Goal: Task Accomplishment & Management: Use online tool/utility

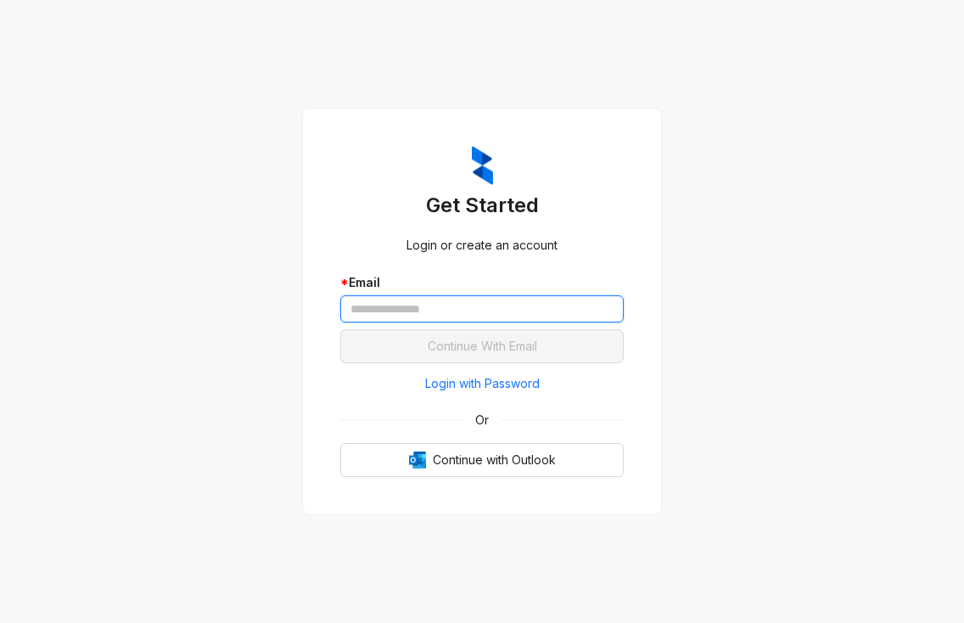
click at [406, 313] on input "text" at bounding box center [482, 308] width 284 height 27
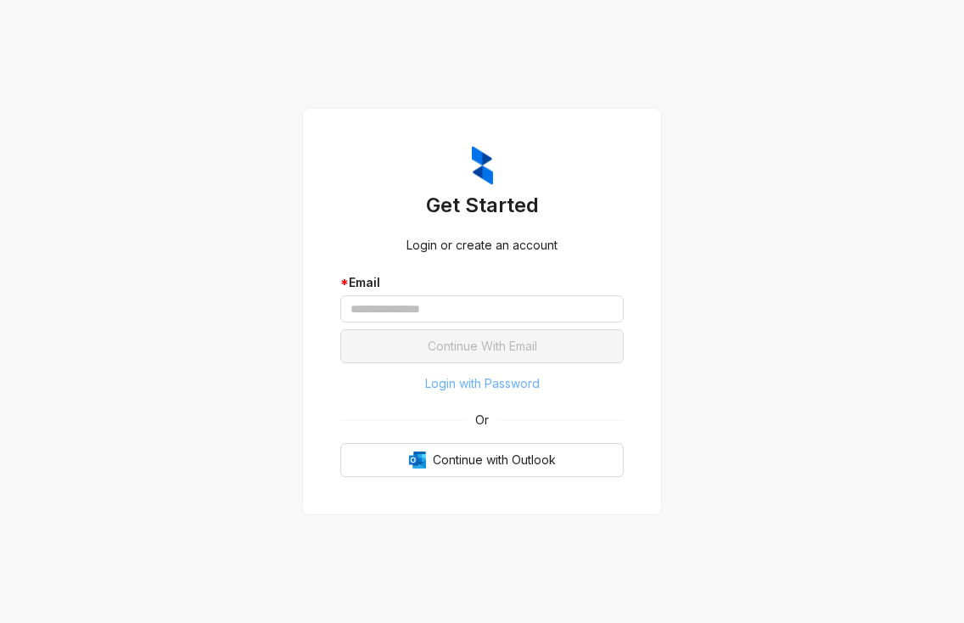
click at [496, 382] on span "Login with Password" at bounding box center [482, 383] width 115 height 19
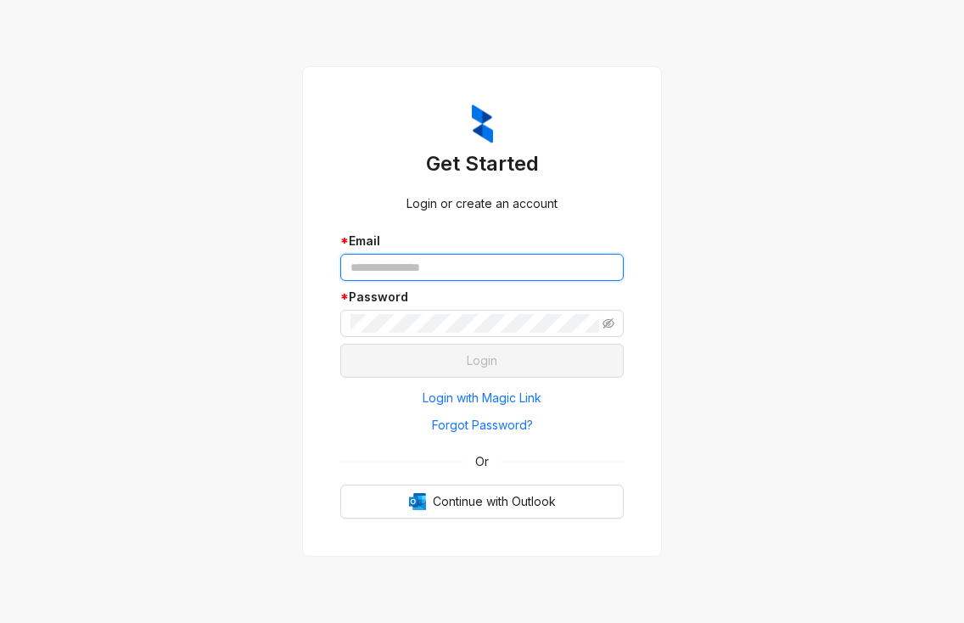
type input "**********"
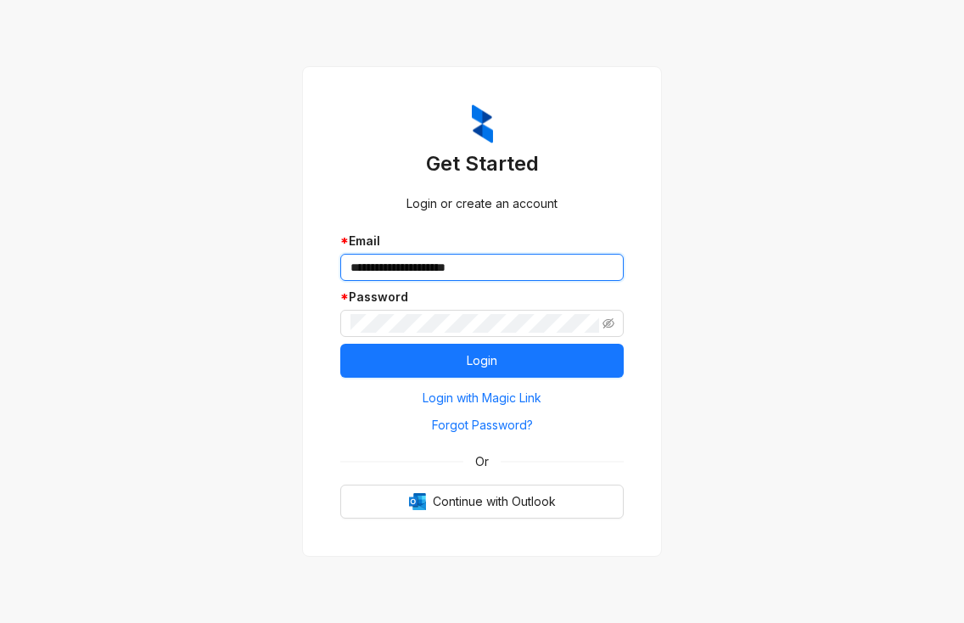
click at [420, 259] on input "**********" at bounding box center [482, 267] width 284 height 27
click at [480, 228] on div "**********" at bounding box center [482, 311] width 284 height 414
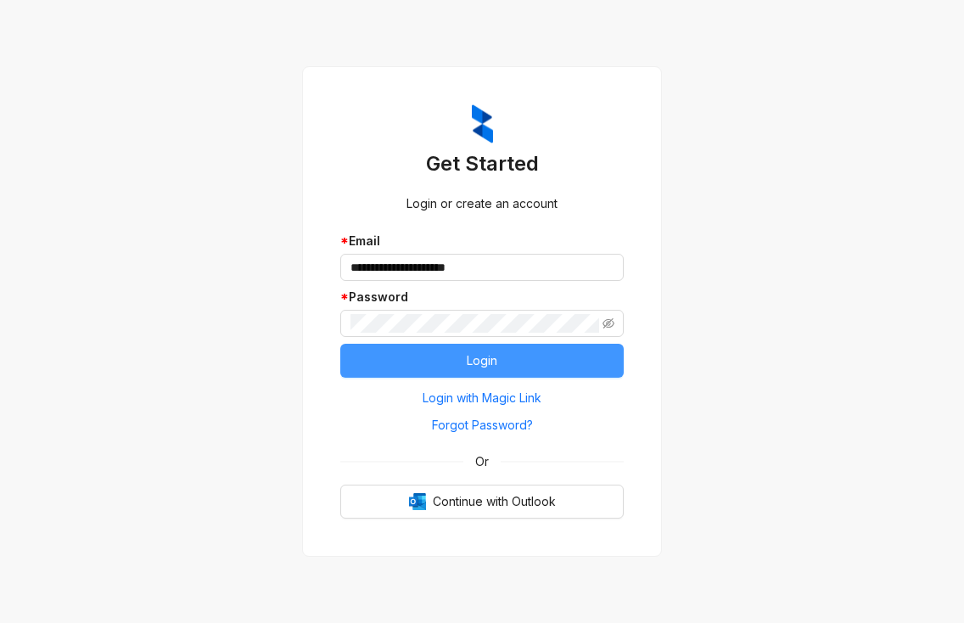
click at [503, 351] on button "Login" at bounding box center [482, 361] width 284 height 34
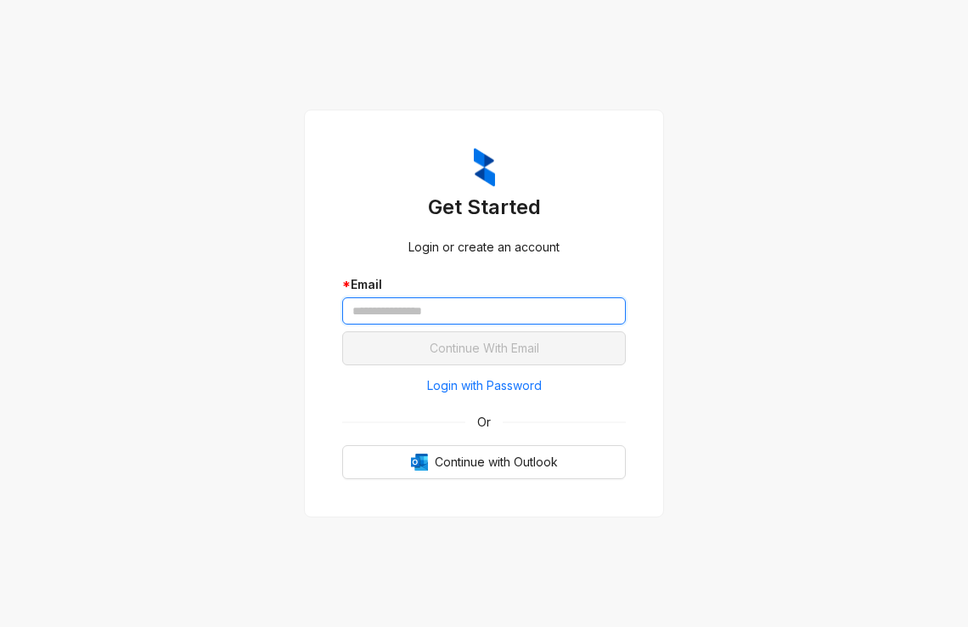
click at [400, 307] on input "text" at bounding box center [484, 310] width 284 height 27
click at [940, 138] on div "Get Started Login or create an account * Email Continue With Email Login with P…" at bounding box center [484, 313] width 968 height 627
click at [444, 311] on input "text" at bounding box center [484, 310] width 284 height 27
click at [923, 103] on div "Get Started Login or create an account * Email Continue With Email Login with P…" at bounding box center [484, 313] width 968 height 627
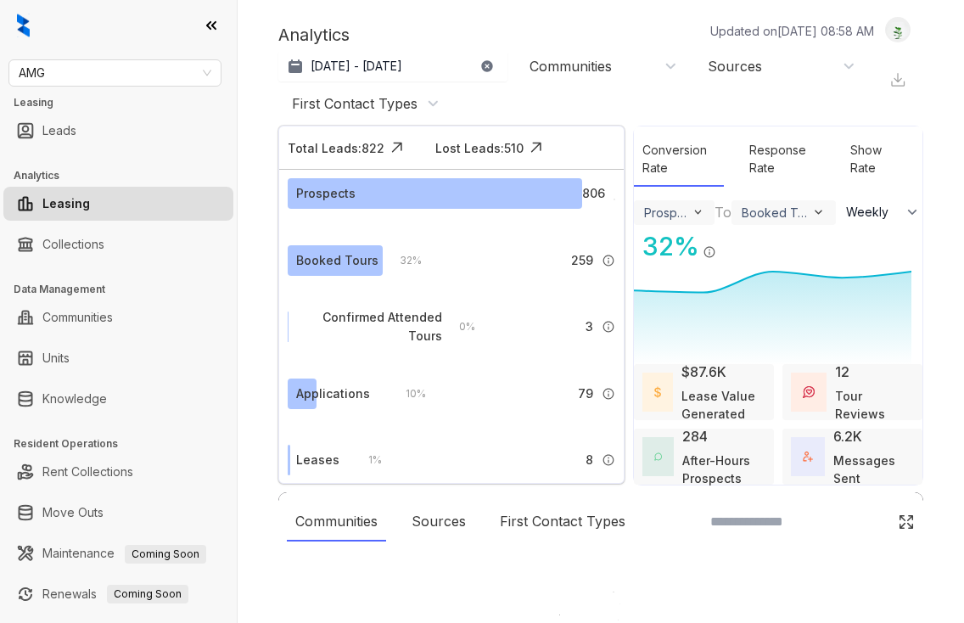
select select "******"
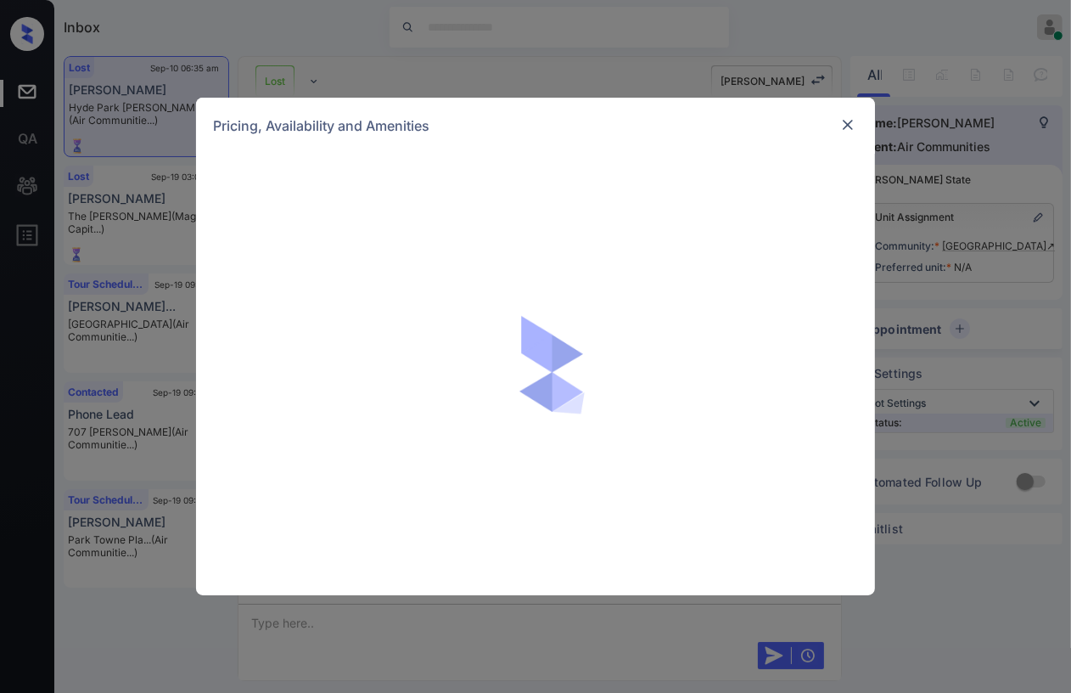
scroll to position [6754, 0]
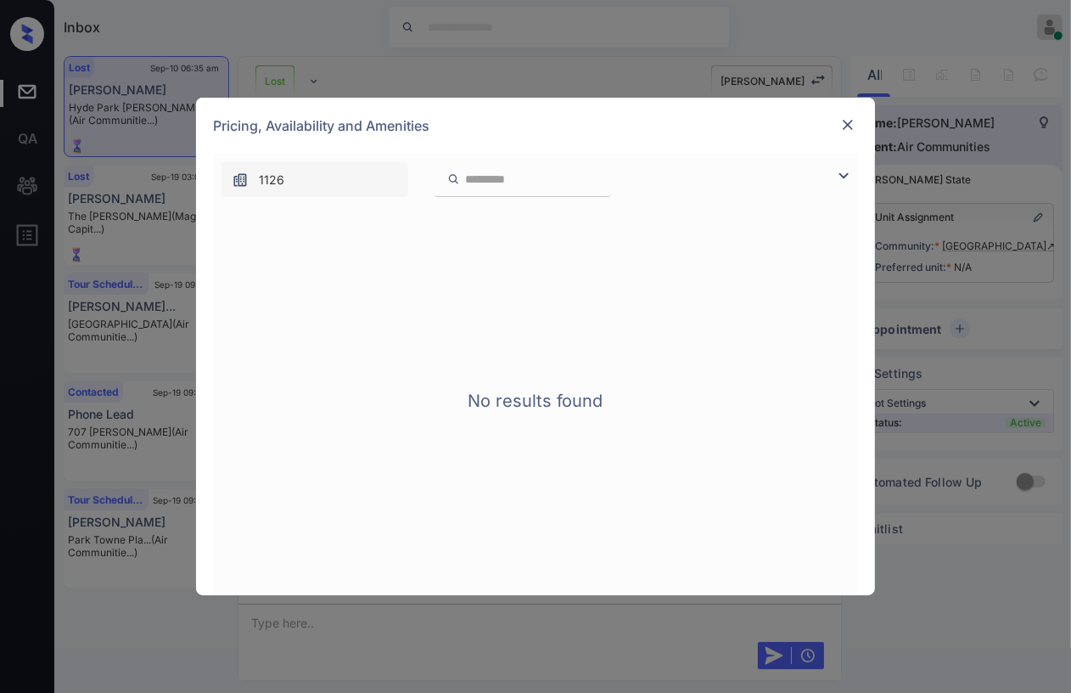
click at [848, 127] on img at bounding box center [848, 124] width 17 height 17
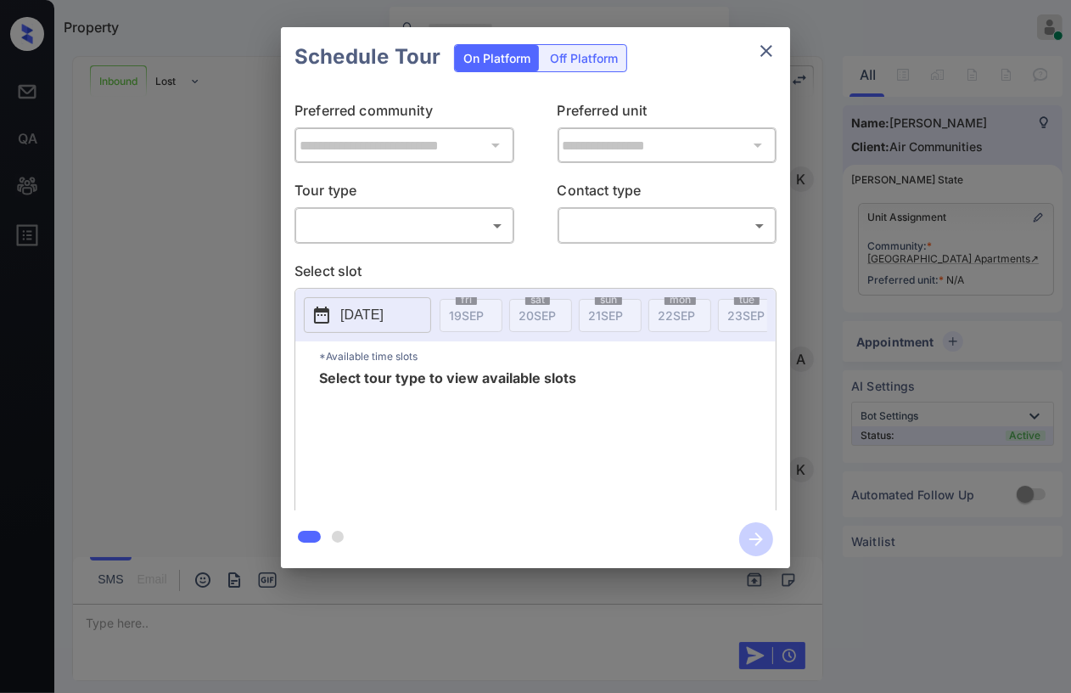
scroll to position [917, 0]
click at [395, 222] on body "Property Danielle Dela Cruz Online Set yourself offline Set yourself on break P…" at bounding box center [535, 346] width 1071 height 693
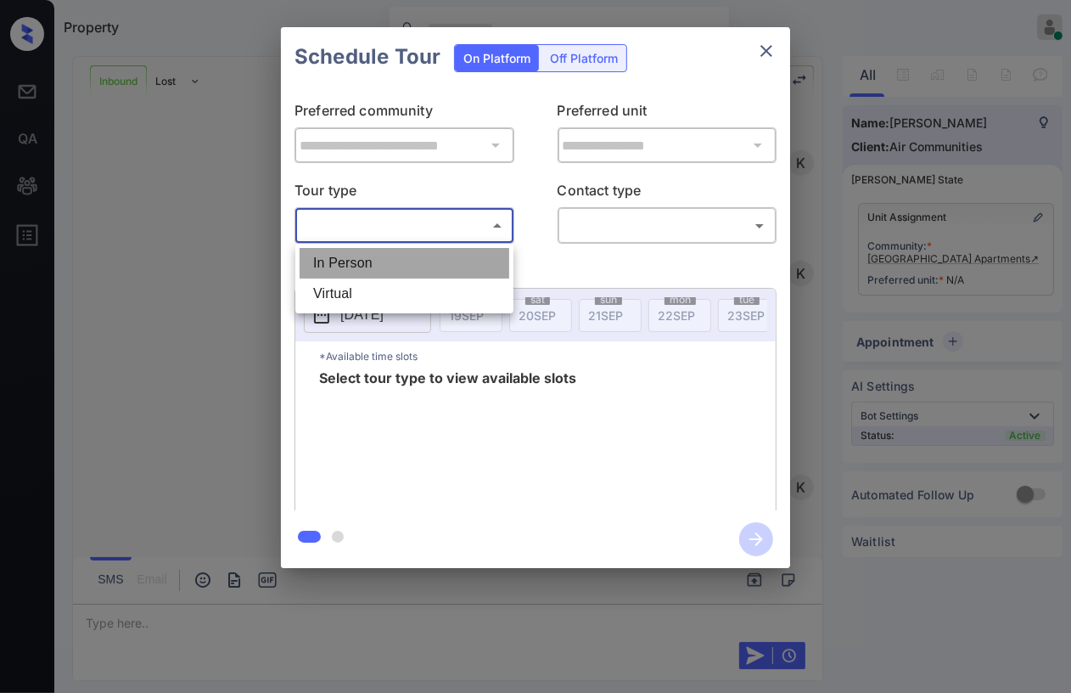
click at [361, 267] on li "In Person" at bounding box center [405, 263] width 210 height 31
type input "********"
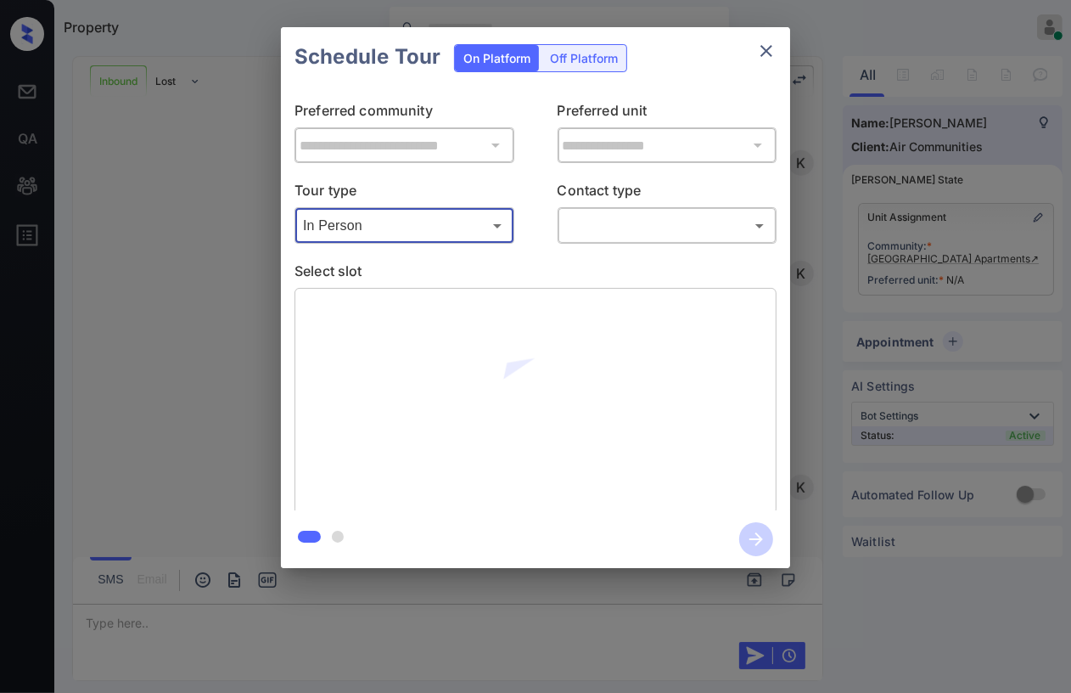
click at [725, 222] on body "Property Danielle Dela Cruz Online Set yourself offline Set yourself on break P…" at bounding box center [535, 346] width 1071 height 693
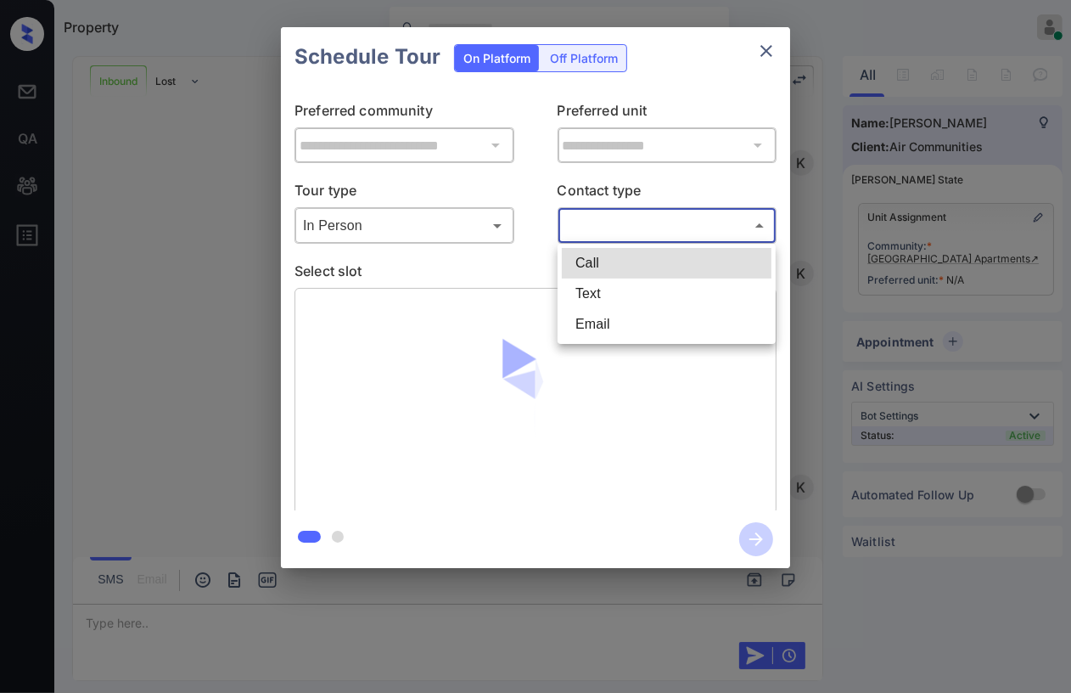
click at [616, 296] on li "Text" at bounding box center [667, 293] width 210 height 31
type input "****"
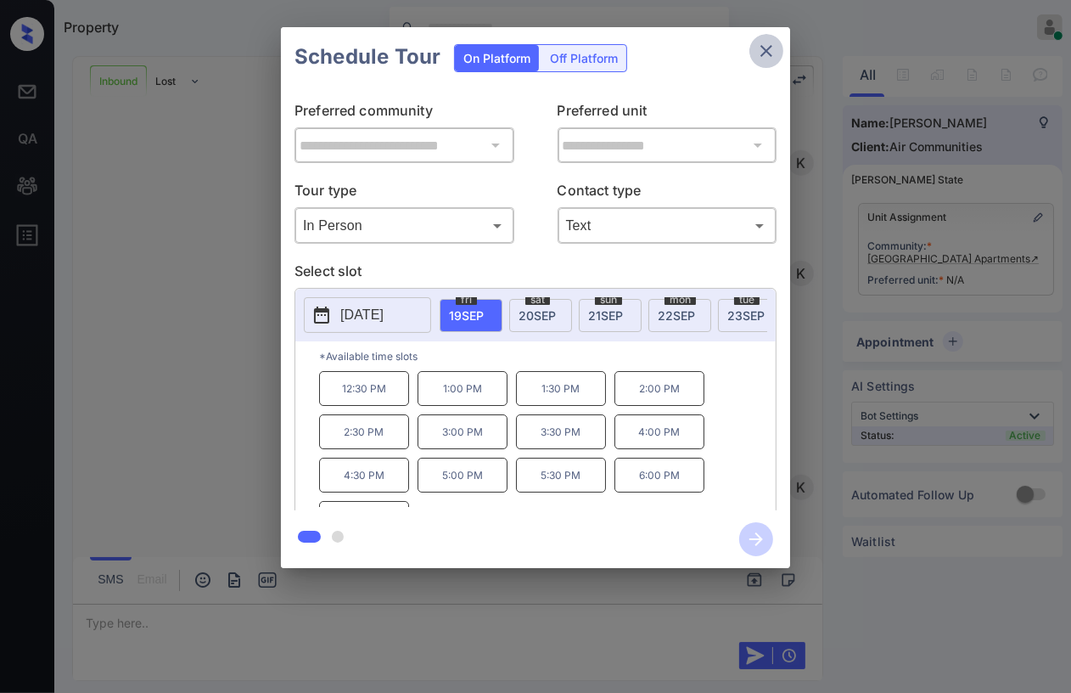
click at [767, 48] on icon "close" at bounding box center [766, 51] width 20 height 20
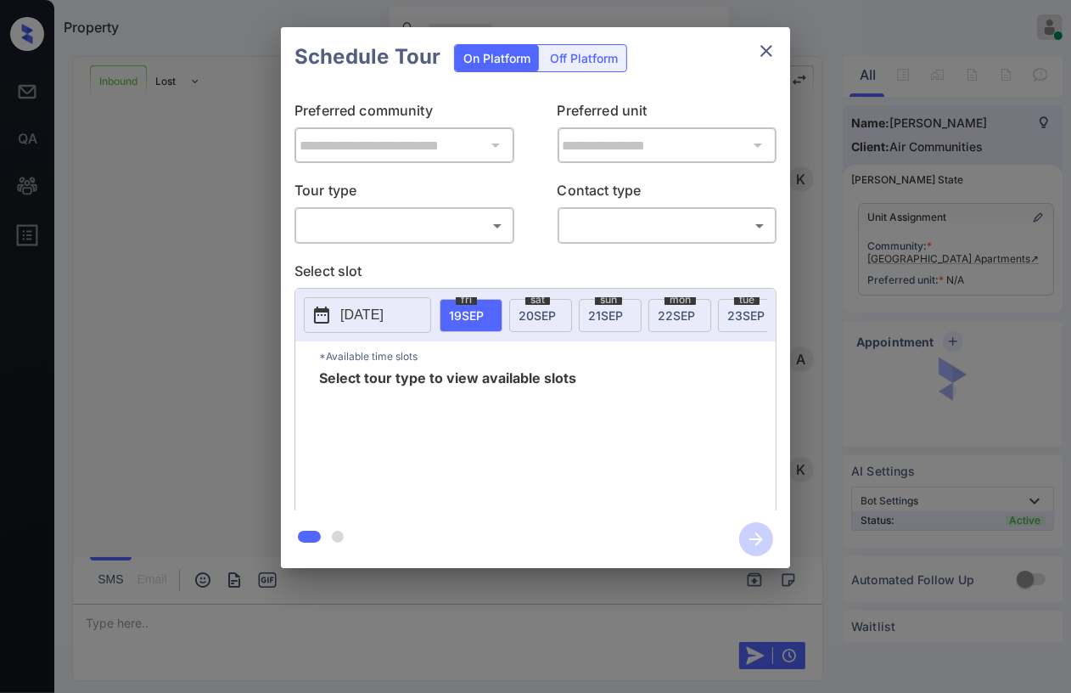
scroll to position [917, 0]
click at [417, 243] on div "​ ​" at bounding box center [405, 225] width 220 height 37
click at [406, 230] on body "Property Danielle Dela Cruz Online Set yourself offline Set yourself on break P…" at bounding box center [535, 346] width 1071 height 693
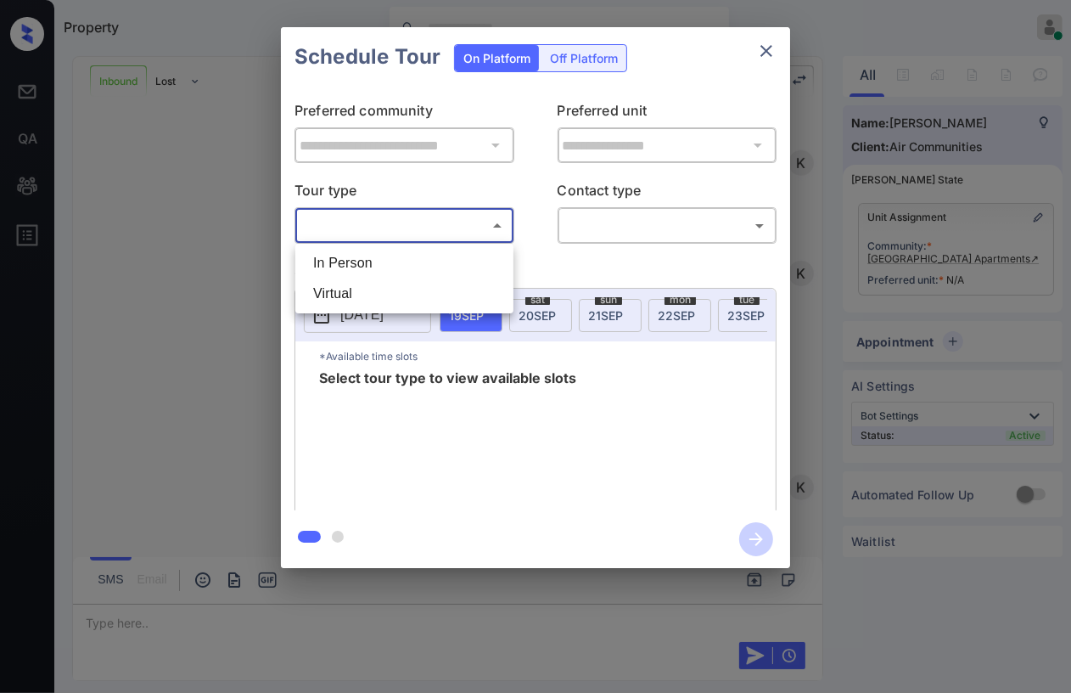
click at [382, 270] on li "In Person" at bounding box center [405, 263] width 210 height 31
type input "********"
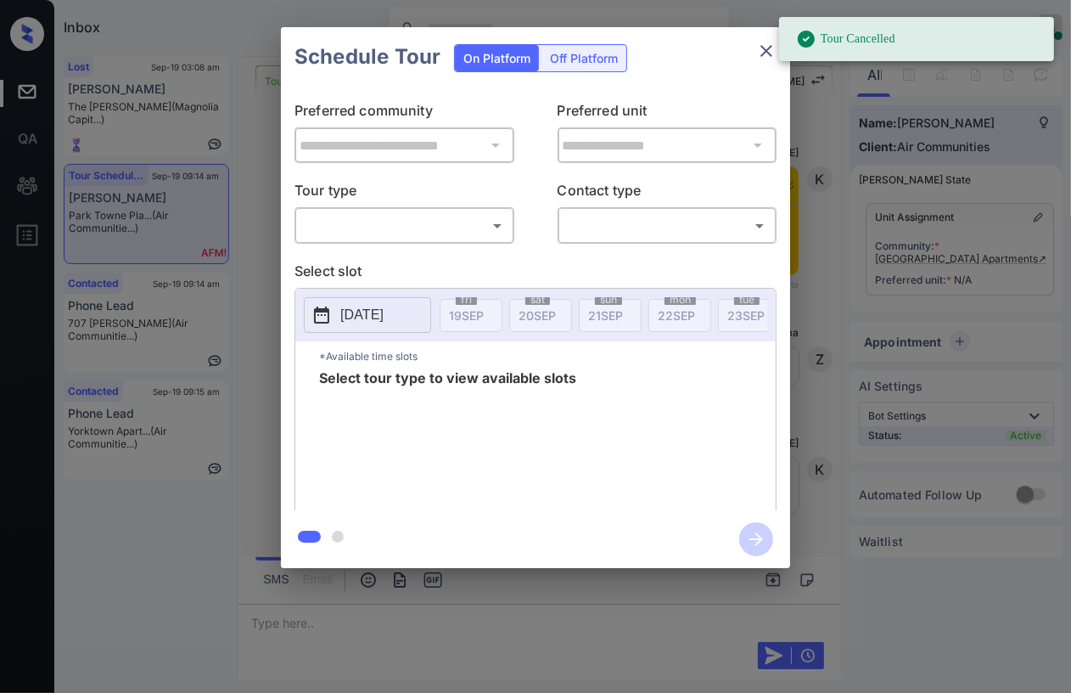
scroll to position [2392, 0]
click at [376, 215] on body "Tour Cancelled Inbox Danielle Dela Cruz Online Set yourself offline Set yoursel…" at bounding box center [535, 346] width 1071 height 693
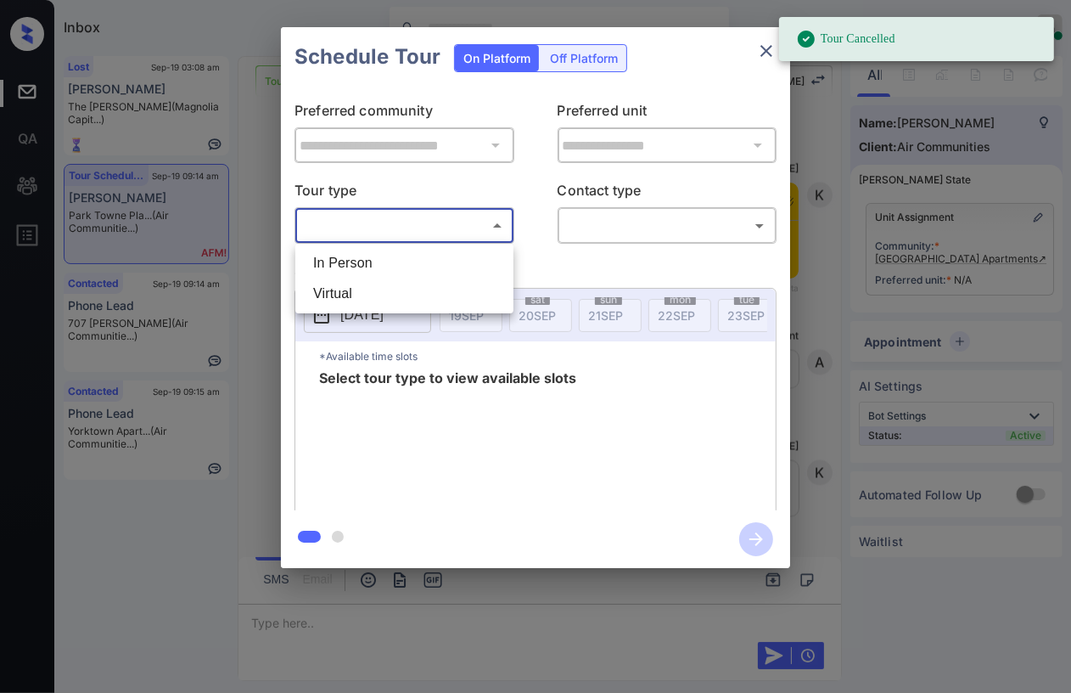
click at [337, 267] on li "In Person" at bounding box center [405, 263] width 210 height 31
type input "********"
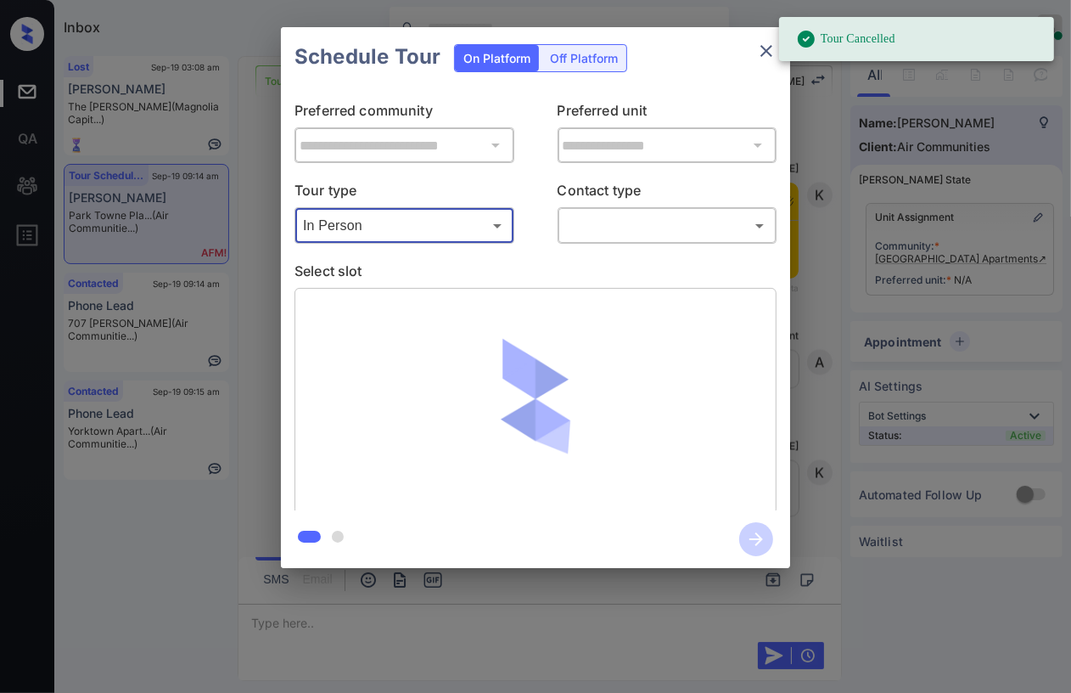
click at [610, 239] on div "​ ​" at bounding box center [668, 225] width 220 height 37
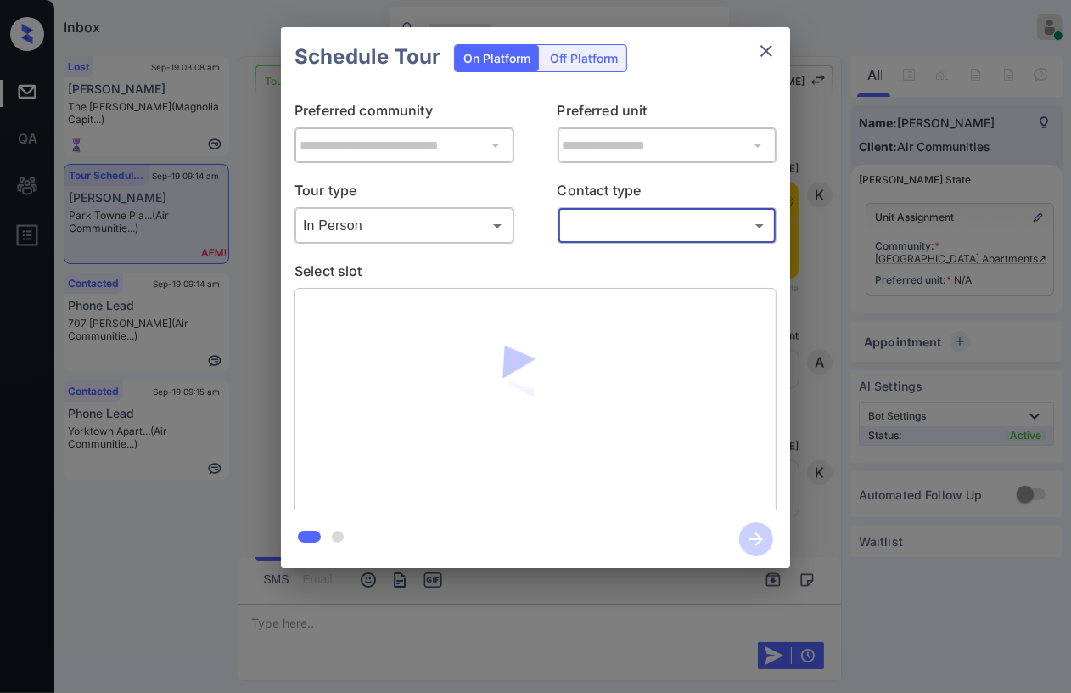
click at [624, 227] on body "Tour Cancelled Inbox Danielle Dela Cruz Online Set yourself offline Set yoursel…" at bounding box center [535, 346] width 1071 height 693
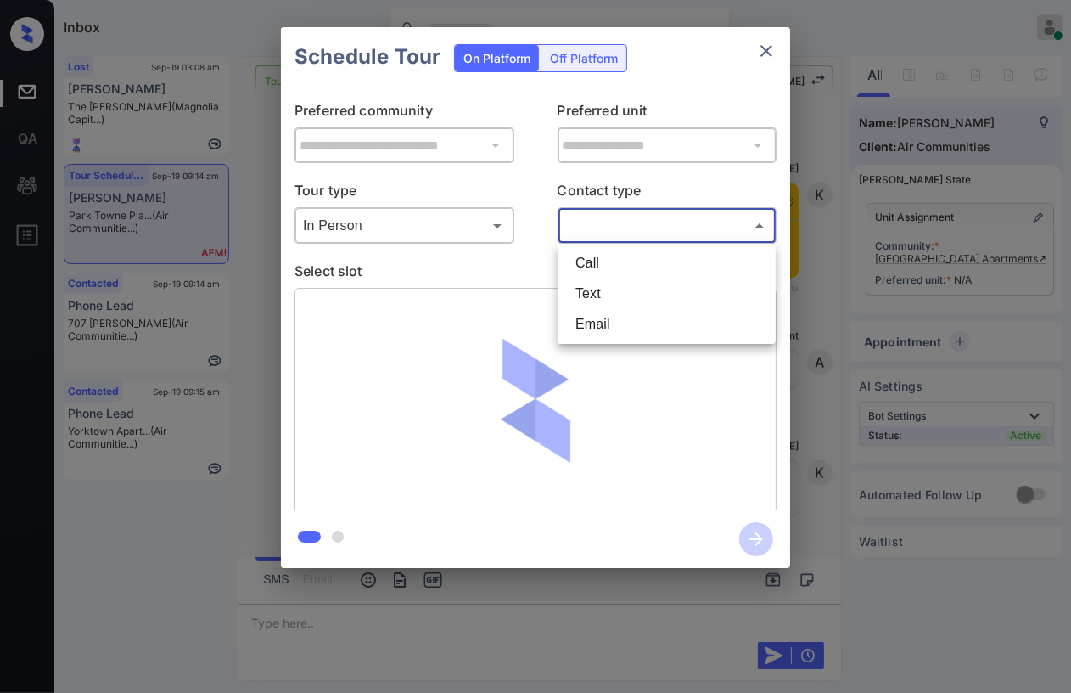
click at [594, 287] on li "Text" at bounding box center [667, 293] width 210 height 31
type input "****"
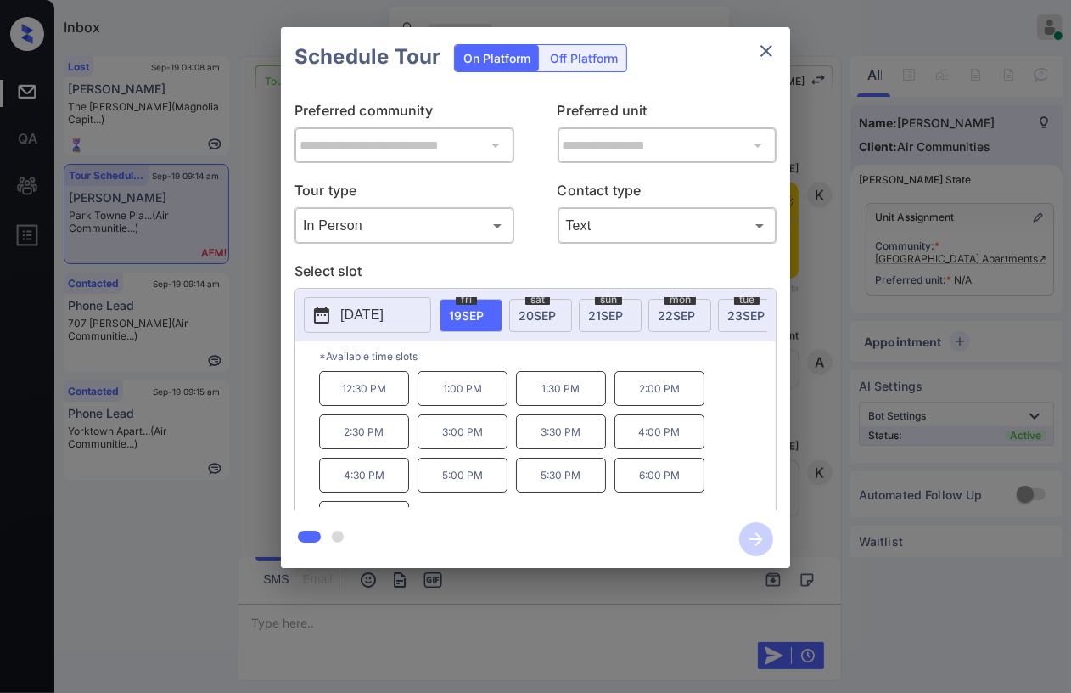
click at [652, 399] on p "2:00 PM" at bounding box center [660, 388] width 90 height 35
click at [773, 53] on icon "close" at bounding box center [766, 51] width 20 height 20
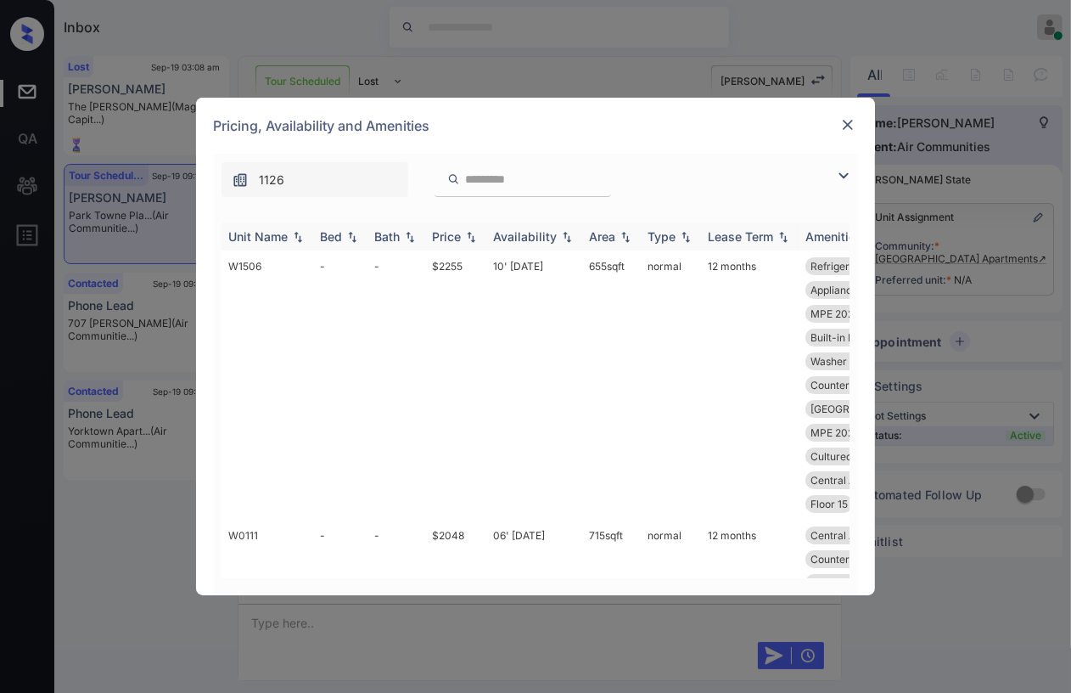
click at [334, 233] on div "Bed" at bounding box center [331, 236] width 22 height 14
click at [327, 235] on div "Bed" at bounding box center [331, 236] width 22 height 14
click at [332, 267] on td "-" at bounding box center [340, 384] width 54 height 269
click at [331, 267] on td "-" at bounding box center [340, 384] width 54 height 269
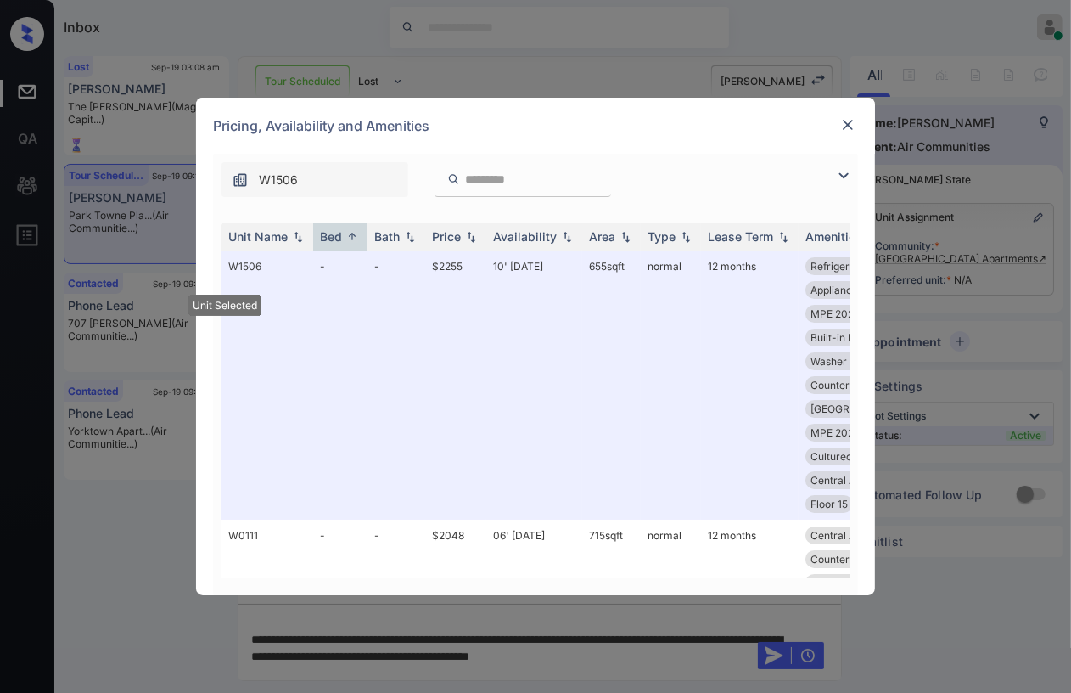
click at [851, 125] on img at bounding box center [848, 124] width 17 height 17
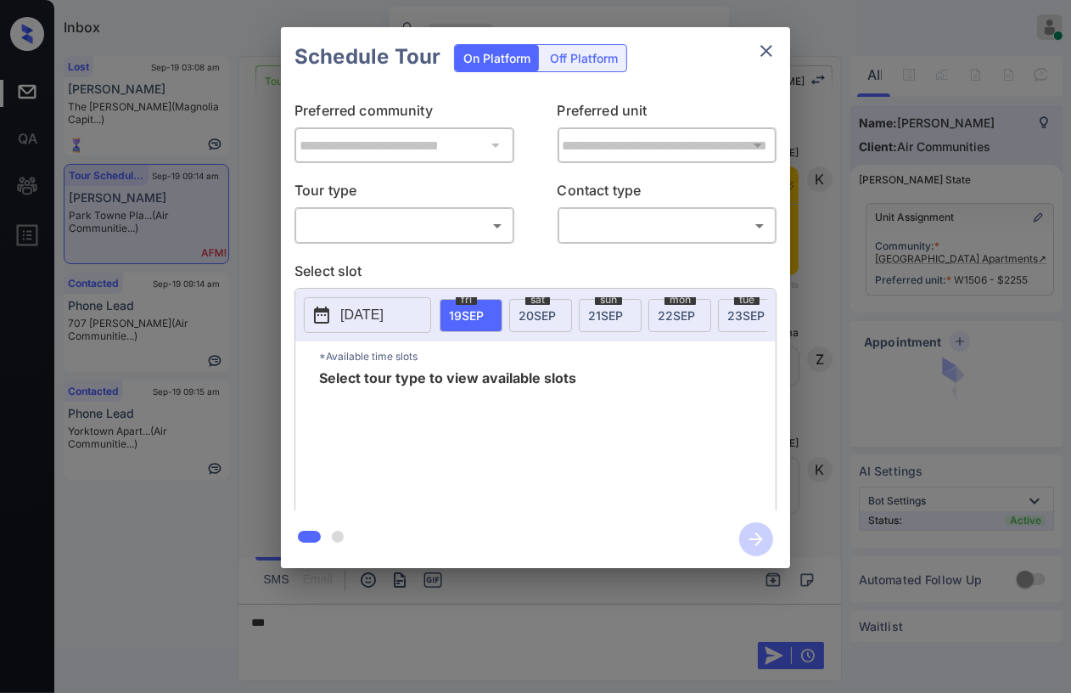
scroll to position [1543, 0]
click at [397, 230] on body "Inbox [PERSON_NAME] [PERSON_NAME] Online Set yourself offline Set yourself on b…" at bounding box center [535, 346] width 1071 height 693
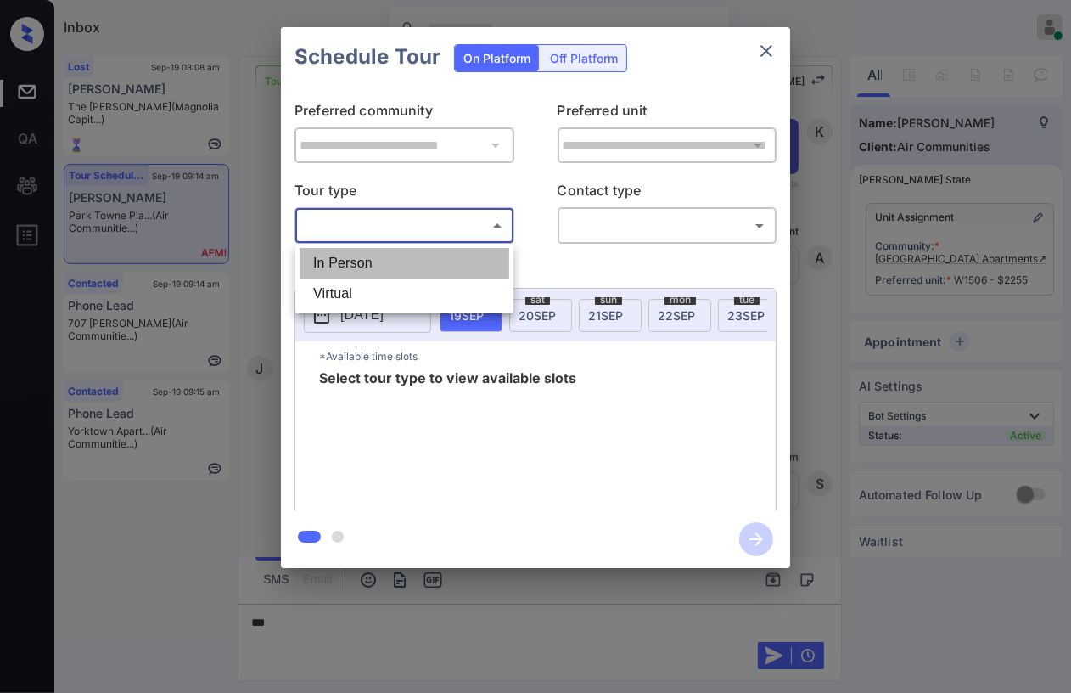
drag, startPoint x: 352, startPoint y: 263, endPoint x: 614, endPoint y: 225, distance: 264.3
click at [353, 262] on li "In Person" at bounding box center [405, 263] width 210 height 31
type input "********"
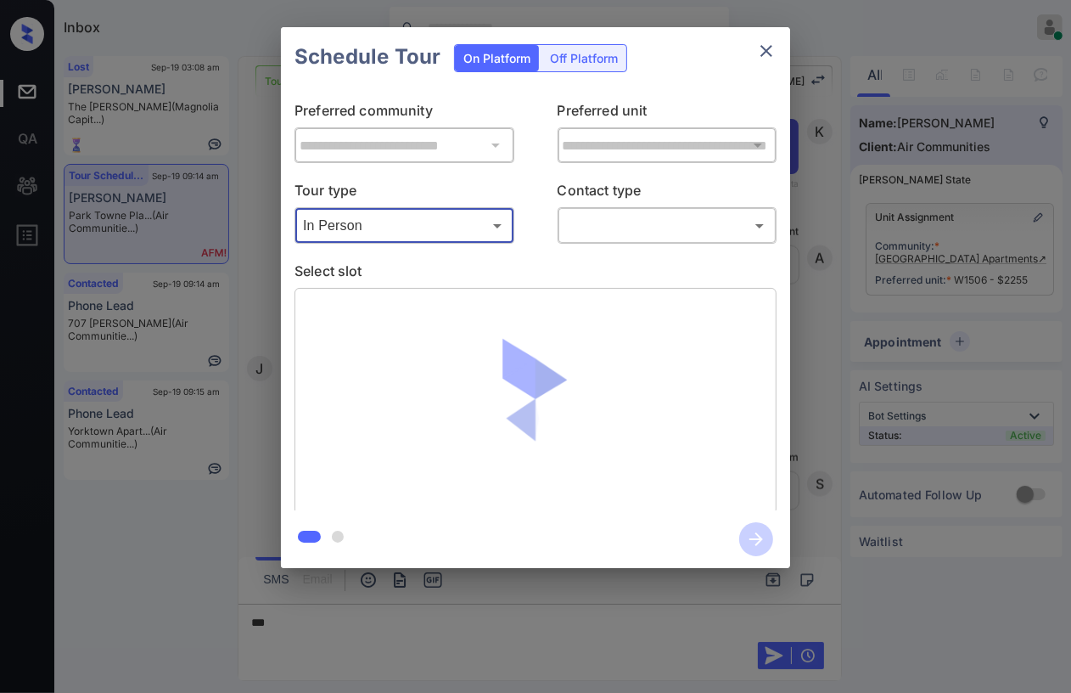
click at [615, 224] on body "Inbox [PERSON_NAME] [PERSON_NAME] Online Set yourself offline Set yourself on b…" at bounding box center [535, 346] width 1071 height 693
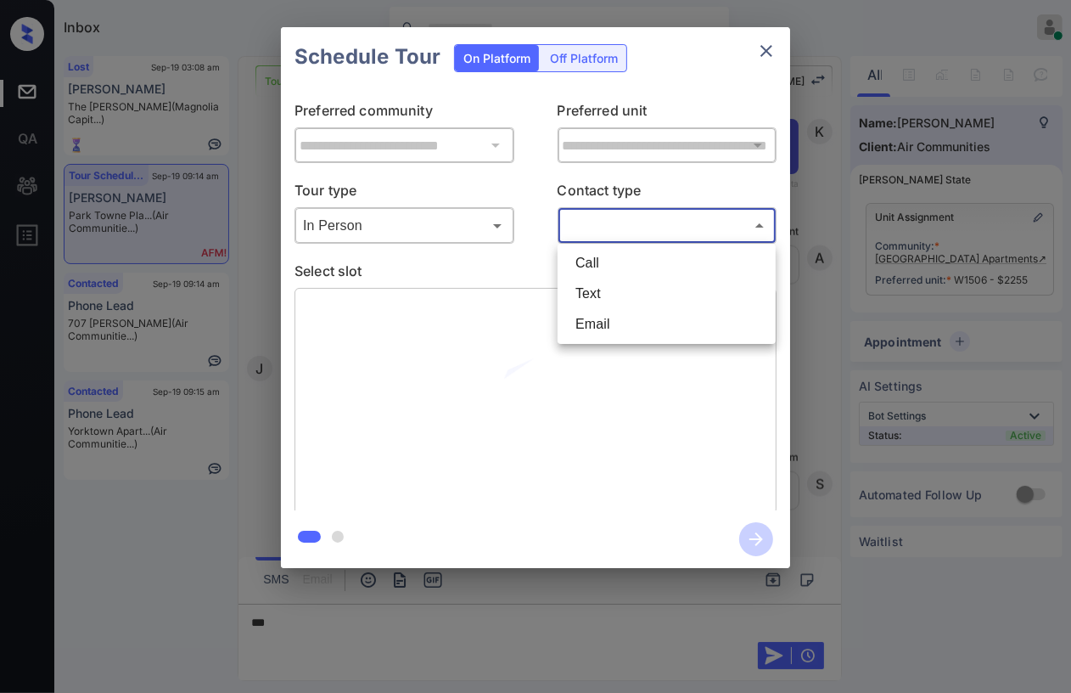
click at [595, 292] on li "Text" at bounding box center [667, 293] width 210 height 31
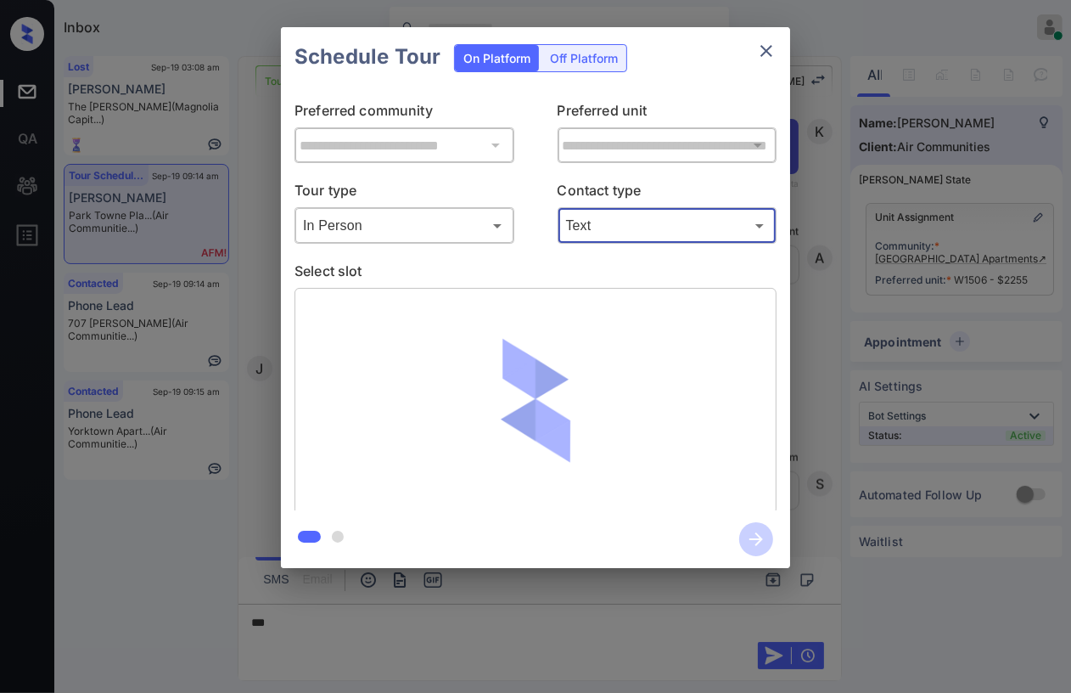
type input "****"
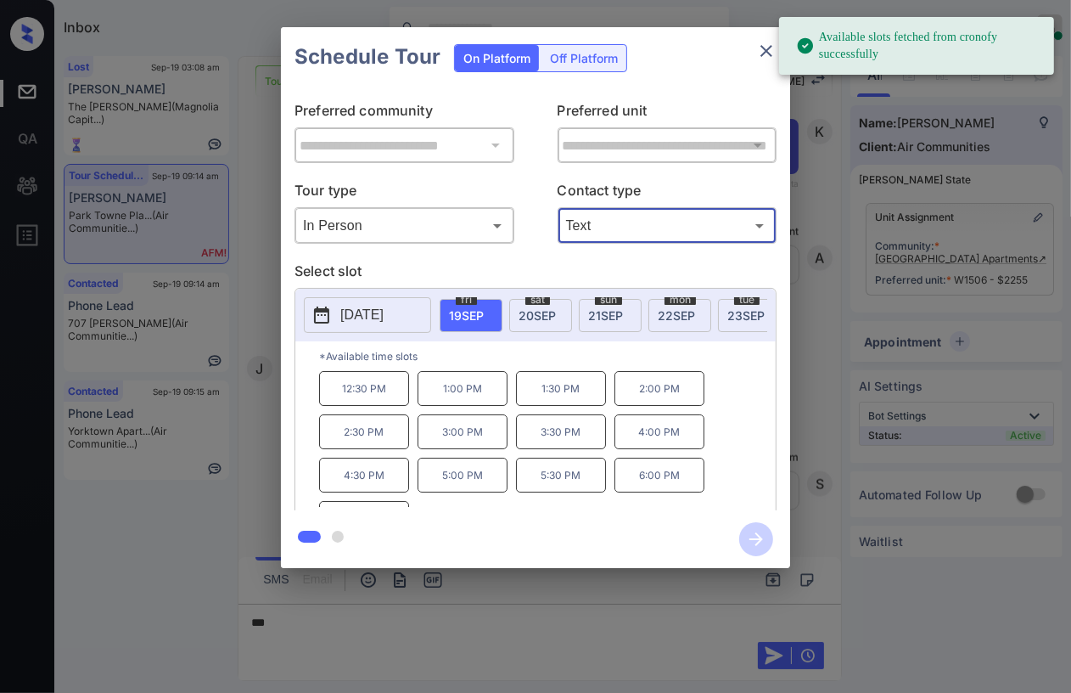
click at [646, 406] on p "2:00 PM" at bounding box center [660, 388] width 90 height 35
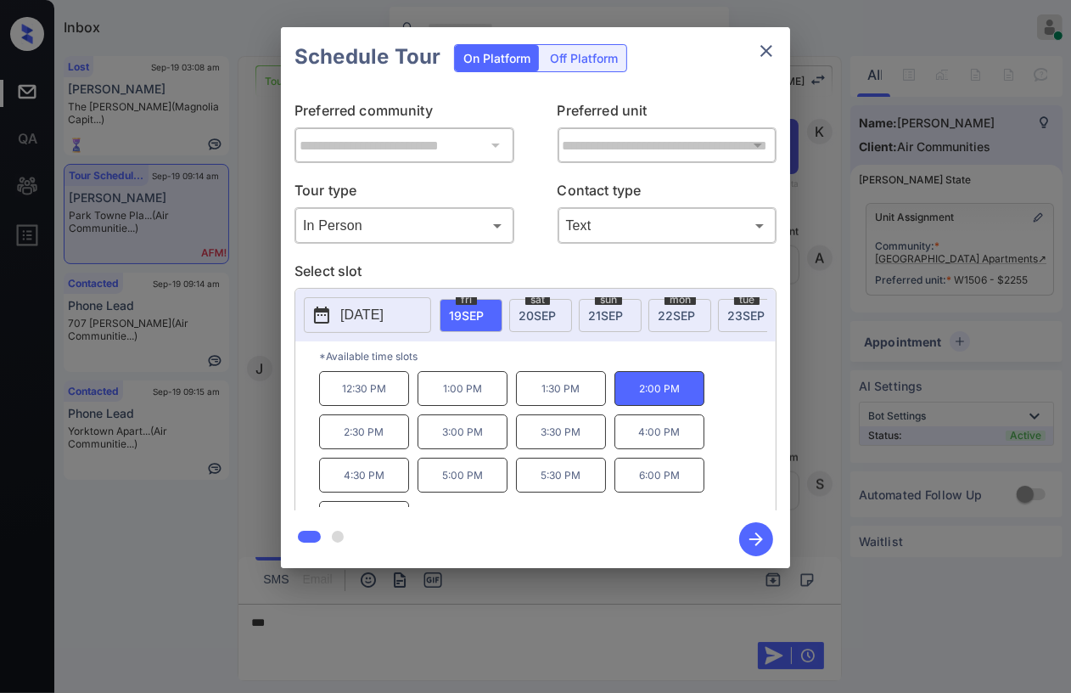
click at [755, 539] on icon "button" at bounding box center [757, 539] width 14 height 14
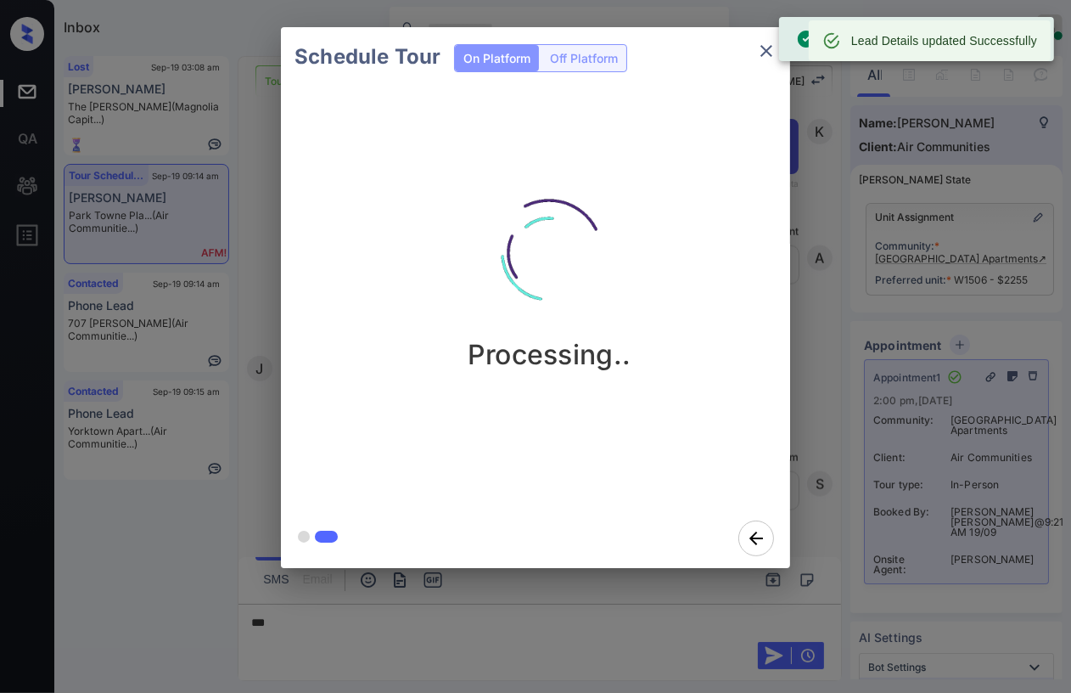
click at [759, 55] on icon "close" at bounding box center [766, 51] width 20 height 20
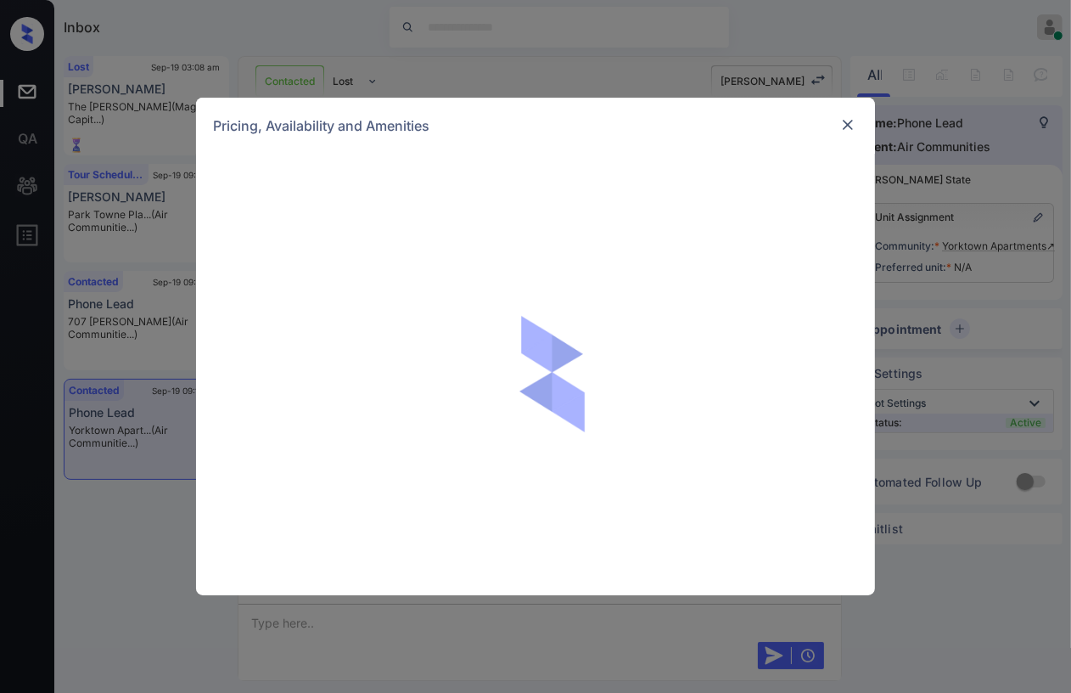
scroll to position [943, 0]
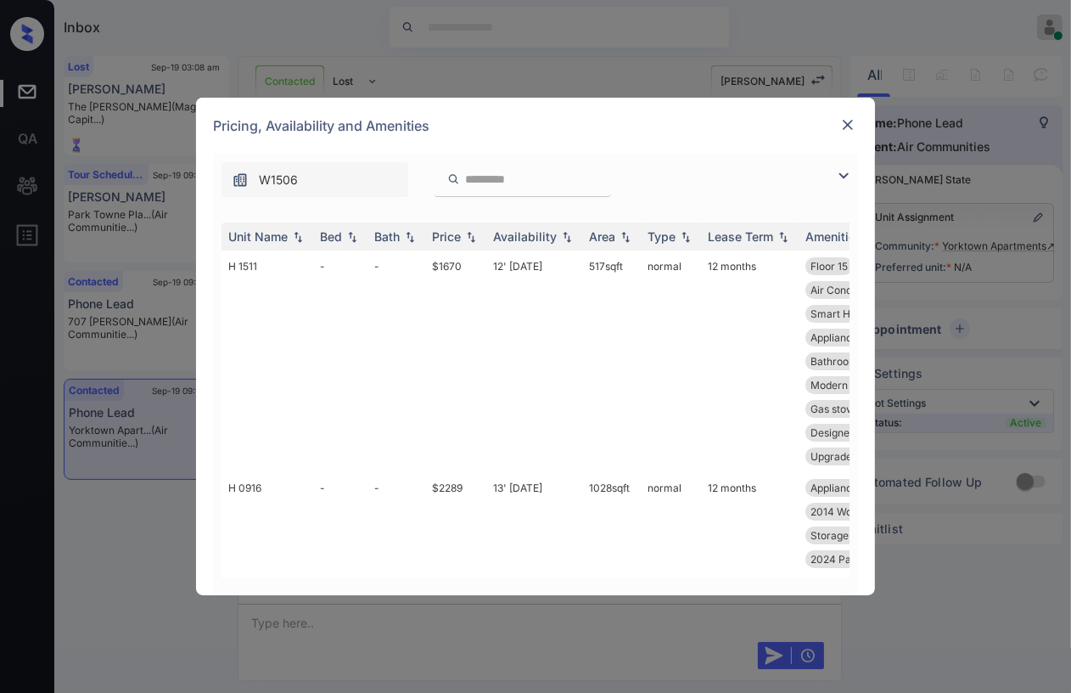
click at [844, 121] on img at bounding box center [848, 124] width 17 height 17
click at [341, 233] on div "Bed" at bounding box center [331, 236] width 22 height 14
click at [251, 49] on div "**********" at bounding box center [535, 346] width 1071 height 693
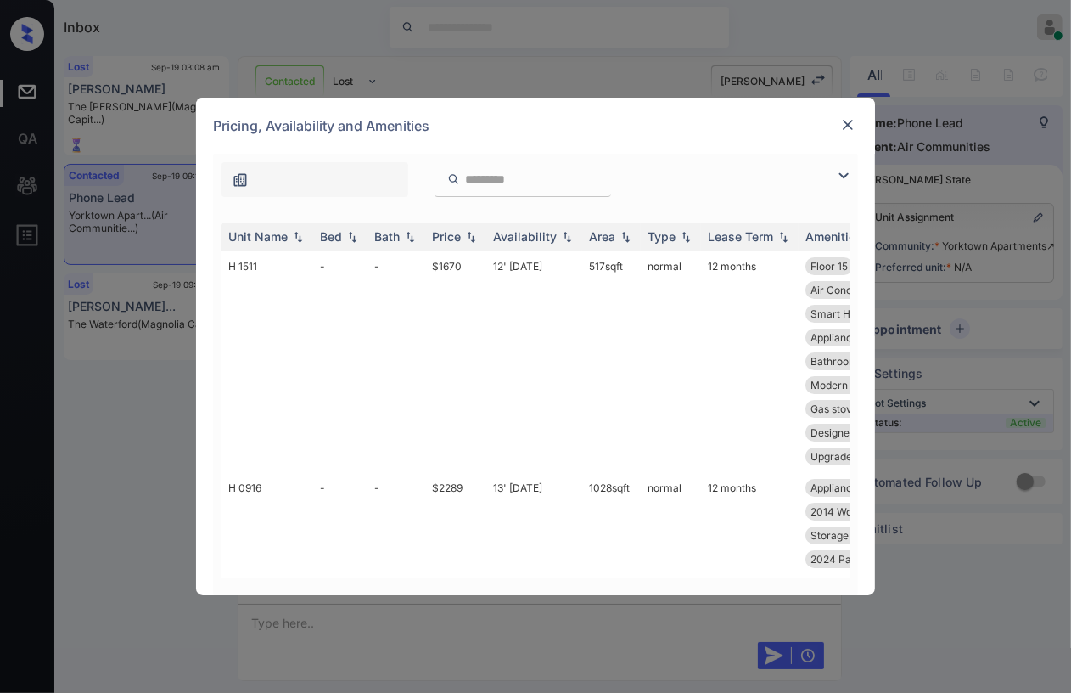
click at [849, 121] on img at bounding box center [848, 124] width 17 height 17
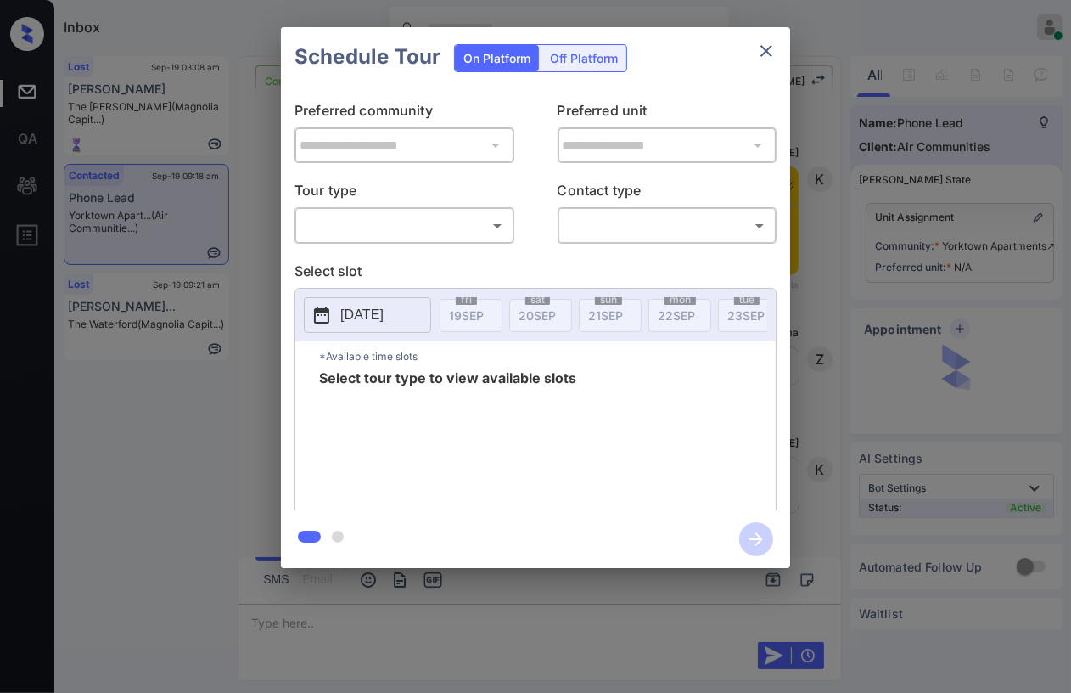
scroll to position [1072, 0]
click at [411, 232] on body "Inbox Danielle Dela Cruz Online Set yourself offline Set yourself on break Prof…" at bounding box center [535, 346] width 1071 height 693
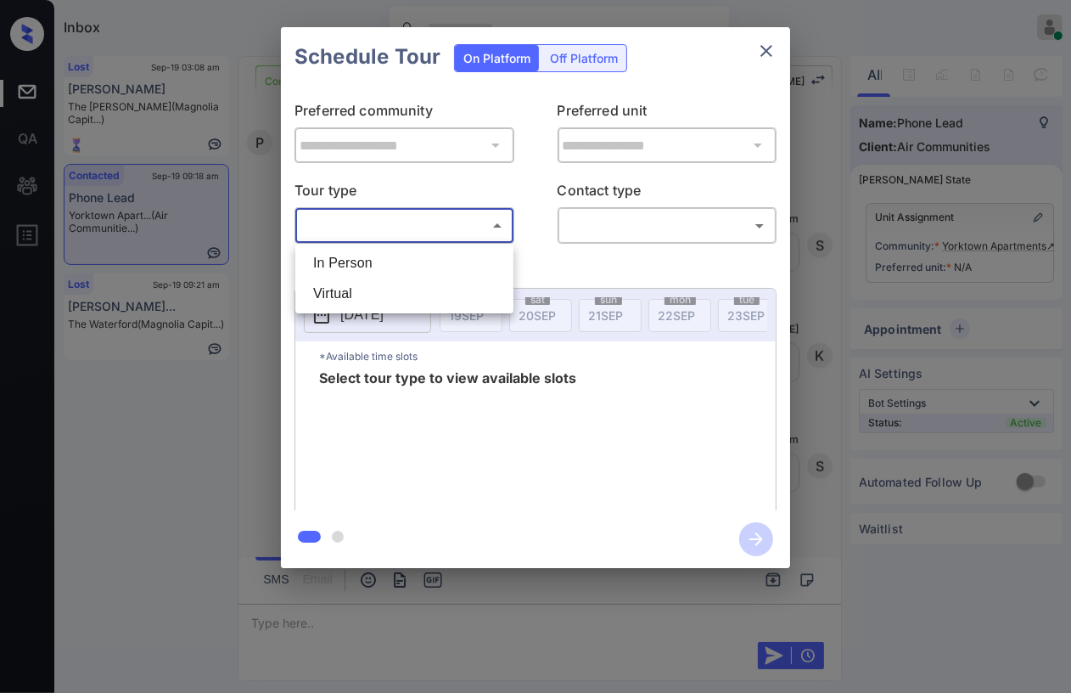
click at [767, 51] on div at bounding box center [535, 346] width 1071 height 693
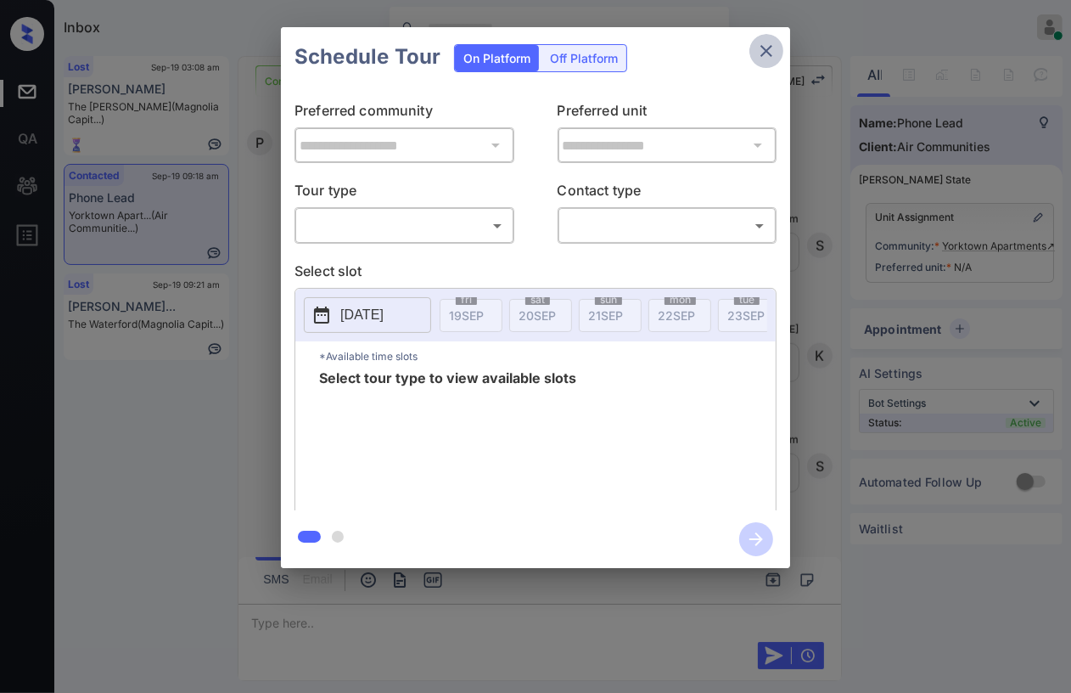
click at [767, 50] on icon "close" at bounding box center [766, 51] width 20 height 20
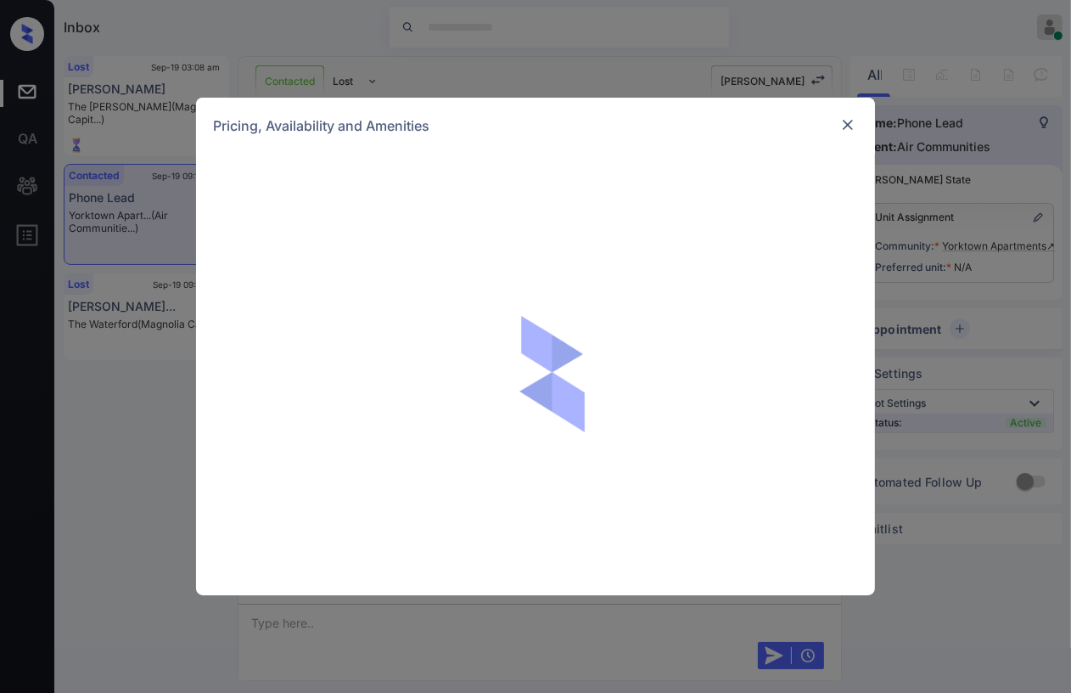
scroll to position [1072, 0]
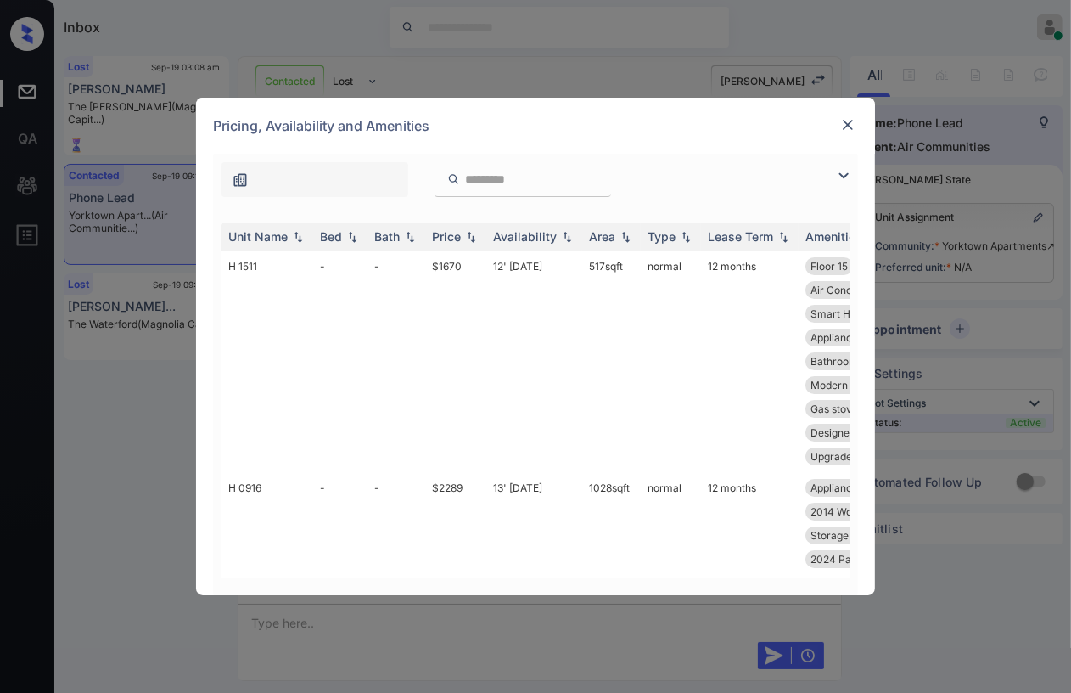
click at [847, 124] on img at bounding box center [848, 124] width 17 height 17
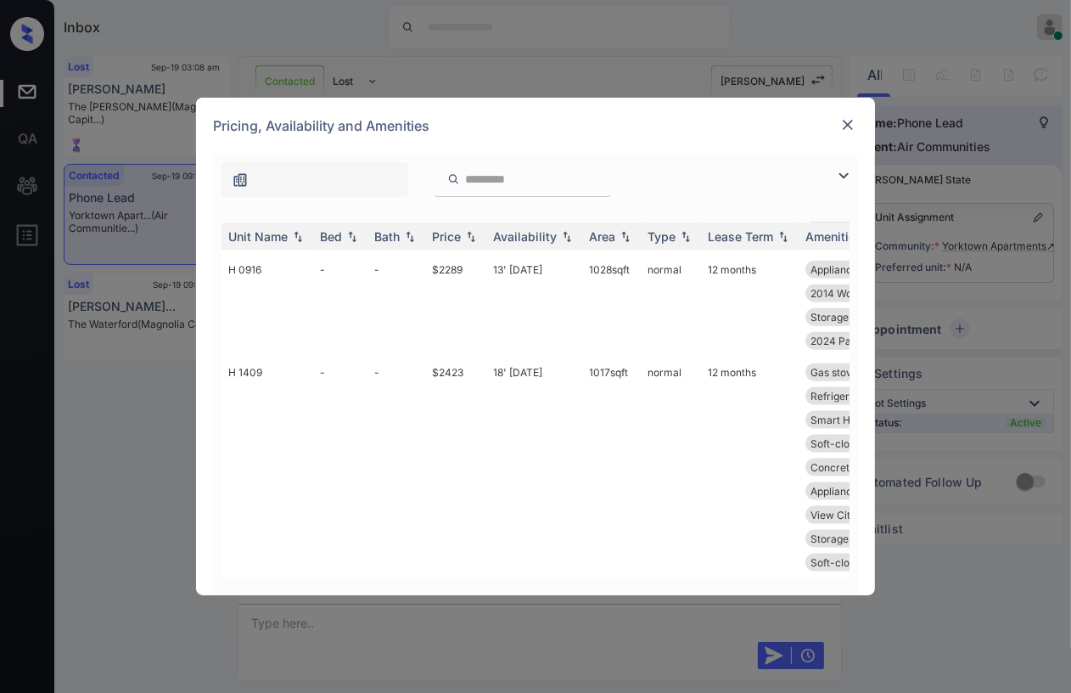
scroll to position [1664, 0]
click at [855, 118] on img at bounding box center [848, 124] width 17 height 17
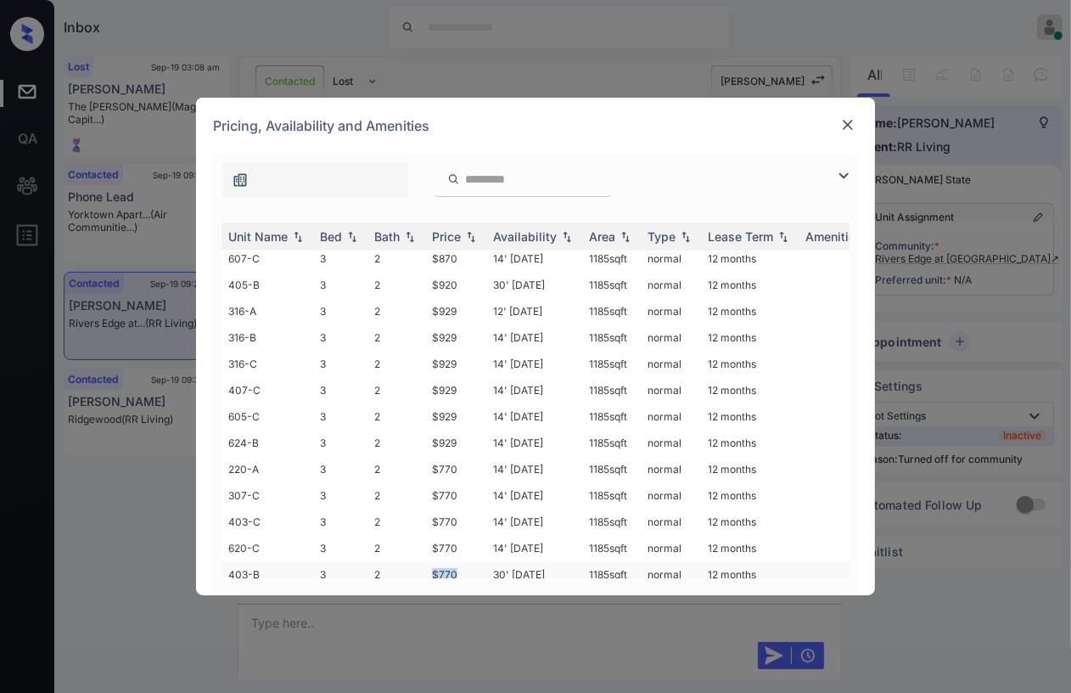
scroll to position [584, 0]
drag, startPoint x: 428, startPoint y: 559, endPoint x: 480, endPoint y: 553, distance: 52.1
click at [480, 561] on td "$770" at bounding box center [455, 574] width 61 height 26
copy td "$770"
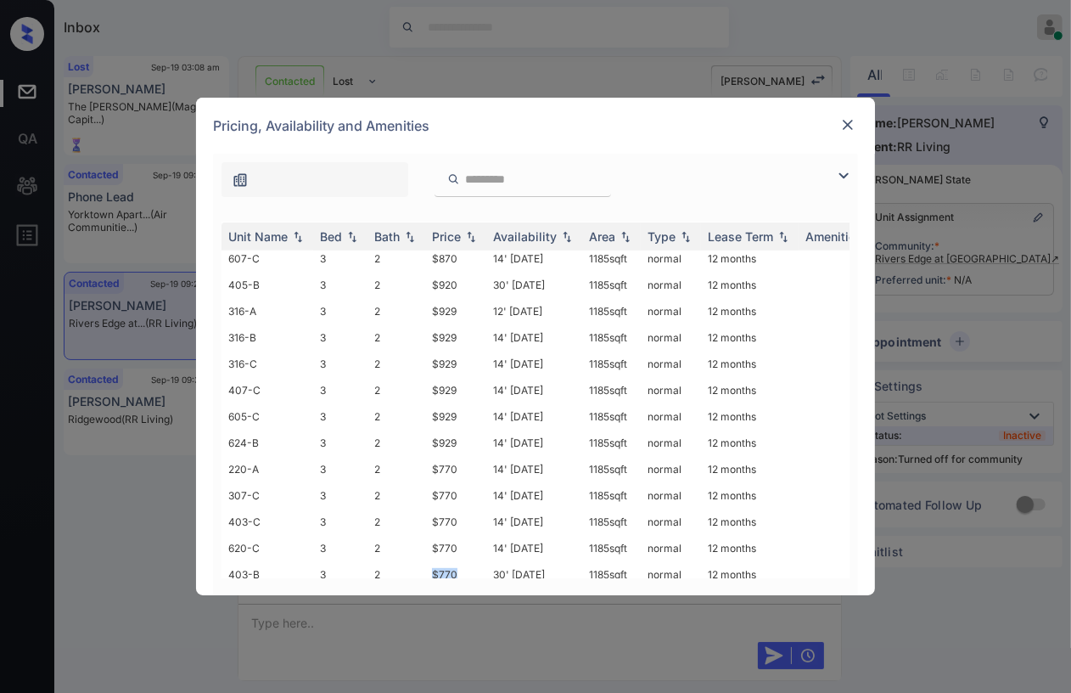
click at [852, 118] on img at bounding box center [848, 124] width 17 height 17
drag, startPoint x: 576, startPoint y: 551, endPoint x: 632, endPoint y: 548, distance: 55.3
click at [632, 561] on tr "403-B 3 2 $770 30' [DATE] sqft normal 12 months" at bounding box center [665, 574] width 887 height 26
copy tr "1185 sqft"
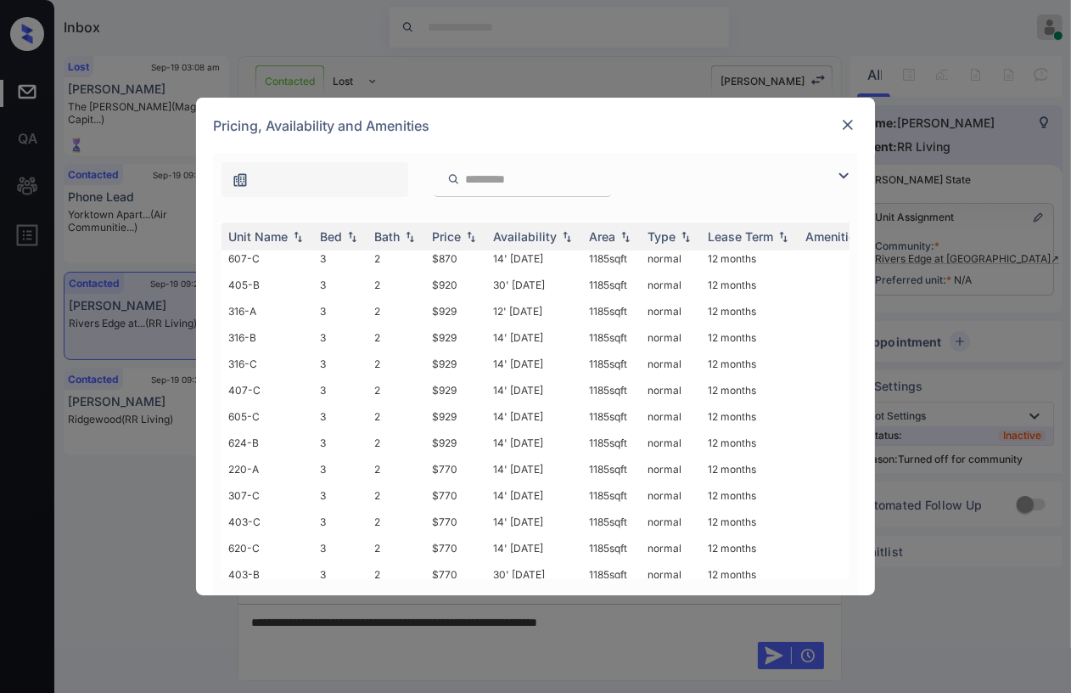
click at [857, 126] on div at bounding box center [848, 125] width 20 height 20
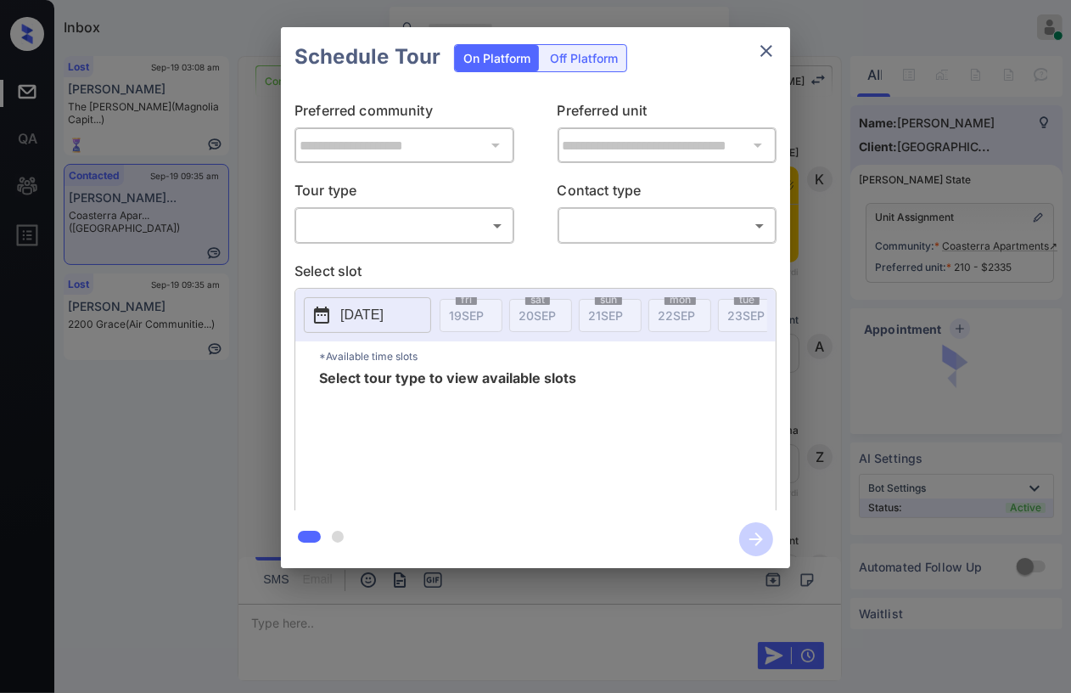
scroll to position [1474, 0]
click at [401, 202] on p "Tour type" at bounding box center [405, 193] width 220 height 27
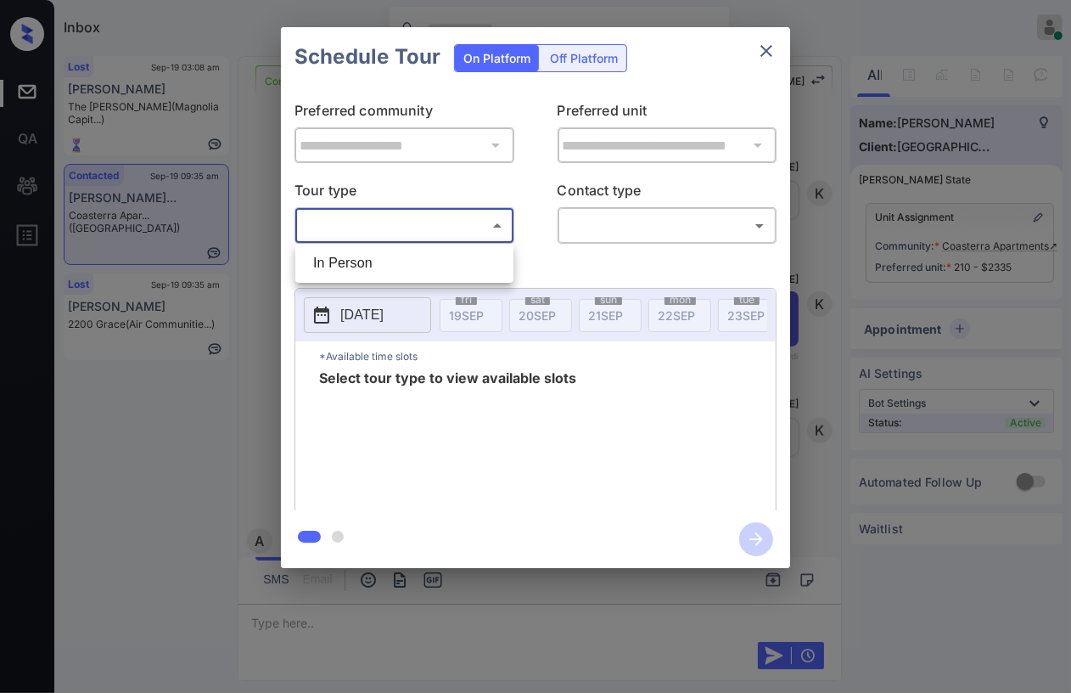
click at [380, 217] on body "Inbox Danielle Dela Cruz Online Set yourself offline Set yourself on break Prof…" at bounding box center [535, 346] width 1071 height 693
click at [764, 53] on div at bounding box center [535, 346] width 1071 height 693
click at [767, 49] on icon "close" at bounding box center [767, 51] width 12 height 12
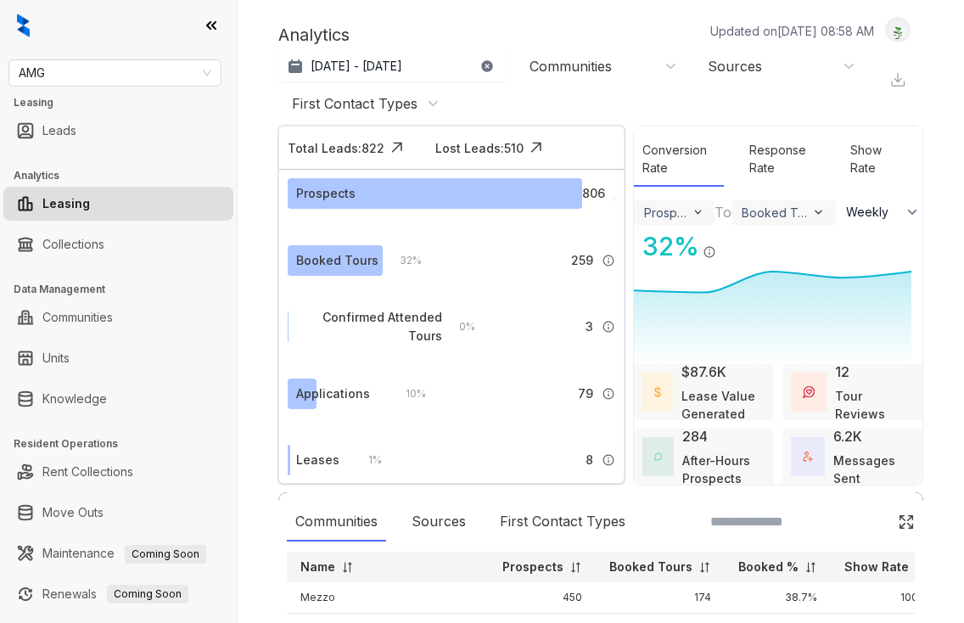
select select "******"
click at [54, 396] on link "Knowledge" at bounding box center [74, 399] width 65 height 34
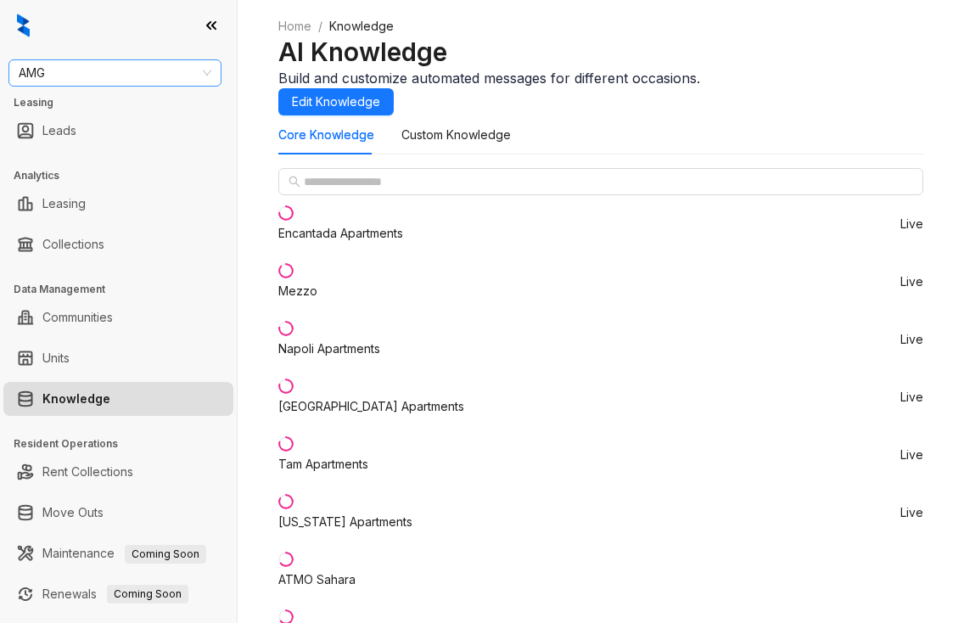
click at [82, 84] on span "AMG" at bounding box center [115, 72] width 193 height 25
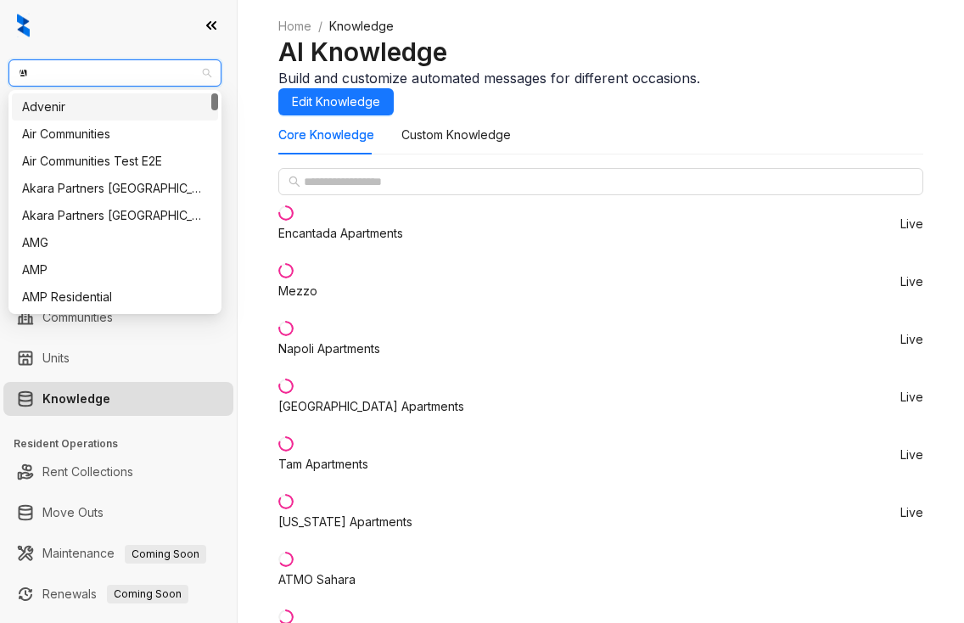
type input "***"
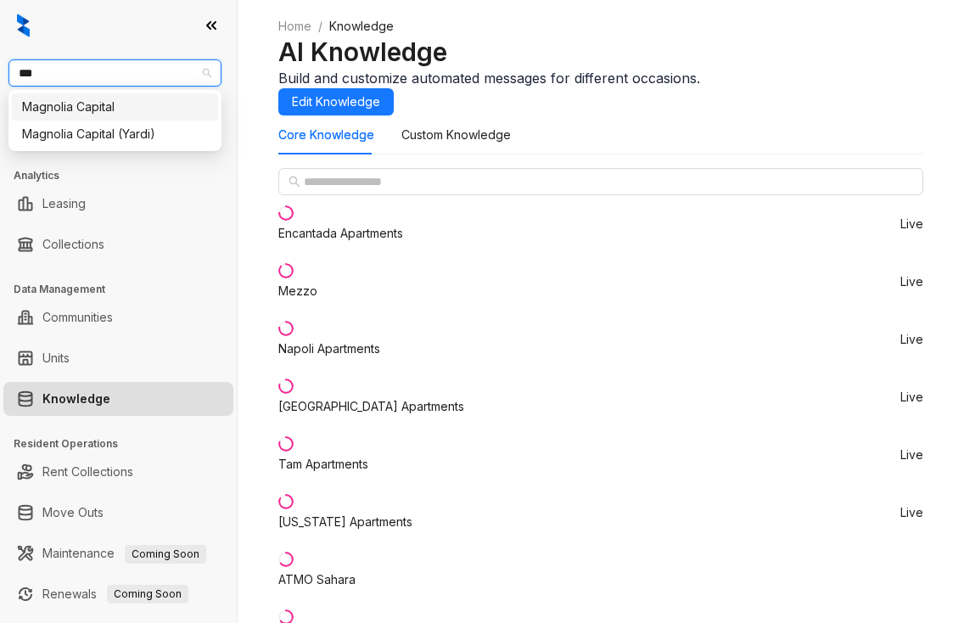
click at [89, 101] on div "Magnolia Capital" at bounding box center [115, 107] width 186 height 19
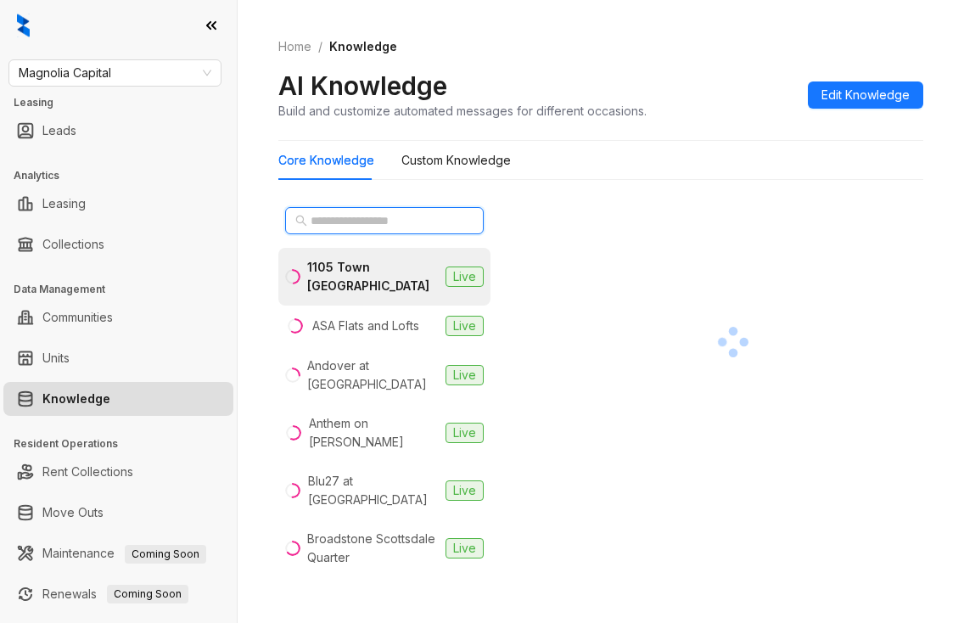
click at [379, 218] on input "text" at bounding box center [385, 220] width 149 height 19
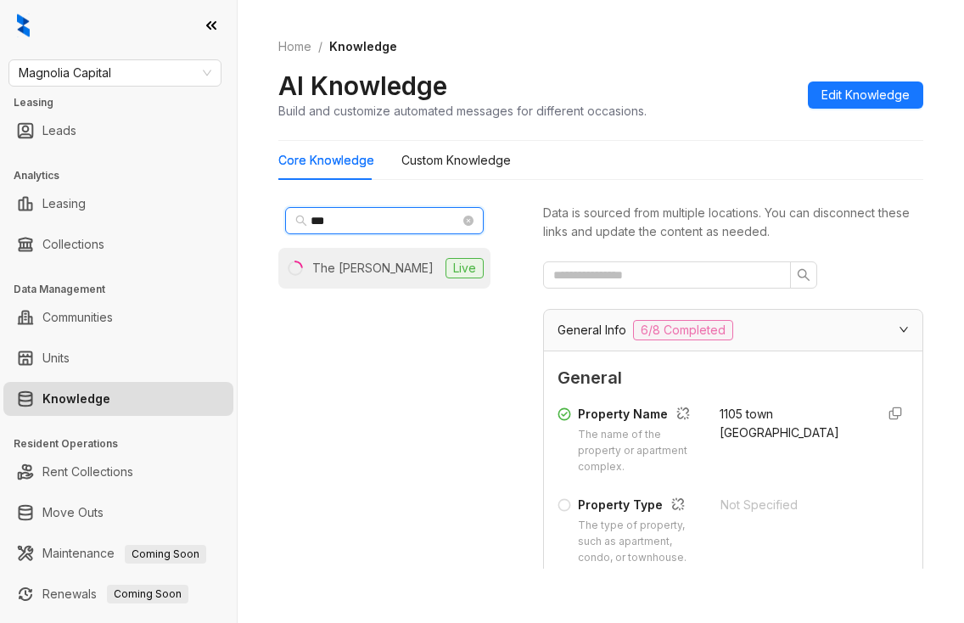
type input "***"
click at [353, 273] on div "The Arnold" at bounding box center [372, 268] width 121 height 19
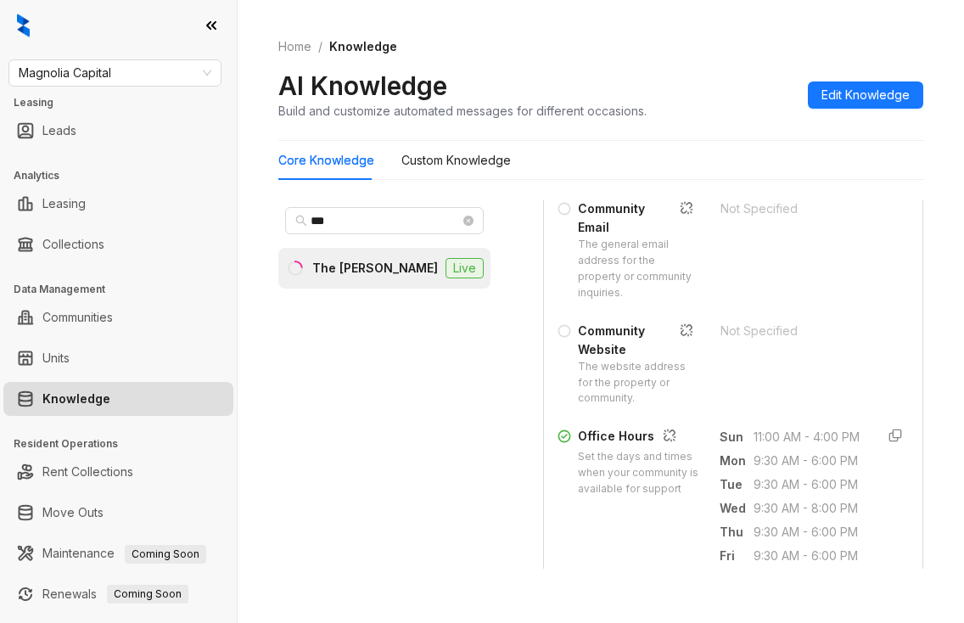
scroll to position [594, 0]
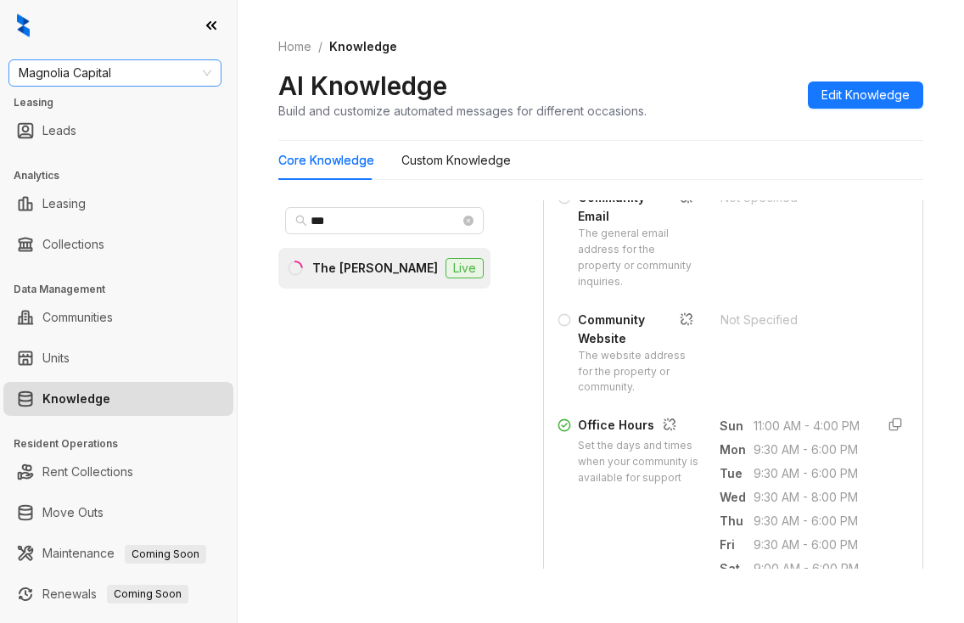
click at [121, 74] on span "Magnolia Capital" at bounding box center [115, 72] width 193 height 25
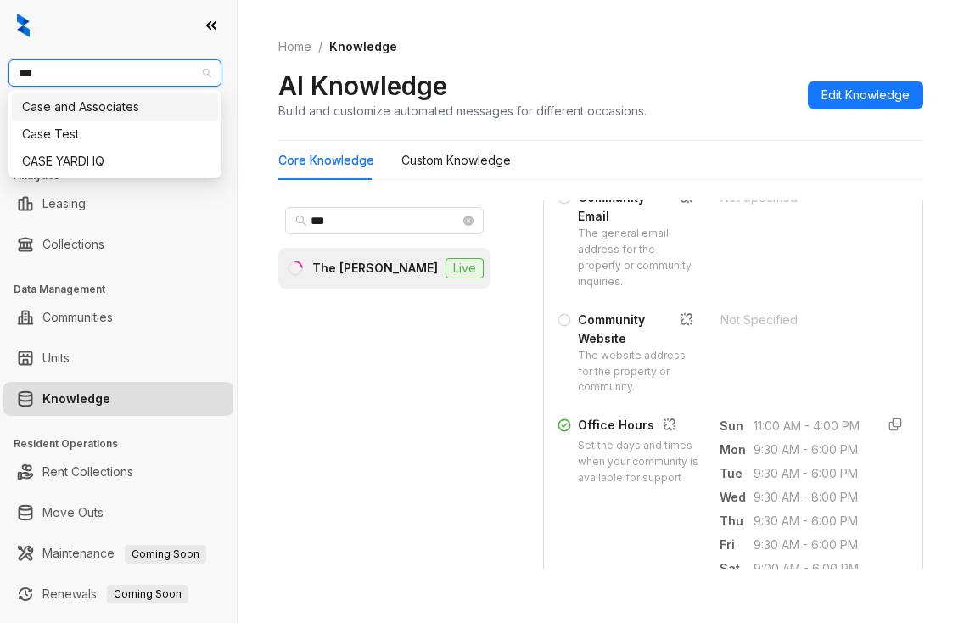
type input "****"
click at [100, 96] on div "Case and Associates" at bounding box center [115, 106] width 206 height 27
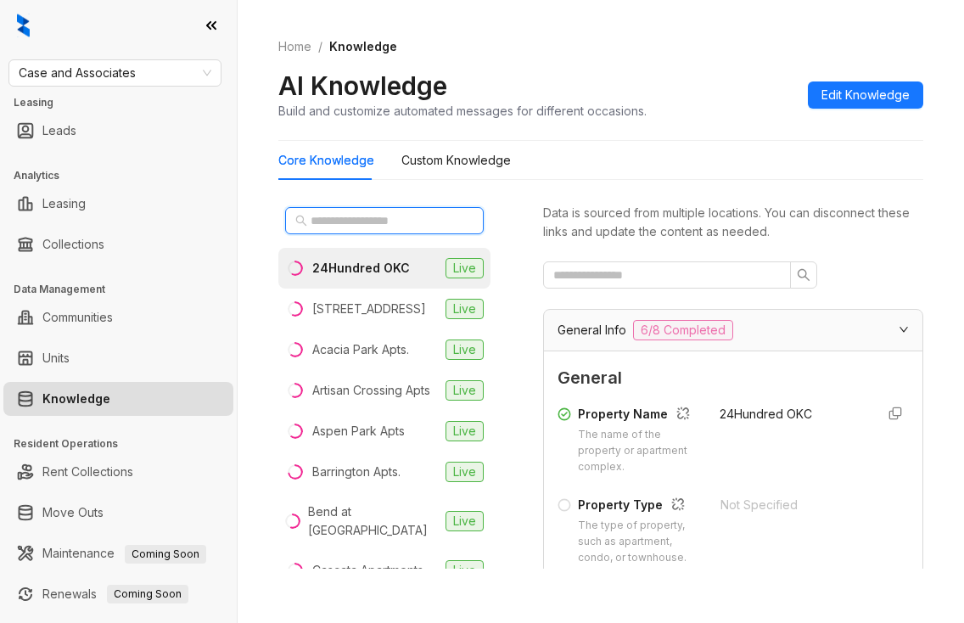
click at [406, 227] on input "text" at bounding box center [385, 220] width 149 height 19
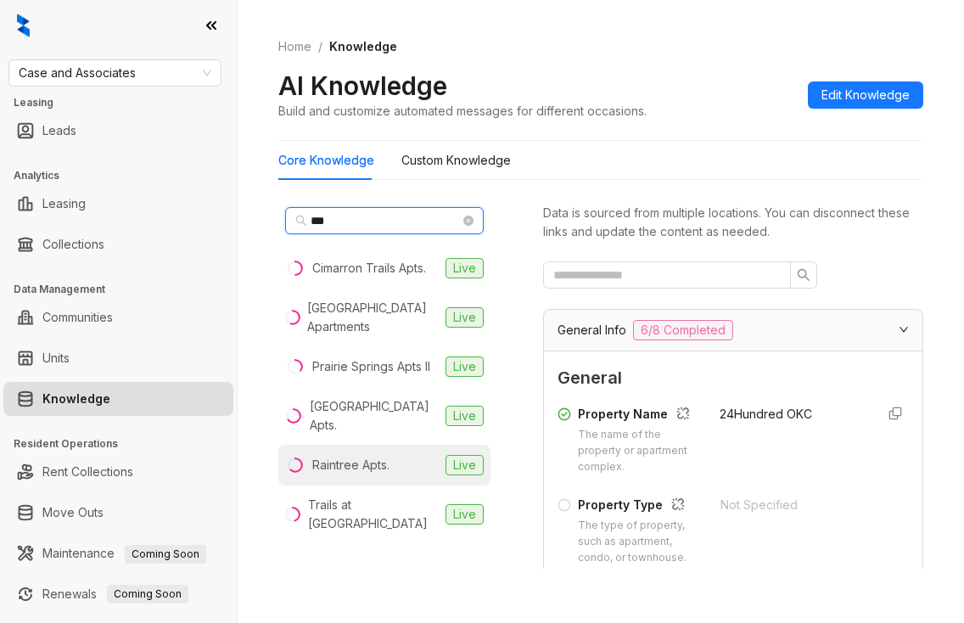
type input "***"
click at [350, 475] on div "Raintree Apts." at bounding box center [350, 465] width 77 height 19
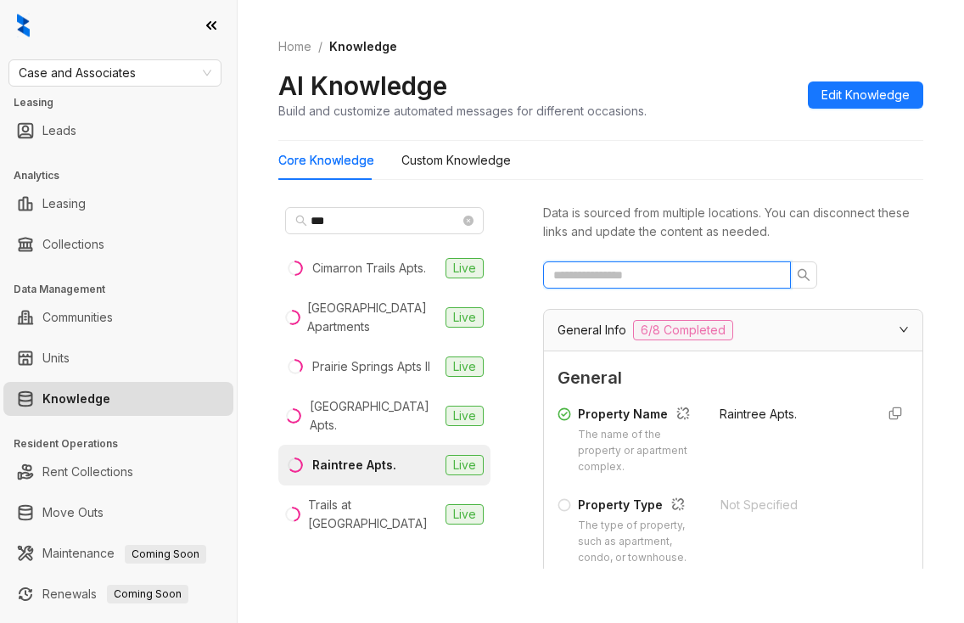
click at [645, 273] on input "text" at bounding box center [661, 275] width 214 height 19
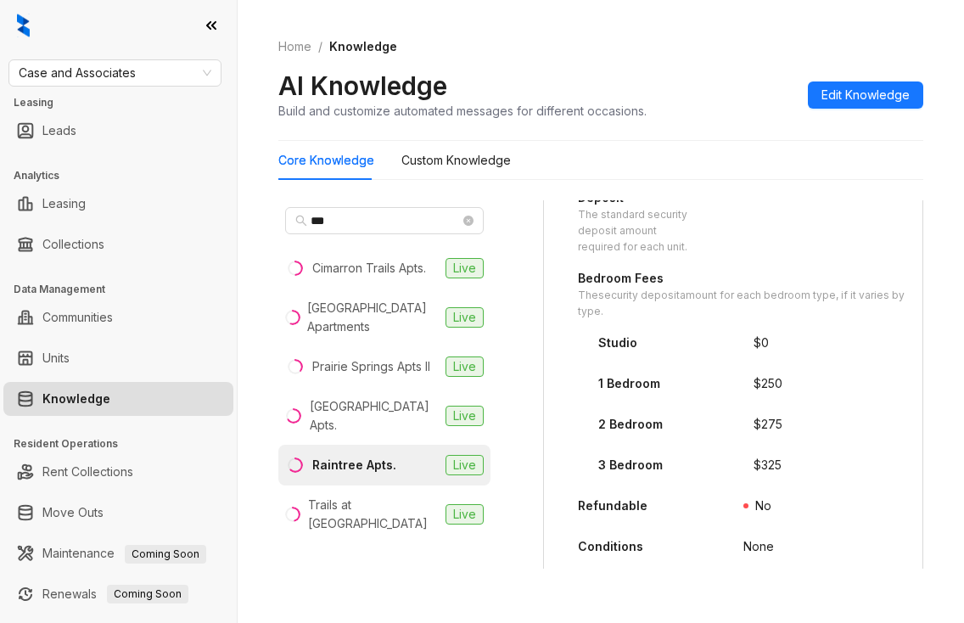
scroll to position [340, 0]
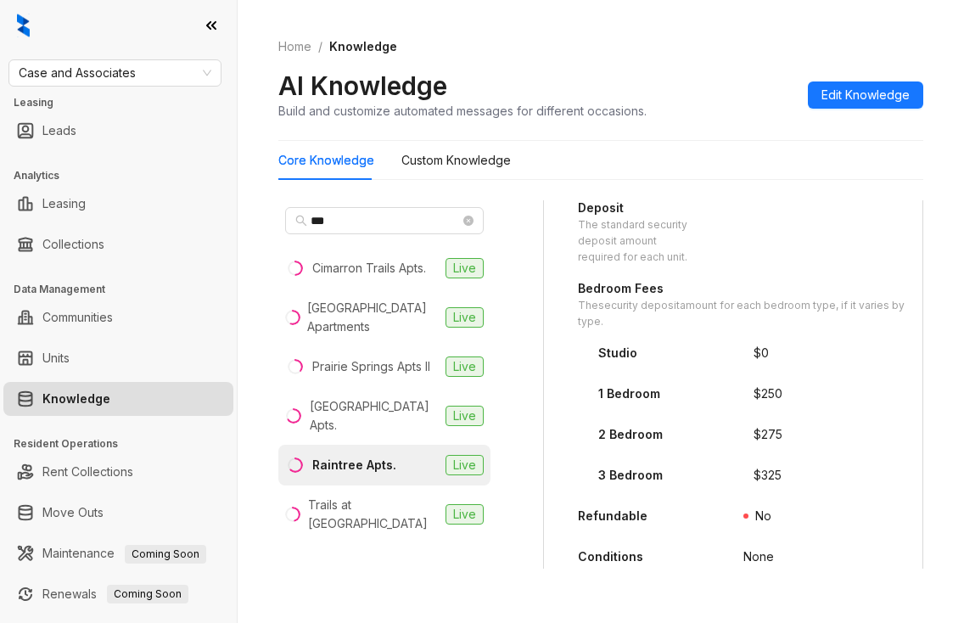
type input "*******"
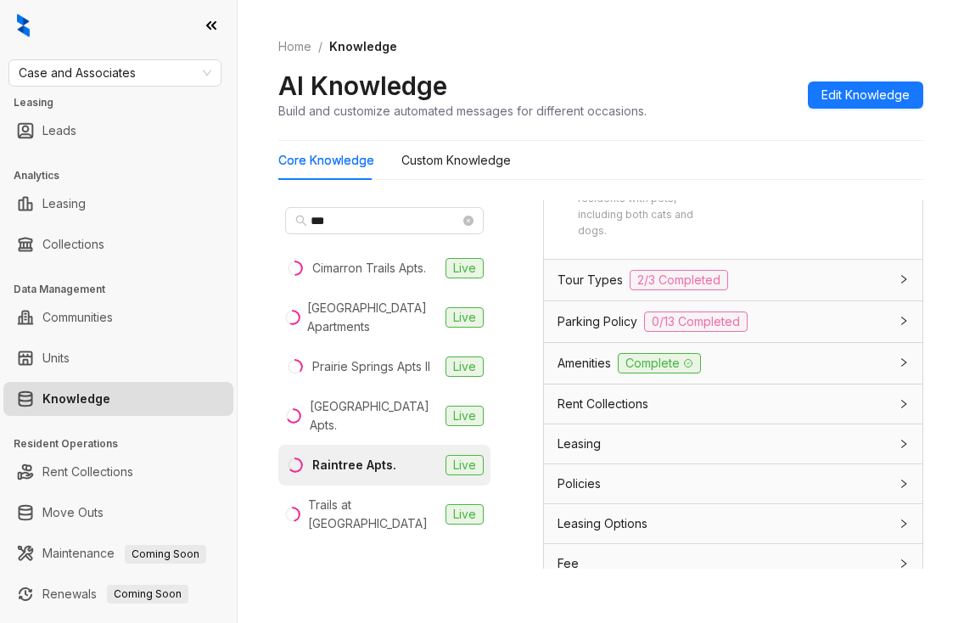
scroll to position [1009, 0]
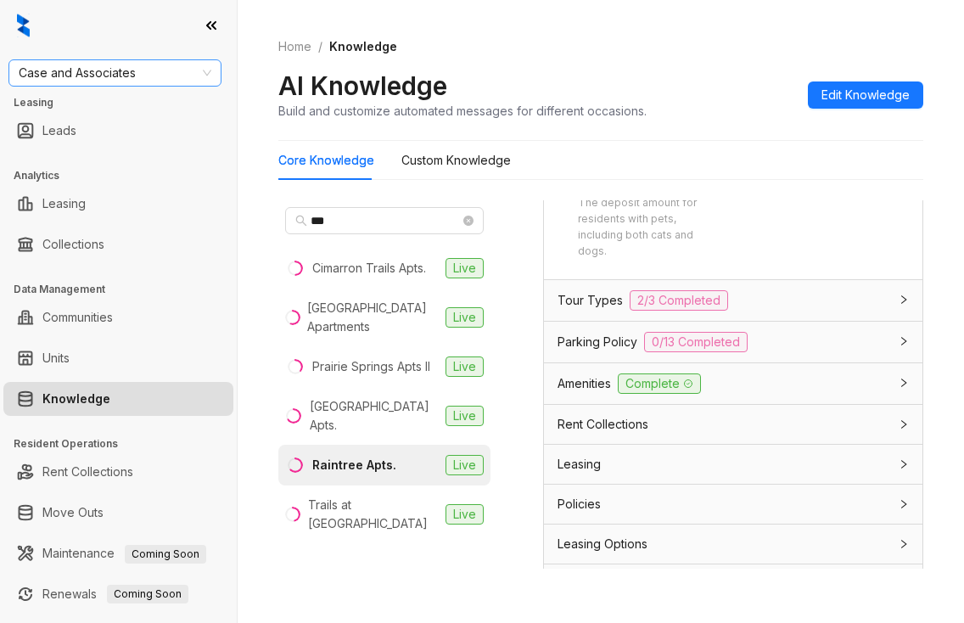
click at [148, 73] on span "Case and Associates" at bounding box center [115, 72] width 193 height 25
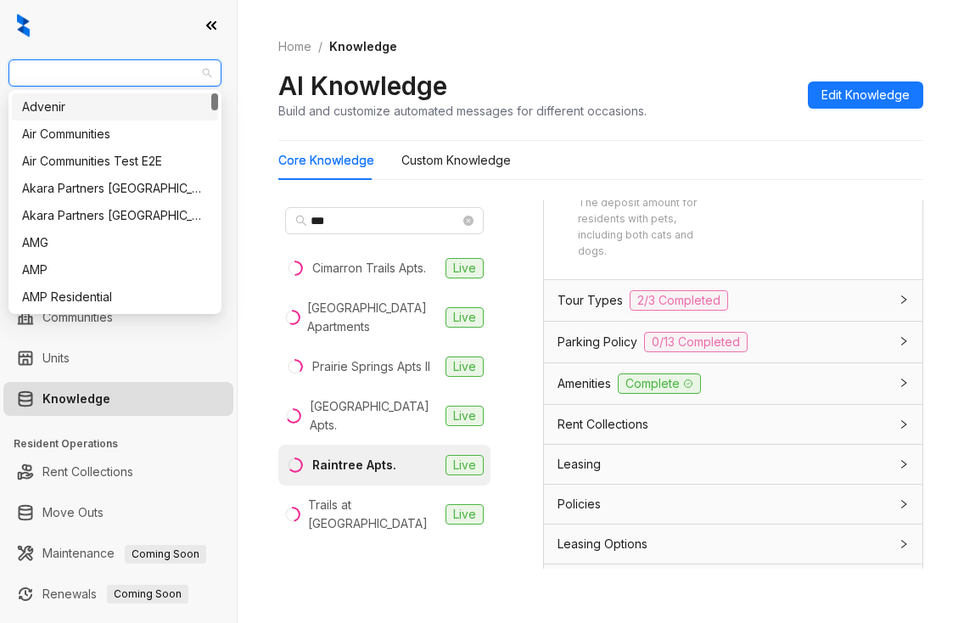
click at [148, 73] on span "Case and Associates" at bounding box center [115, 72] width 193 height 25
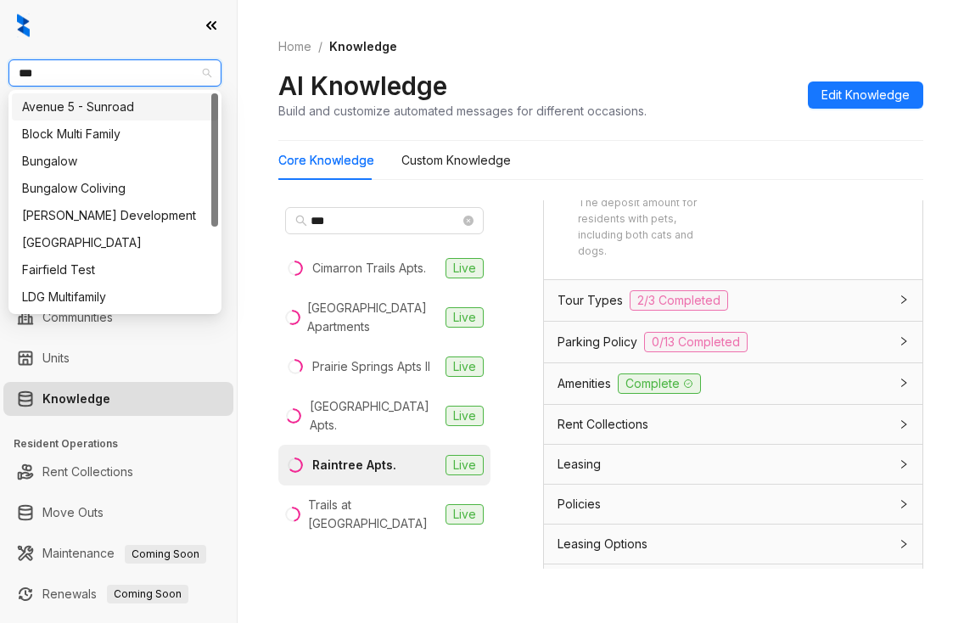
type input "****"
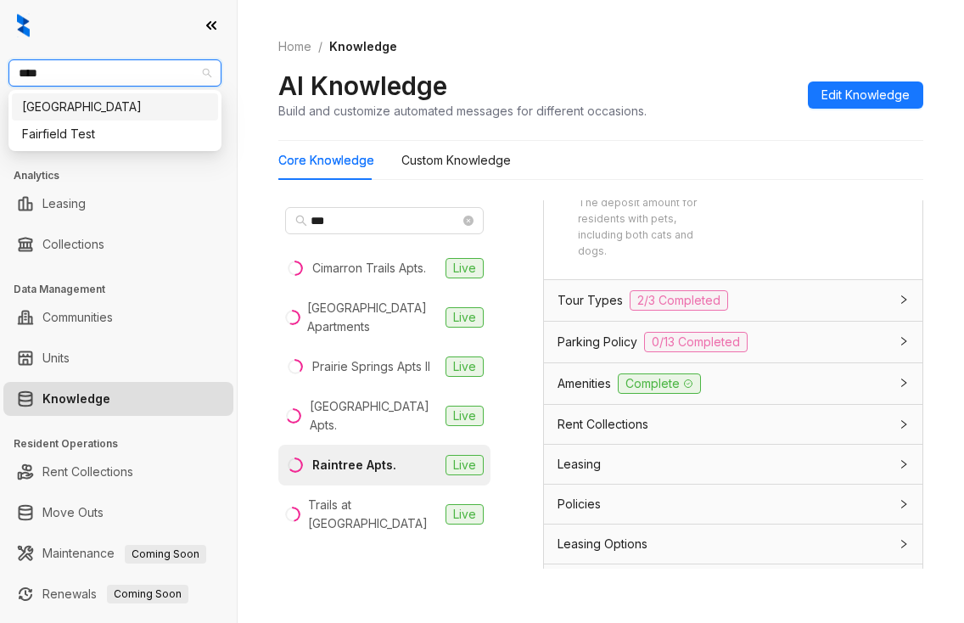
click at [82, 104] on div "[GEOGRAPHIC_DATA]" at bounding box center [115, 107] width 186 height 19
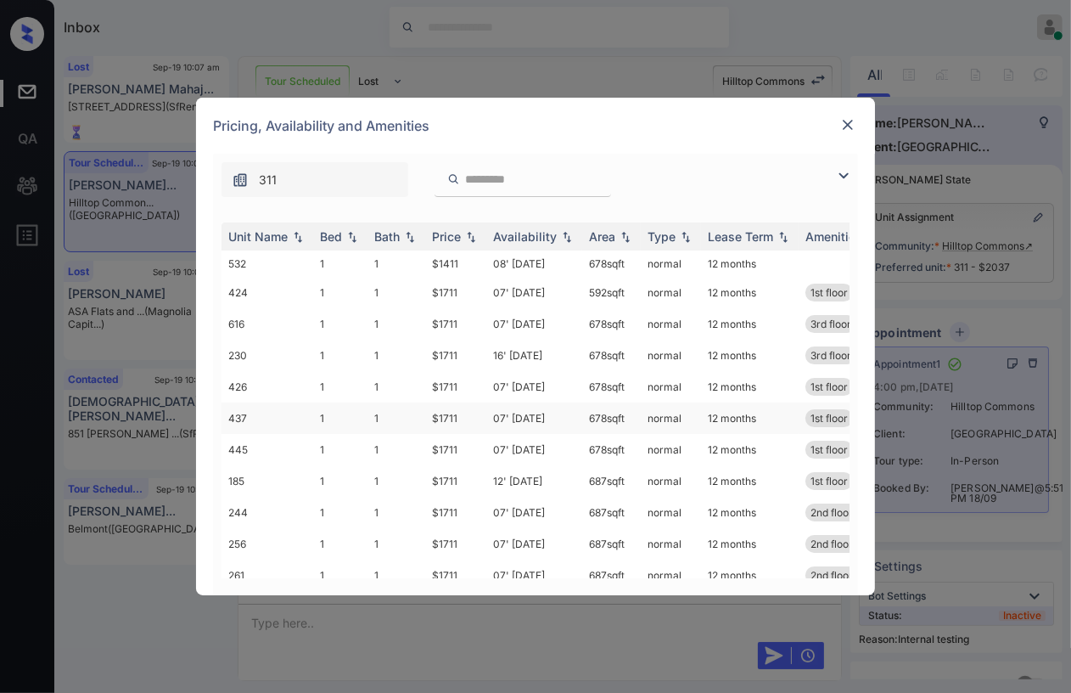
scroll to position [146, 0]
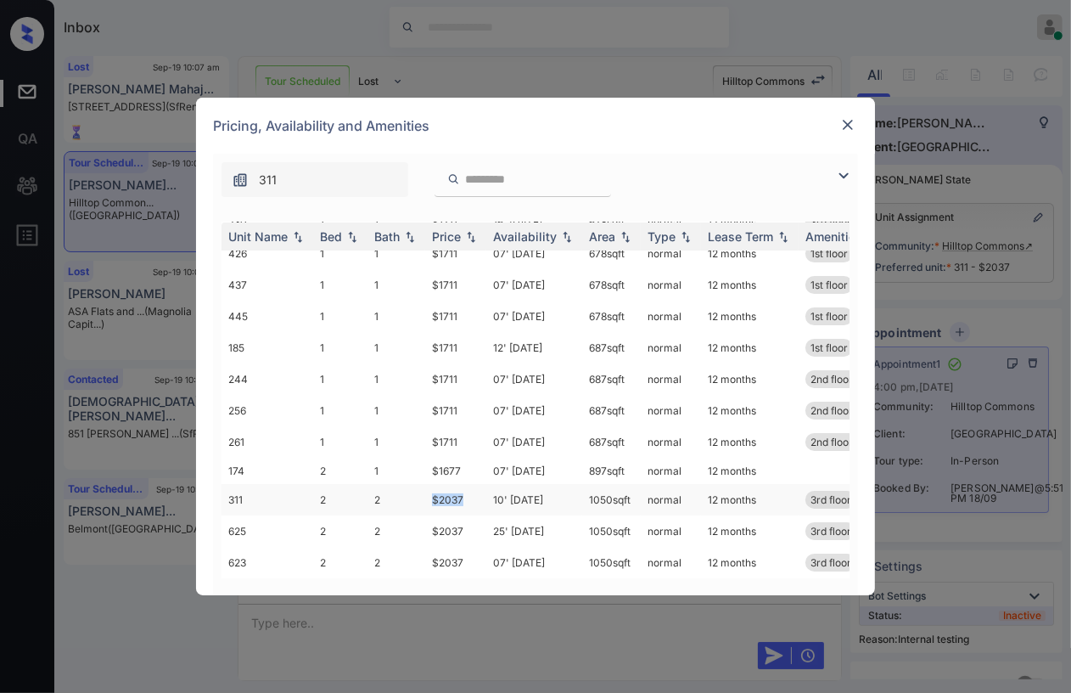
drag, startPoint x: 428, startPoint y: 487, endPoint x: 469, endPoint y: 487, distance: 40.8
click at [469, 487] on td "$2037" at bounding box center [455, 499] width 61 height 31
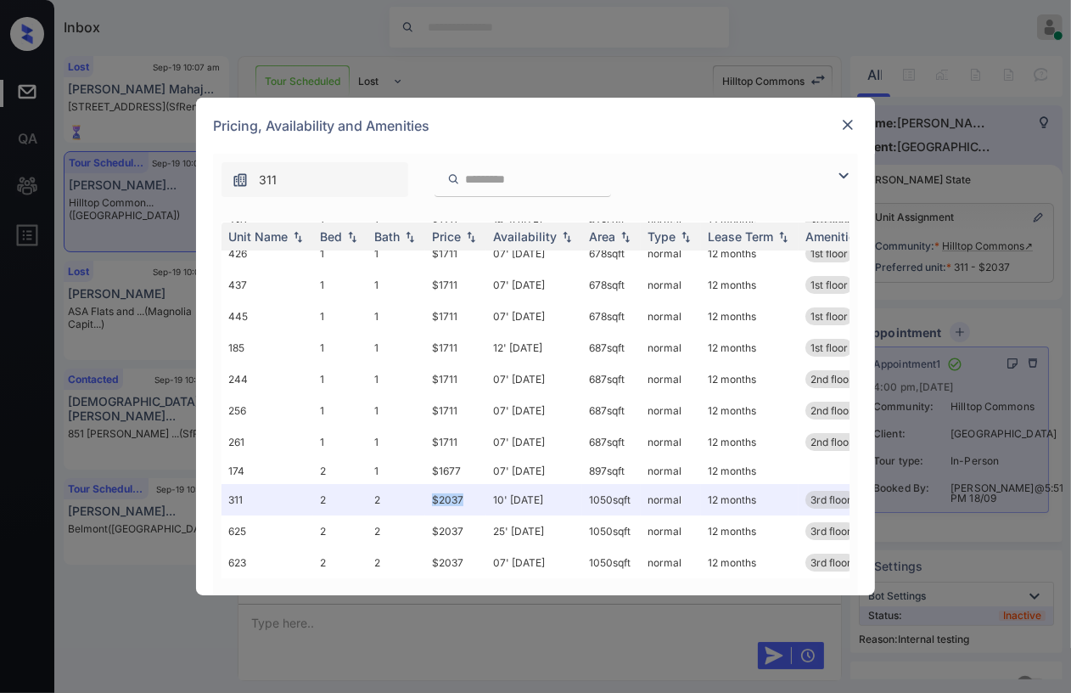
click at [846, 126] on img at bounding box center [848, 124] width 17 height 17
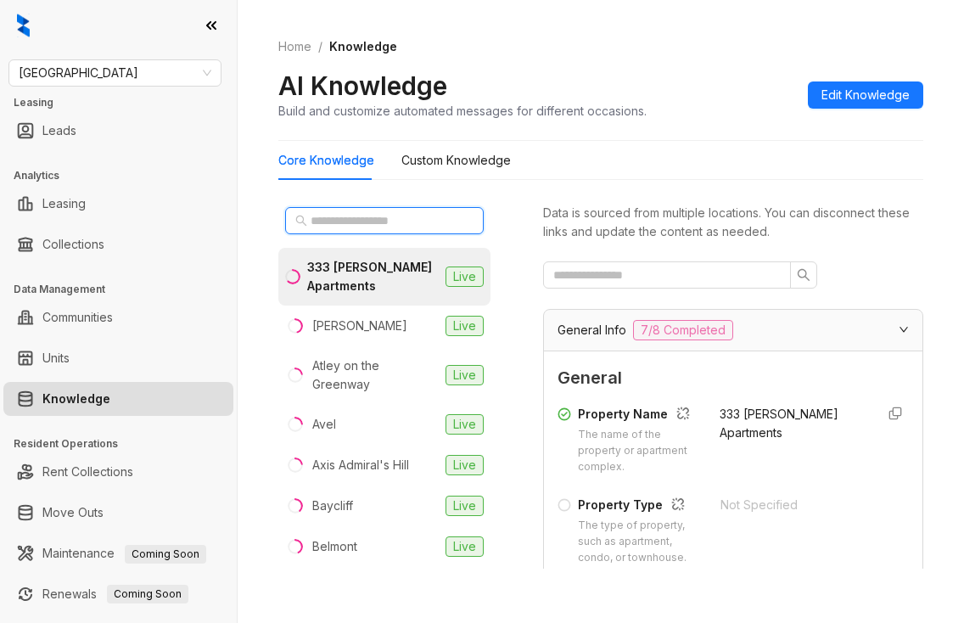
click at [401, 227] on input "text" at bounding box center [385, 220] width 149 height 19
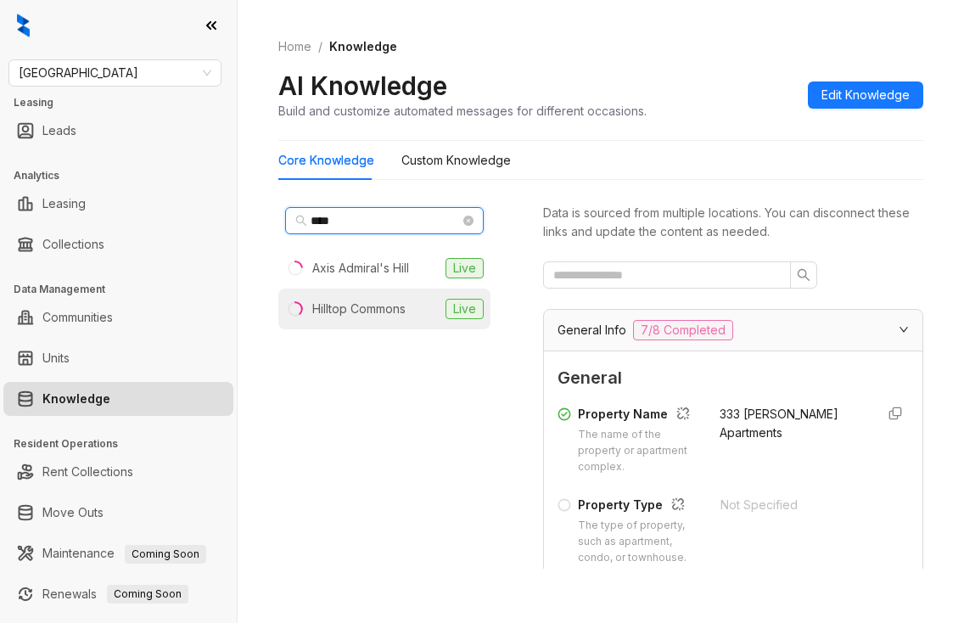
type input "****"
click at [374, 302] on div "Hilltop Commons" at bounding box center [358, 309] width 93 height 19
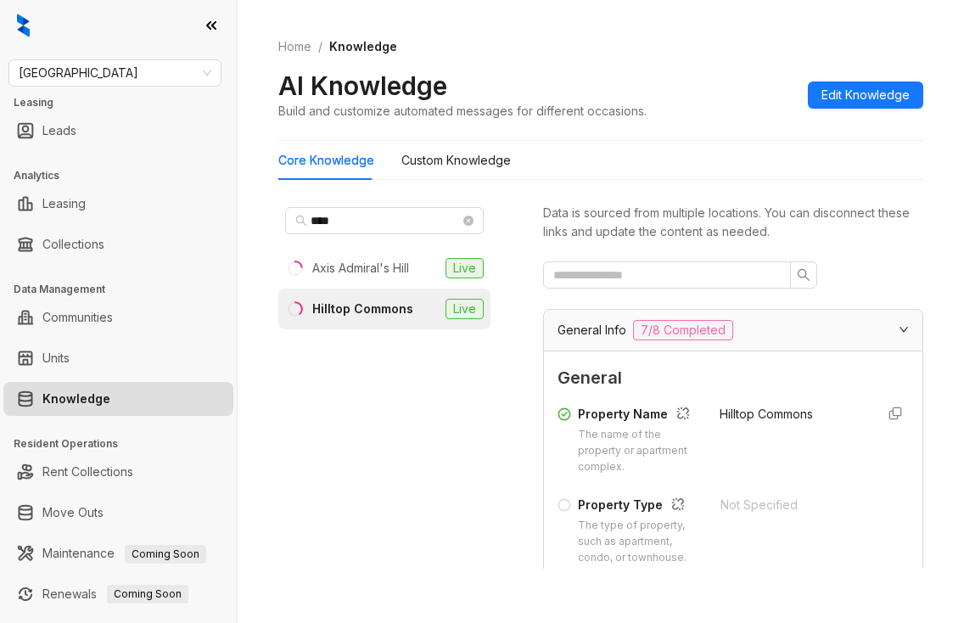
scroll to position [255, 0]
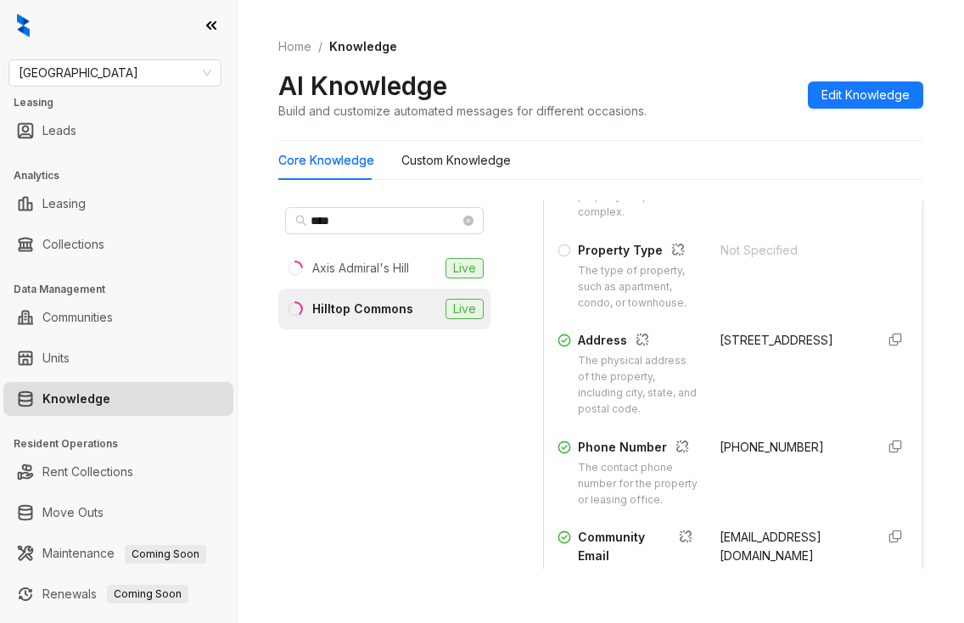
click at [727, 454] on span "[PHONE_NUMBER]" at bounding box center [772, 447] width 104 height 14
copy div "[PHONE_NUMBER]"
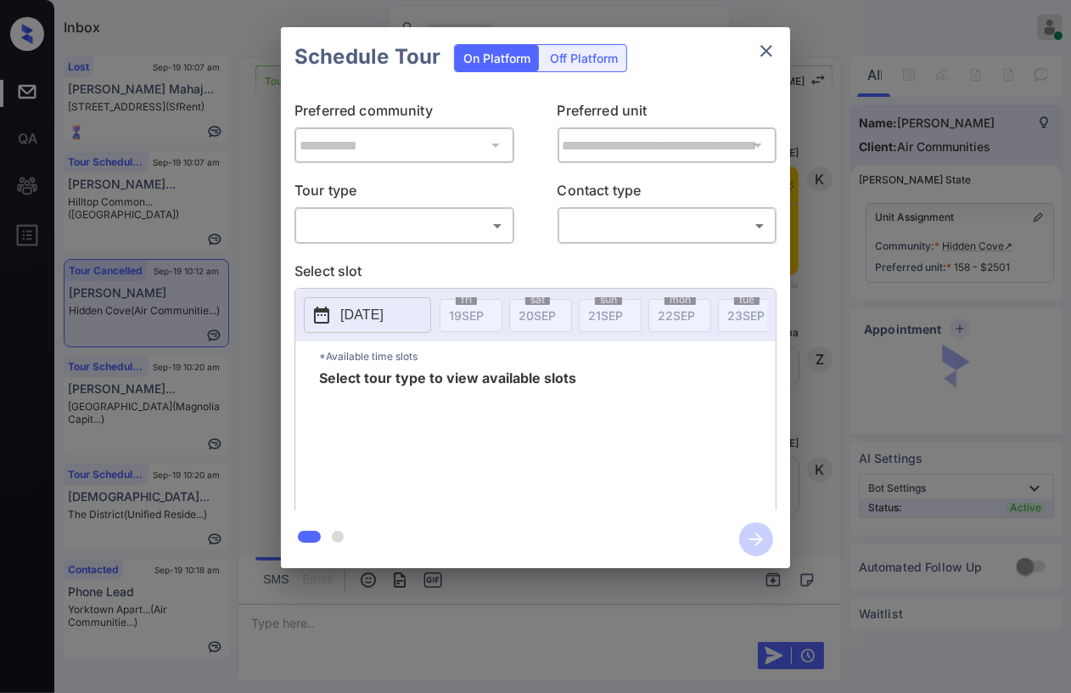
scroll to position [5128, 0]
click at [381, 231] on body "Inbox Danielle Dela Cruz Online Set yourself offline Set yourself on break Prof…" at bounding box center [535, 346] width 1071 height 693
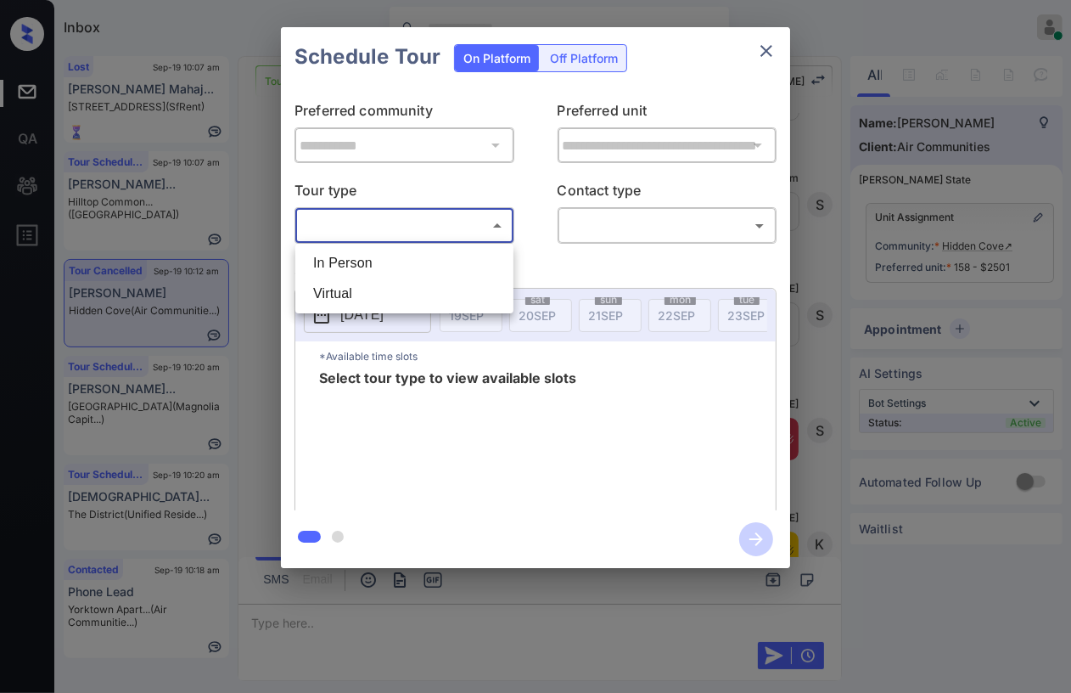
click at [373, 257] on li "In Person" at bounding box center [405, 263] width 210 height 31
type input "********"
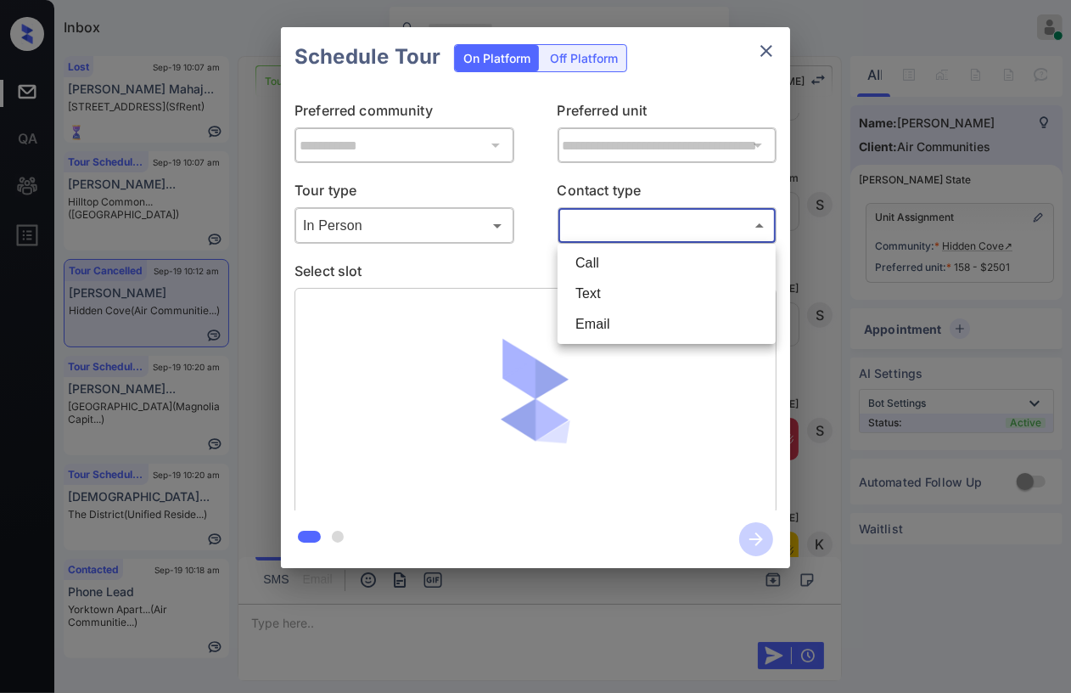
click at [662, 229] on body "Inbox Danielle Dela Cruz Online Set yourself offline Set yourself on break Prof…" at bounding box center [535, 346] width 1071 height 693
click at [612, 282] on li "Text" at bounding box center [667, 293] width 210 height 31
type input "****"
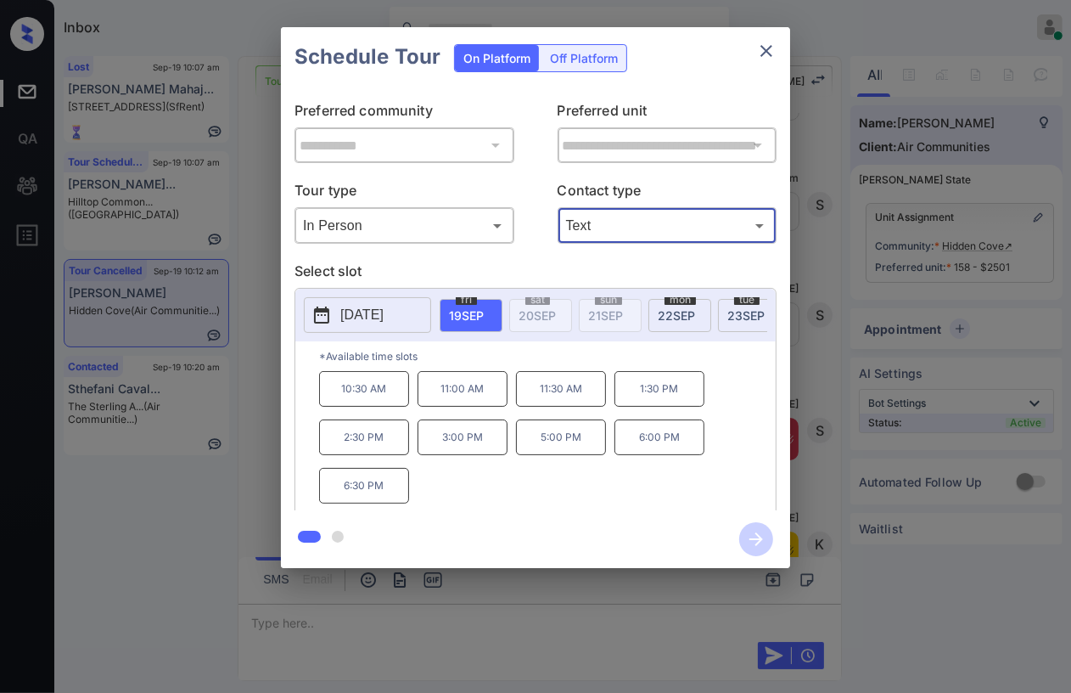
click at [765, 54] on icon "close" at bounding box center [766, 51] width 20 height 20
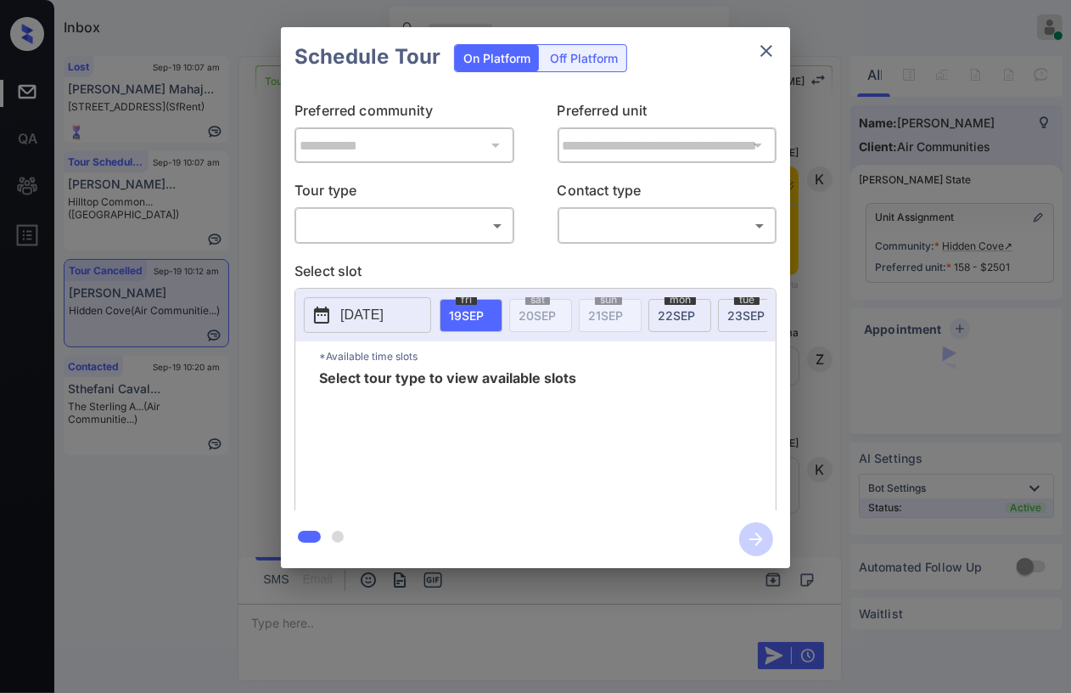
scroll to position [5128, 0]
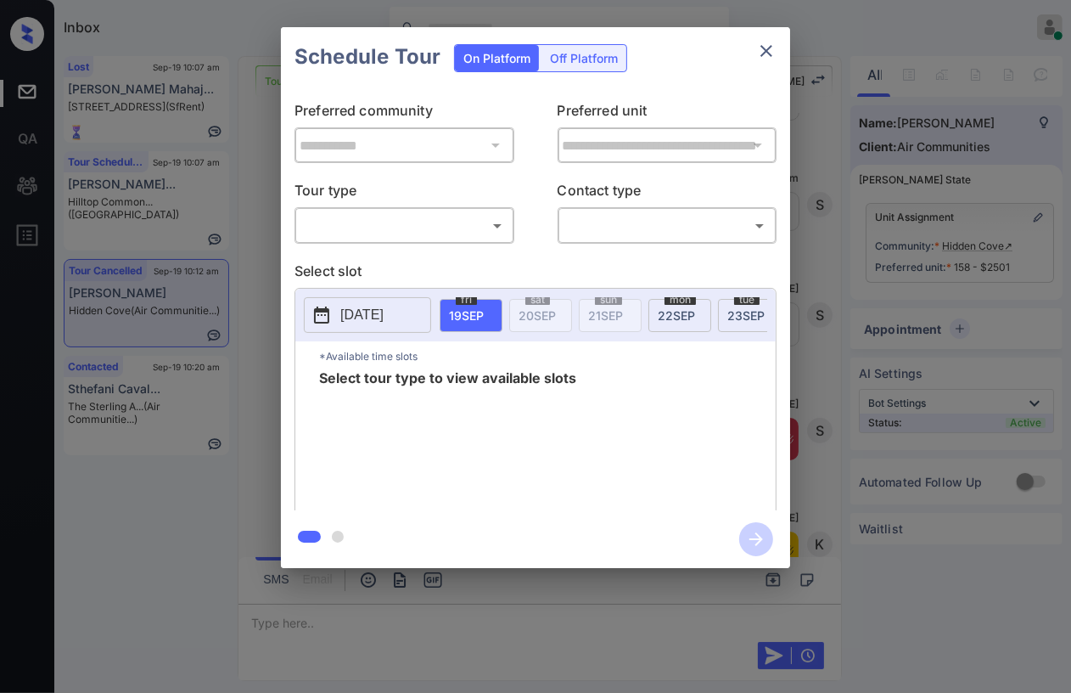
click at [678, 308] on span "22 SEP" at bounding box center [676, 315] width 37 height 14
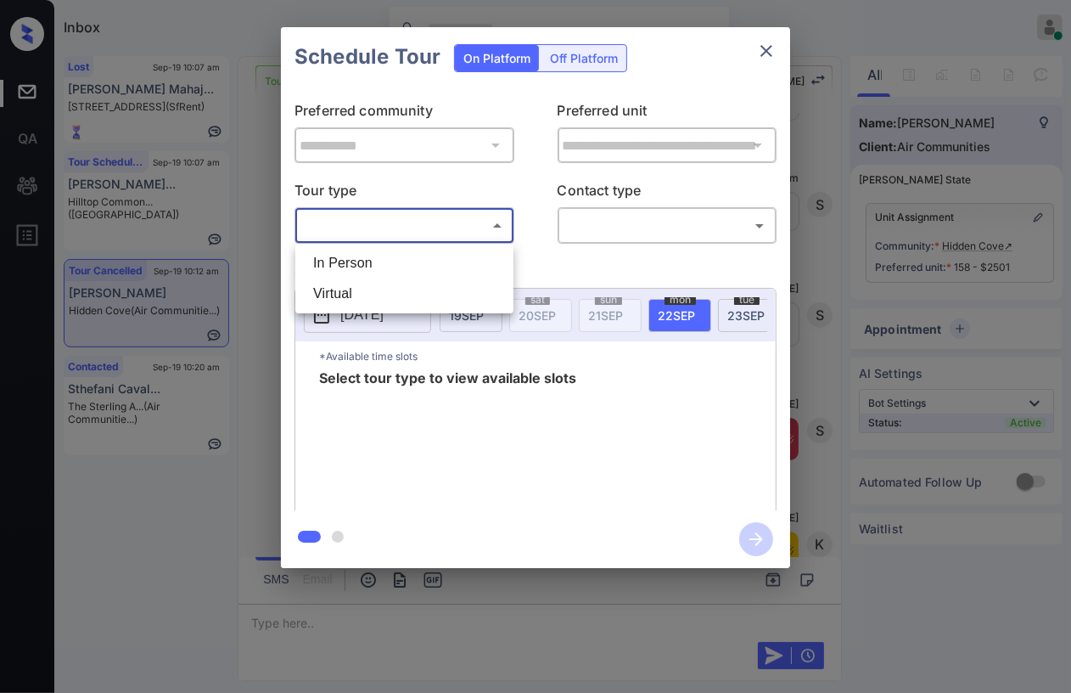
click at [396, 228] on body "Inbox [PERSON_NAME] [PERSON_NAME] Online Set yourself offline Set yourself on b…" at bounding box center [535, 346] width 1071 height 693
click at [346, 268] on li "In Person" at bounding box center [405, 263] width 210 height 31
type input "********"
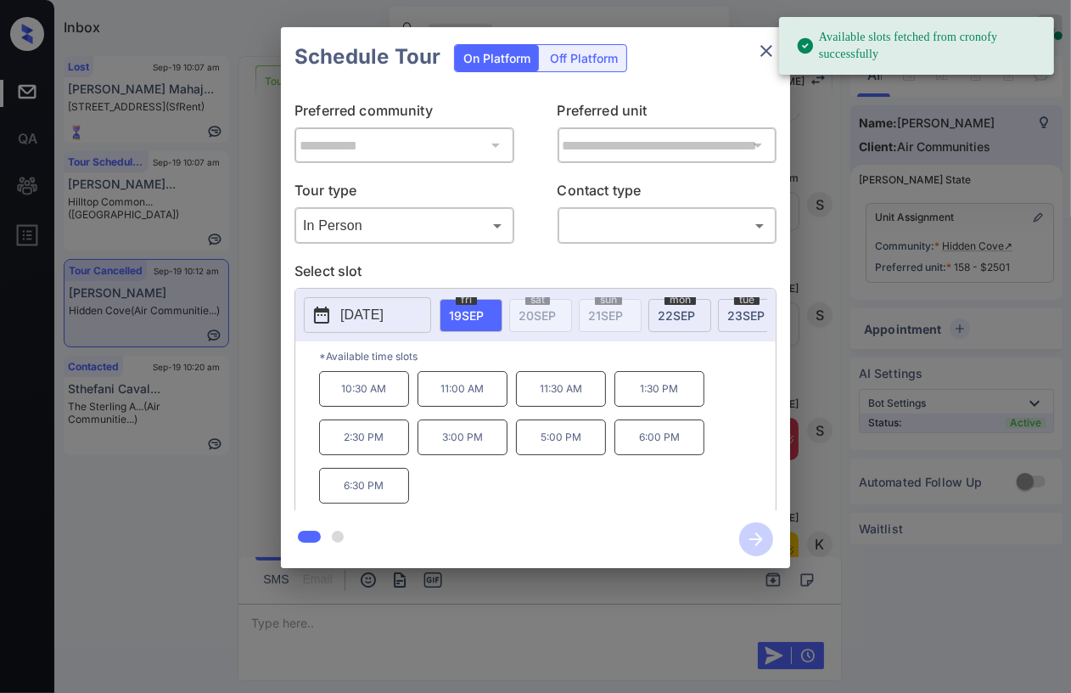
click at [681, 317] on span "22 SEP" at bounding box center [676, 315] width 37 height 14
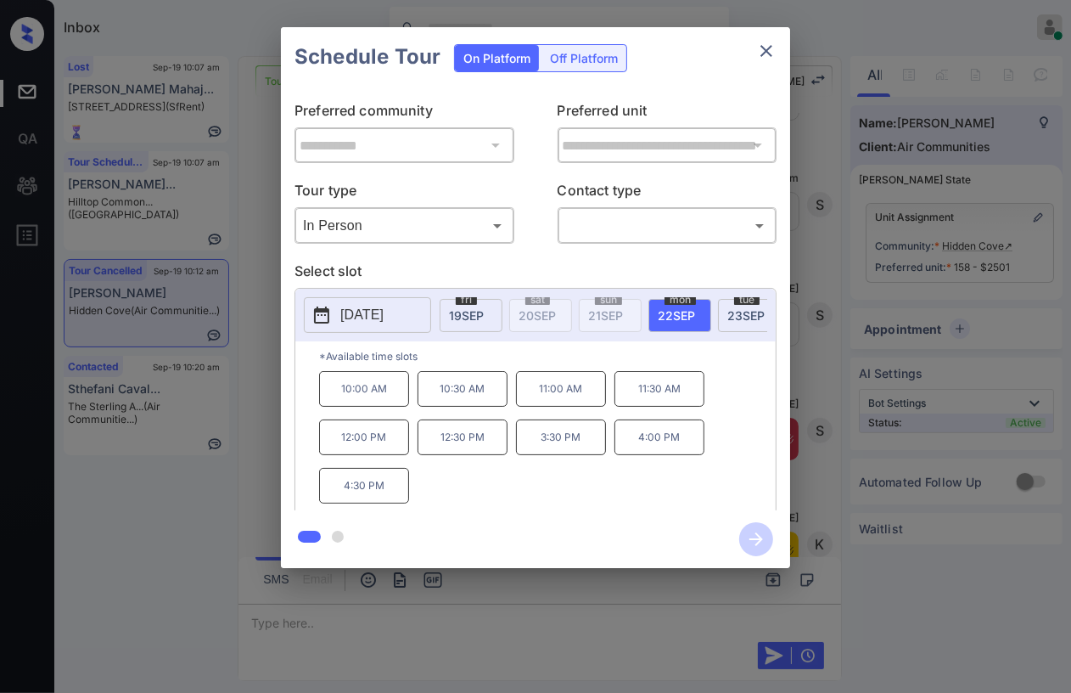
click at [765, 53] on icon "close" at bounding box center [767, 51] width 12 height 12
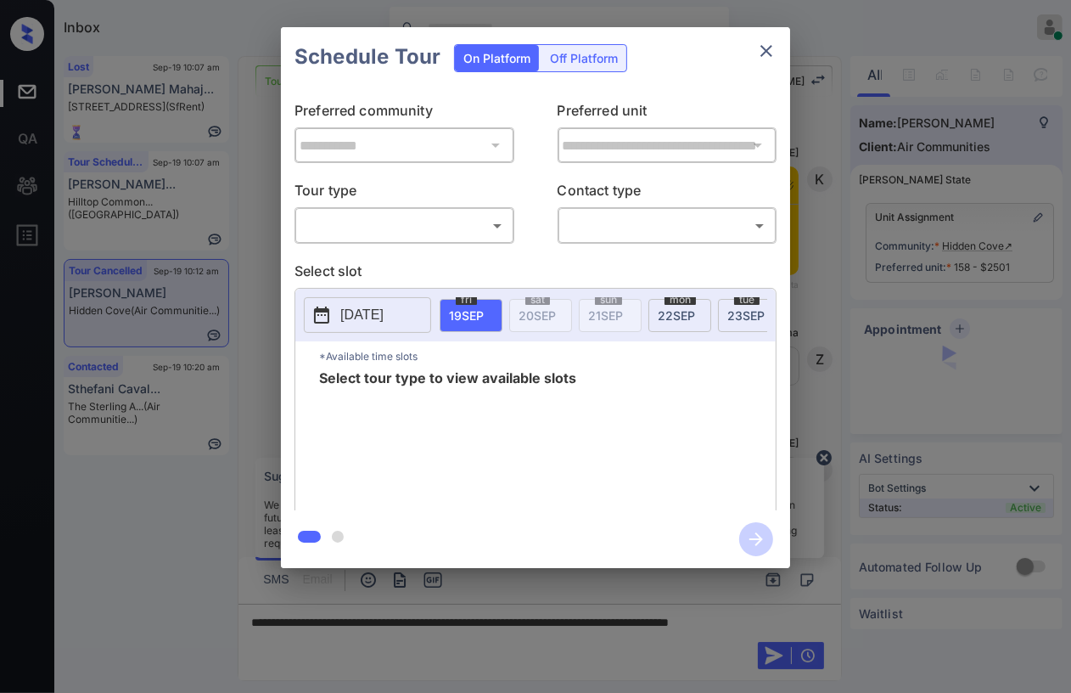
scroll to position [6355, 0]
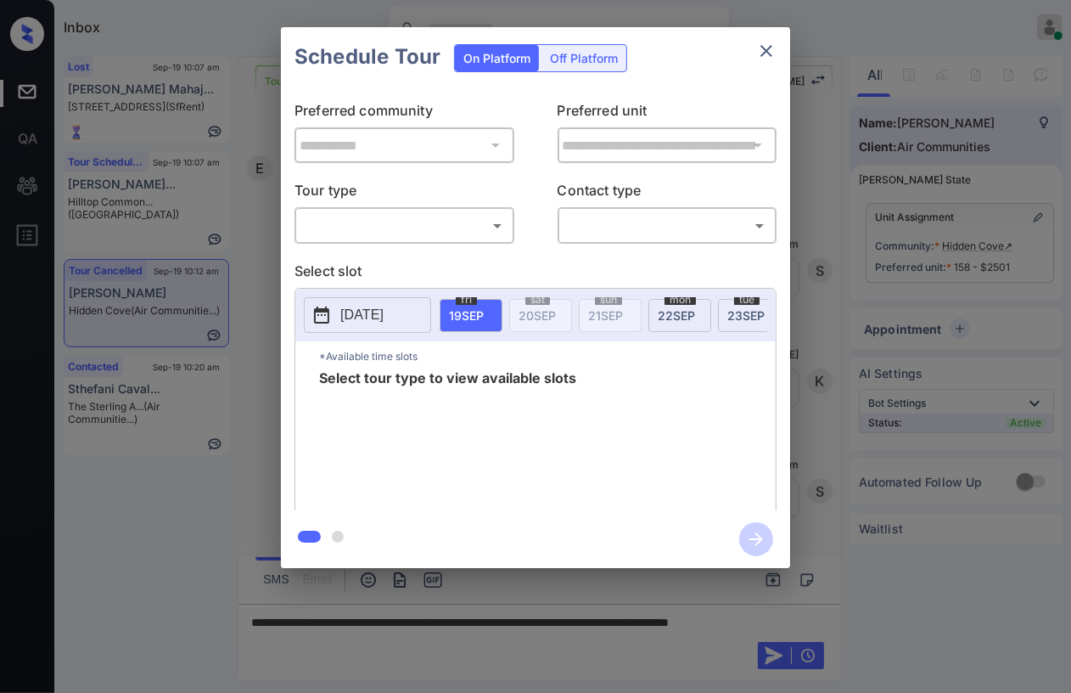
click at [421, 239] on div "​ ​" at bounding box center [405, 225] width 220 height 37
click at [385, 231] on body "Inbox [PERSON_NAME] [PERSON_NAME] Online Set yourself offline Set yourself on b…" at bounding box center [535, 346] width 1071 height 693
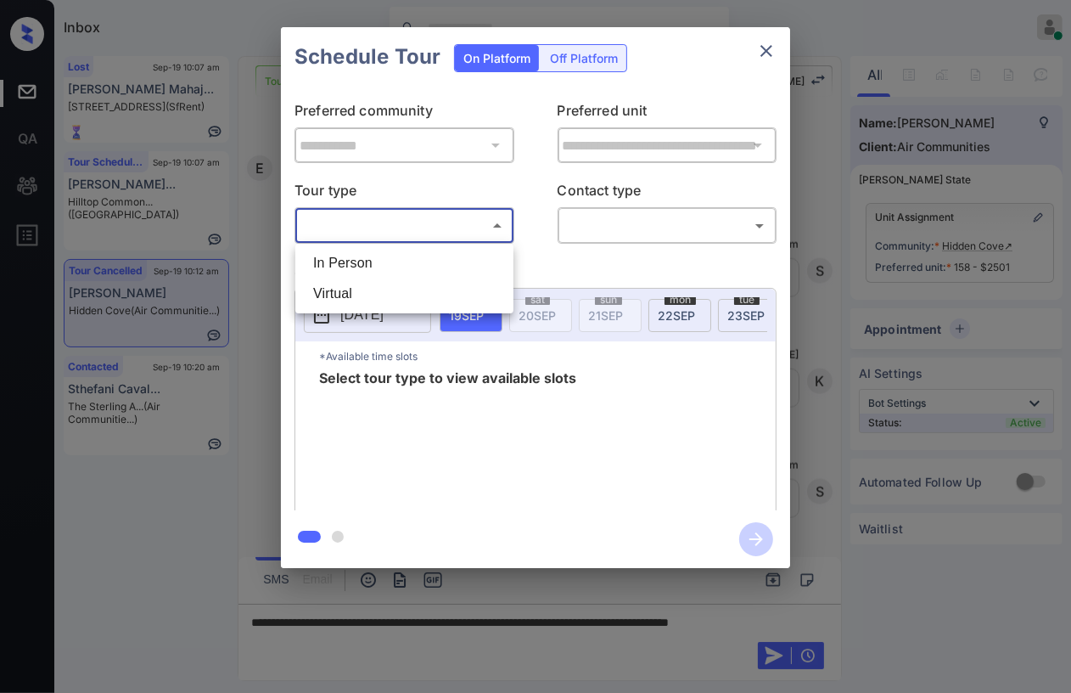
click at [363, 267] on li "In Person" at bounding box center [405, 263] width 210 height 31
type input "********"
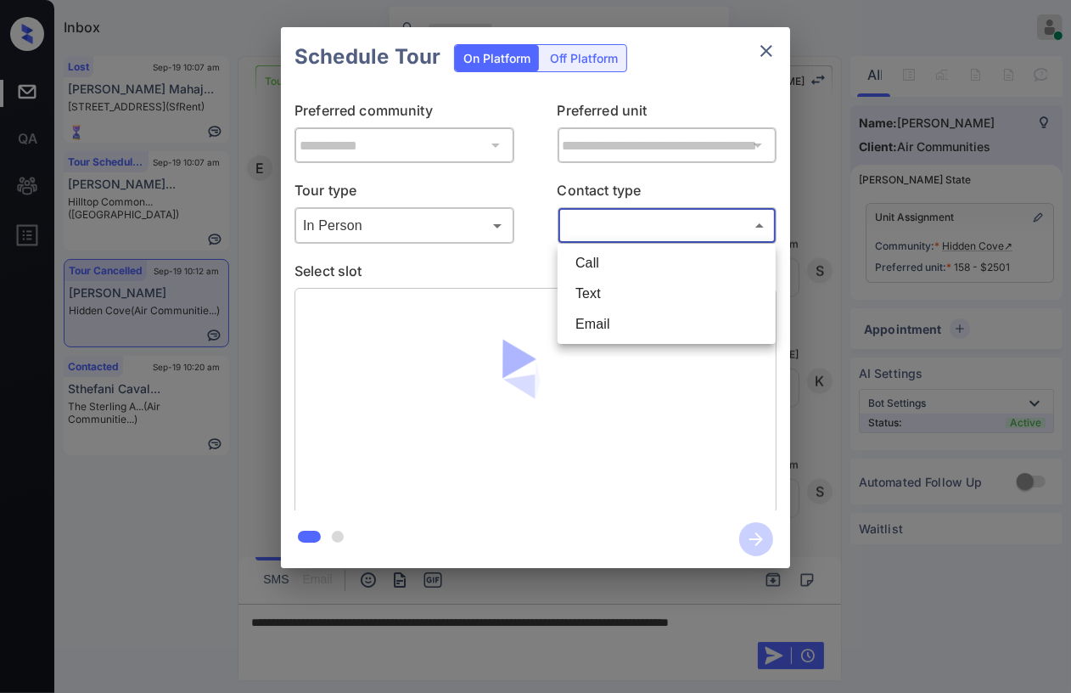
click at [629, 226] on body "Inbox [PERSON_NAME] [PERSON_NAME] Online Set yourself offline Set yourself on b…" at bounding box center [535, 346] width 1071 height 693
click at [588, 295] on li "Text" at bounding box center [667, 293] width 210 height 31
type input "****"
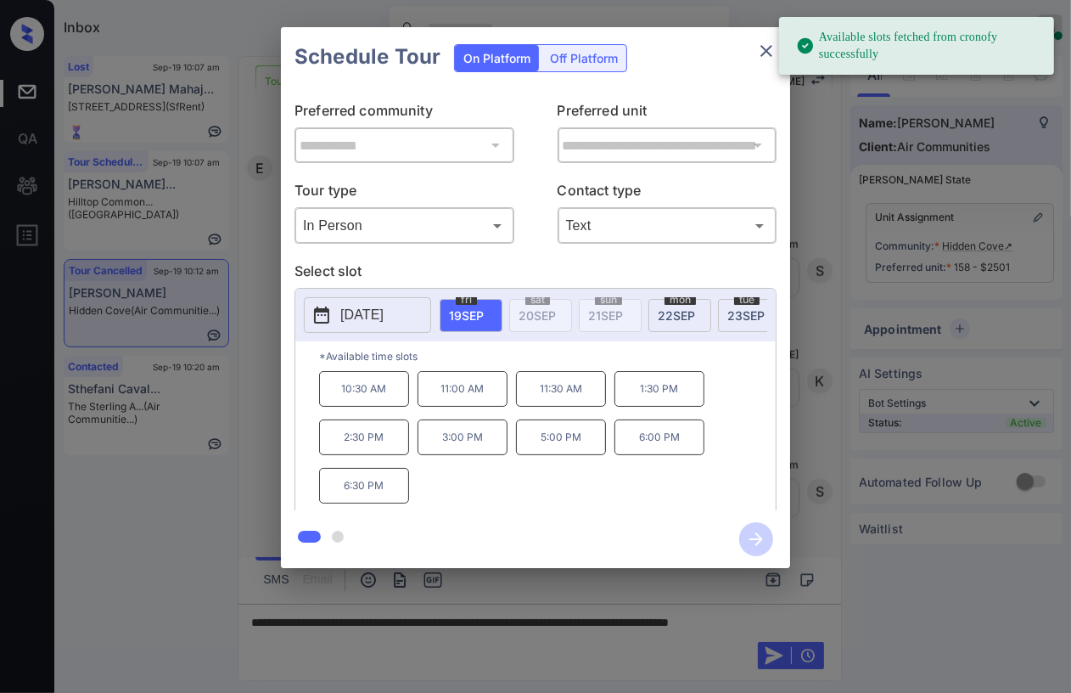
click at [654, 306] on div "mon 22 SEP" at bounding box center [680, 315] width 63 height 33
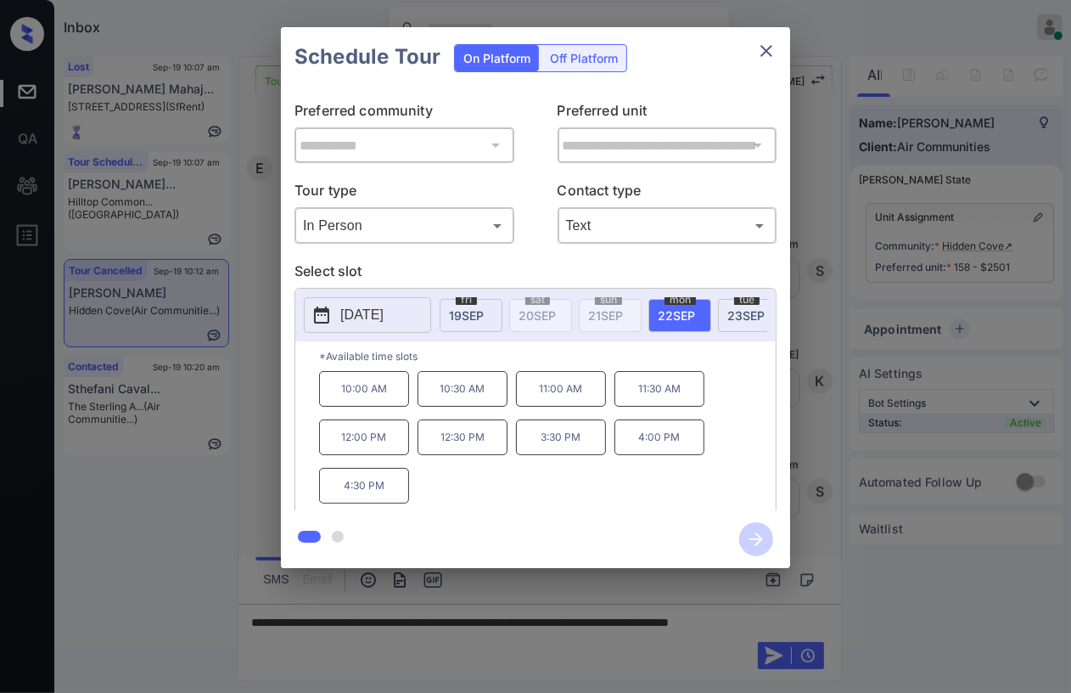
click at [770, 45] on icon "close" at bounding box center [766, 51] width 20 height 20
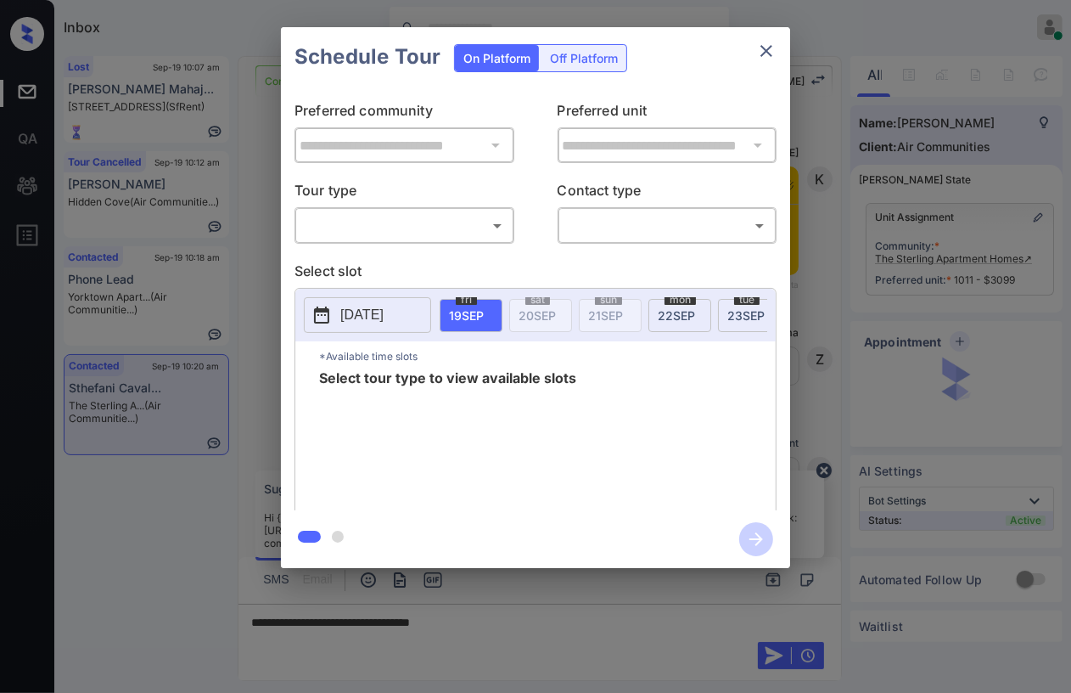
scroll to position [1980, 0]
click at [399, 213] on body "Inbox [PERSON_NAME] [PERSON_NAME] Online Set yourself offline Set yourself on b…" at bounding box center [535, 346] width 1071 height 693
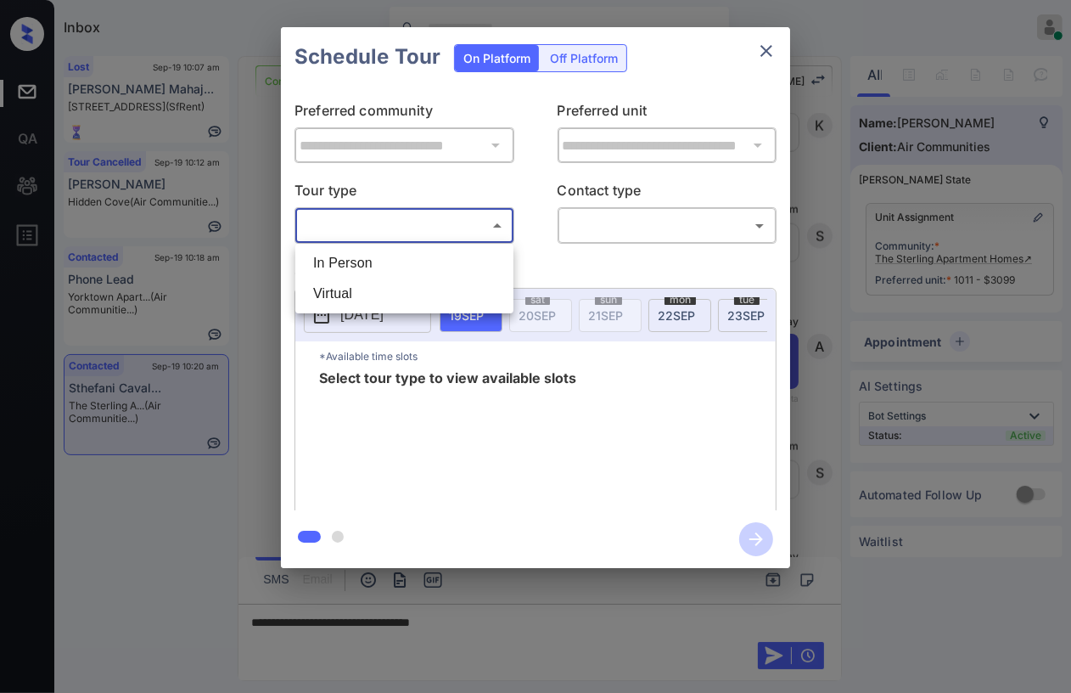
click at [370, 262] on li "In Person" at bounding box center [405, 263] width 210 height 31
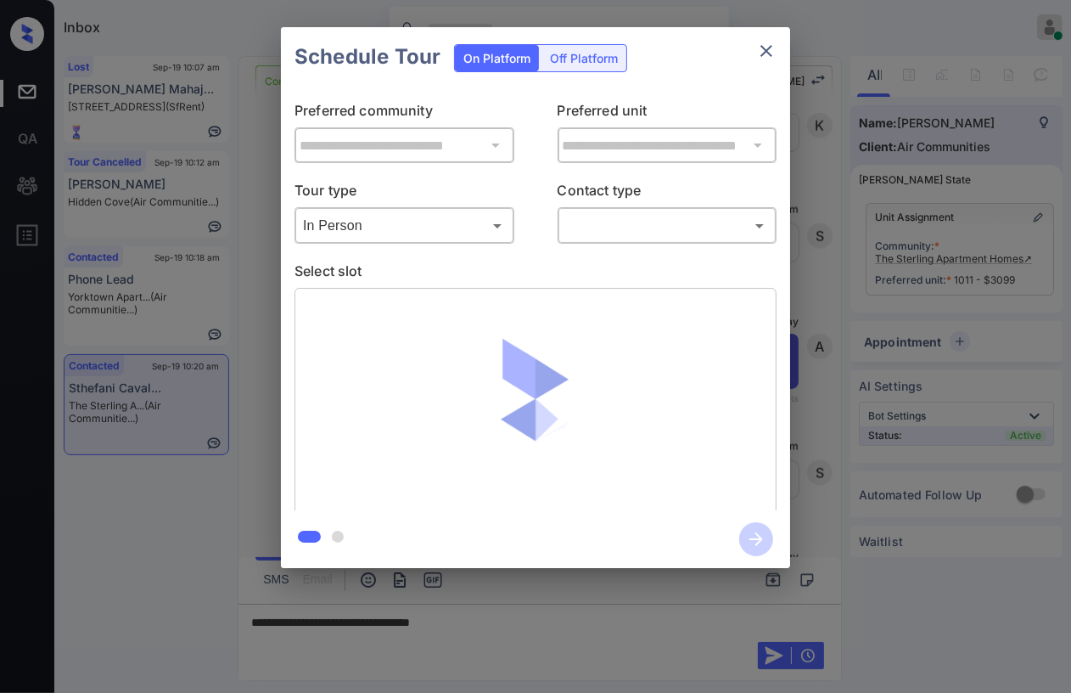
click at [410, 203] on p "Tour type" at bounding box center [405, 193] width 220 height 27
click at [396, 214] on body "Inbox Danielle Dela Cruz Online Set yourself offline Set yourself on break Prof…" at bounding box center [535, 346] width 1071 height 693
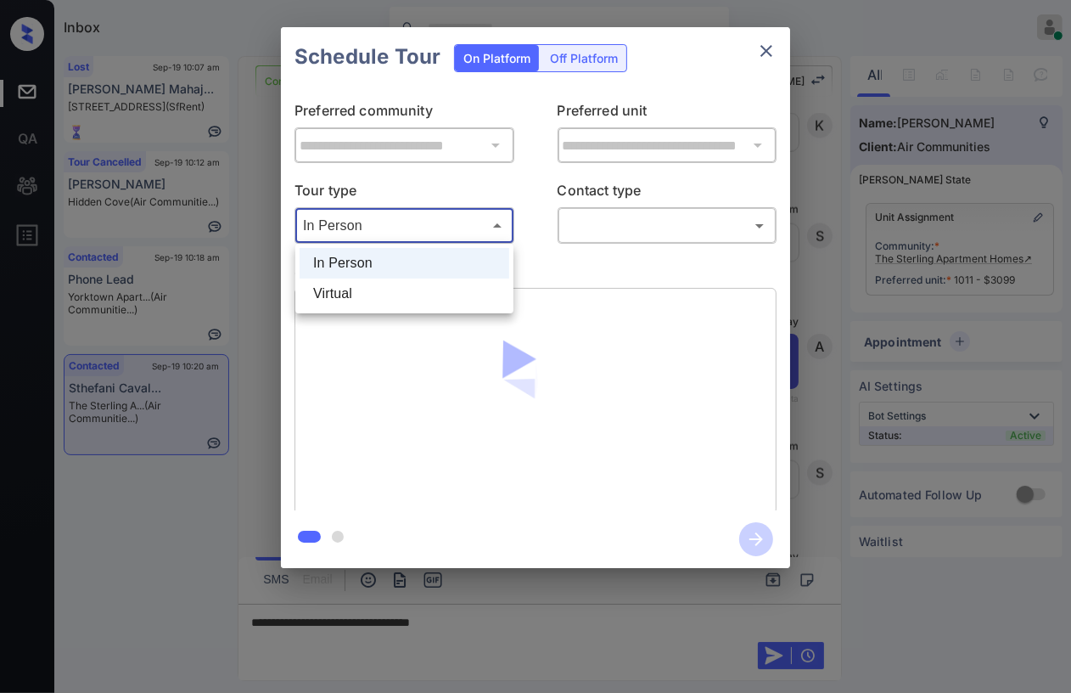
click at [356, 289] on li "Virtual" at bounding box center [405, 293] width 210 height 31
type input "*******"
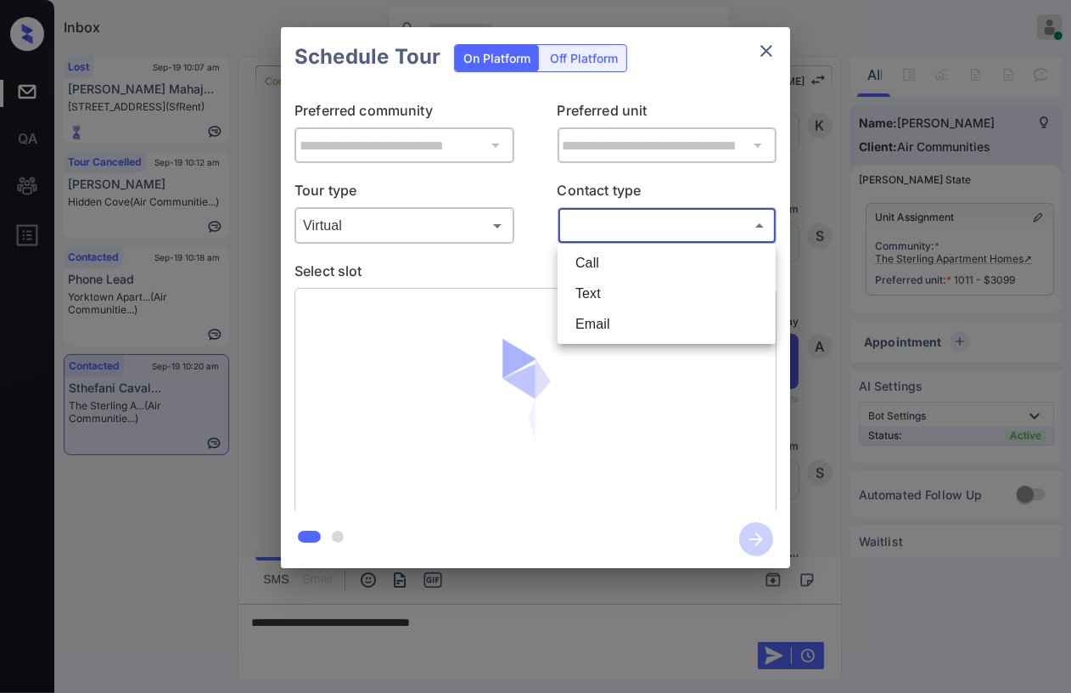
click at [629, 239] on body "Inbox Danielle Dela Cruz Online Set yourself offline Set yourself on break Prof…" at bounding box center [535, 346] width 1071 height 693
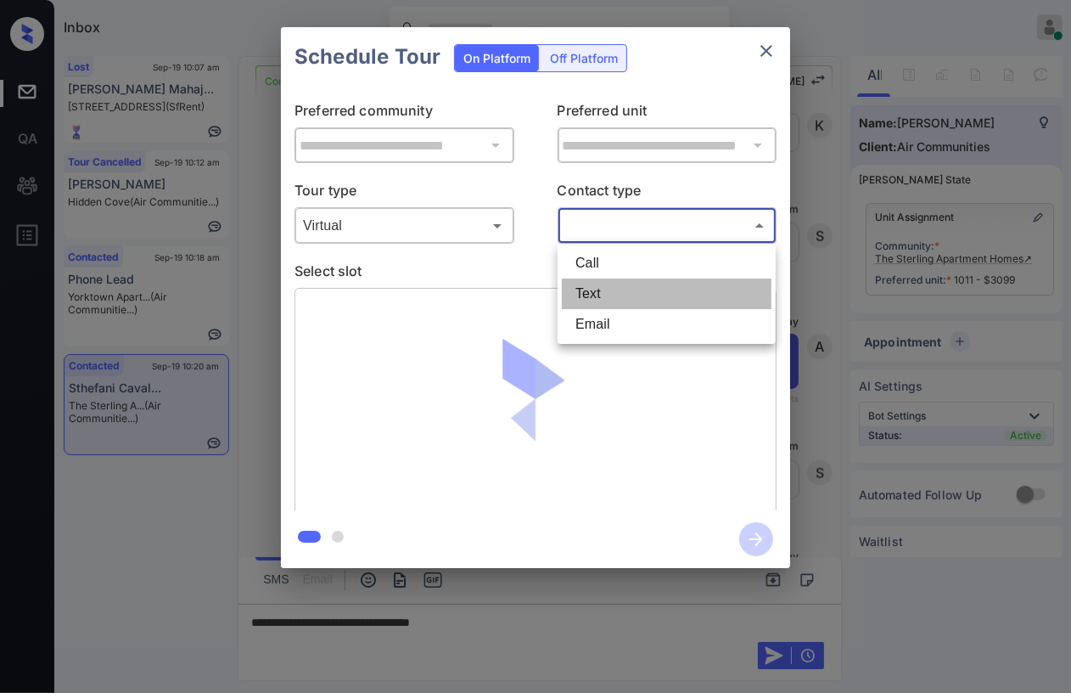
click at [586, 294] on li "Text" at bounding box center [667, 293] width 210 height 31
type input "****"
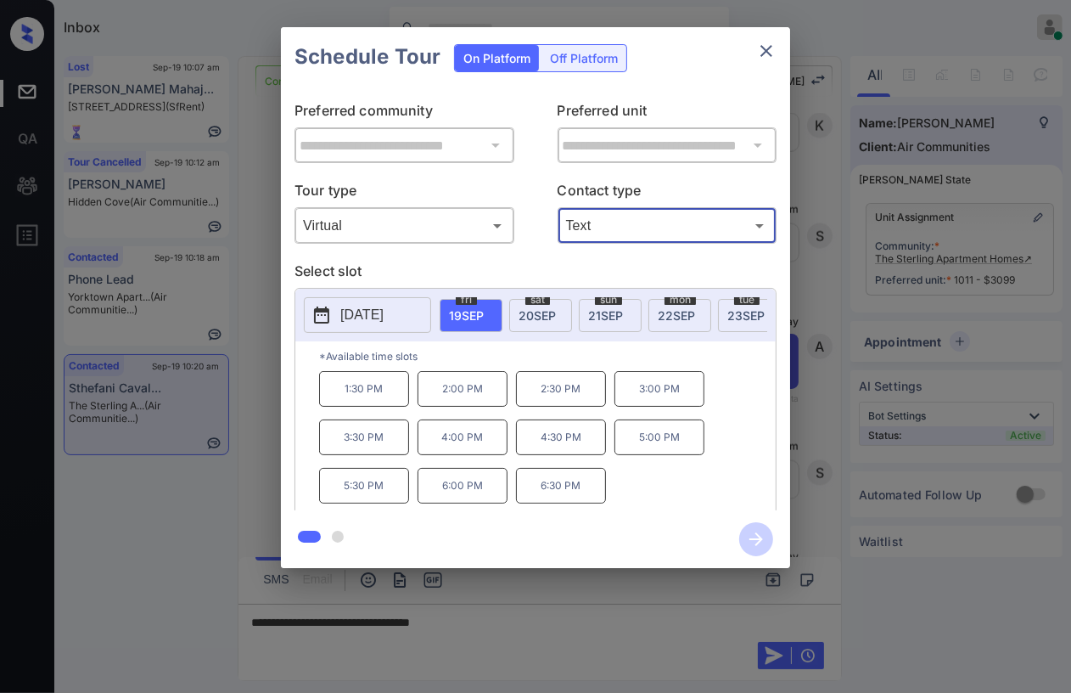
click at [765, 48] on icon "close" at bounding box center [767, 51] width 12 height 12
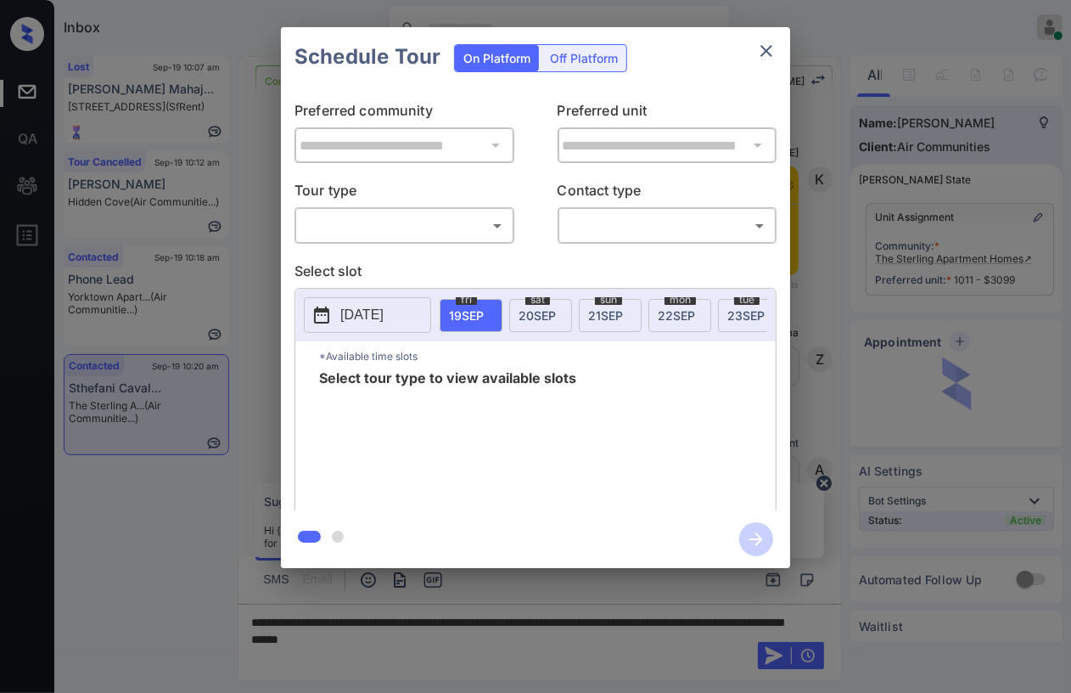
scroll to position [1980, 0]
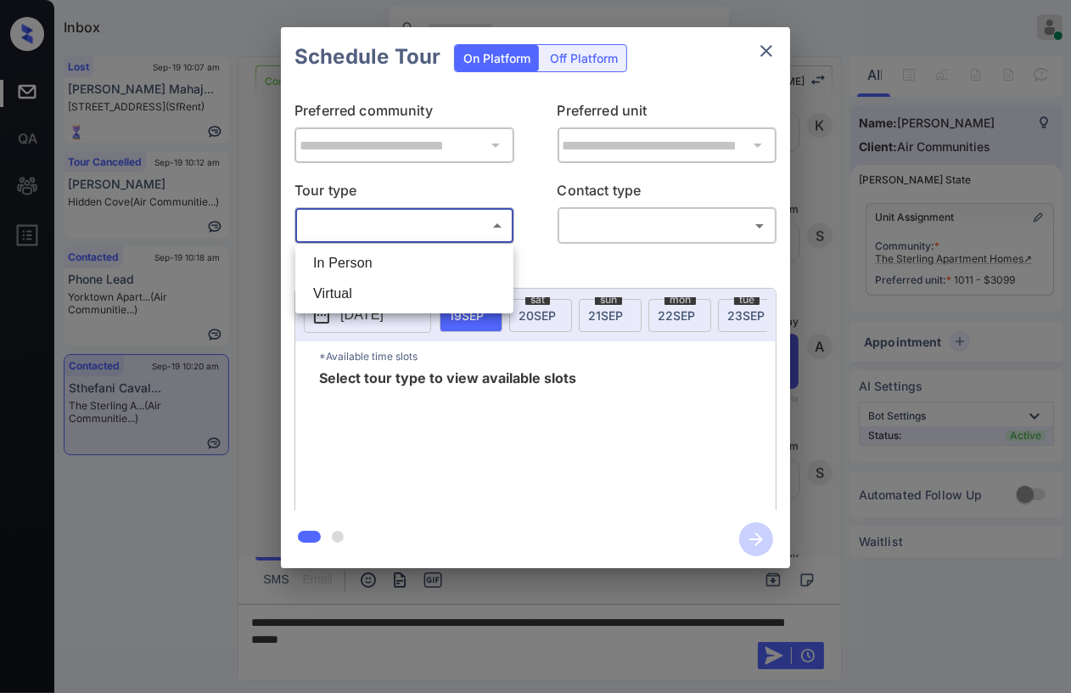
click at [404, 219] on body "Inbox Danielle Dela Cruz Online Set yourself offline Set yourself on break Prof…" at bounding box center [535, 346] width 1071 height 693
click at [342, 295] on li "Virtual" at bounding box center [405, 293] width 210 height 31
type input "*******"
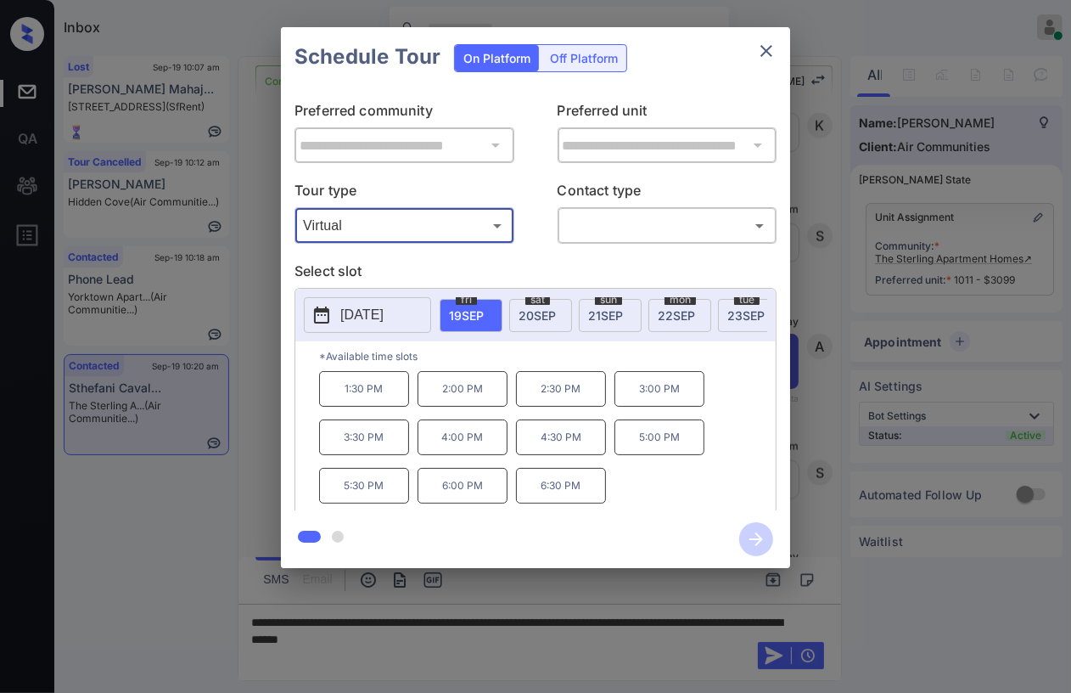
click at [763, 49] on icon "close" at bounding box center [766, 51] width 20 height 20
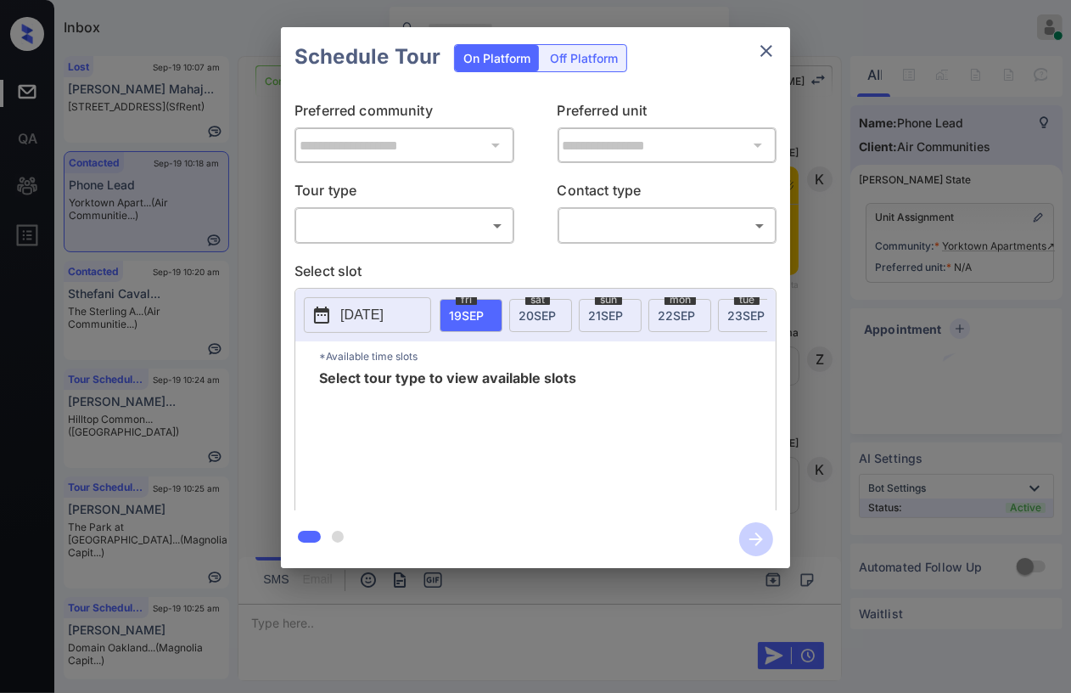
scroll to position [1935, 0]
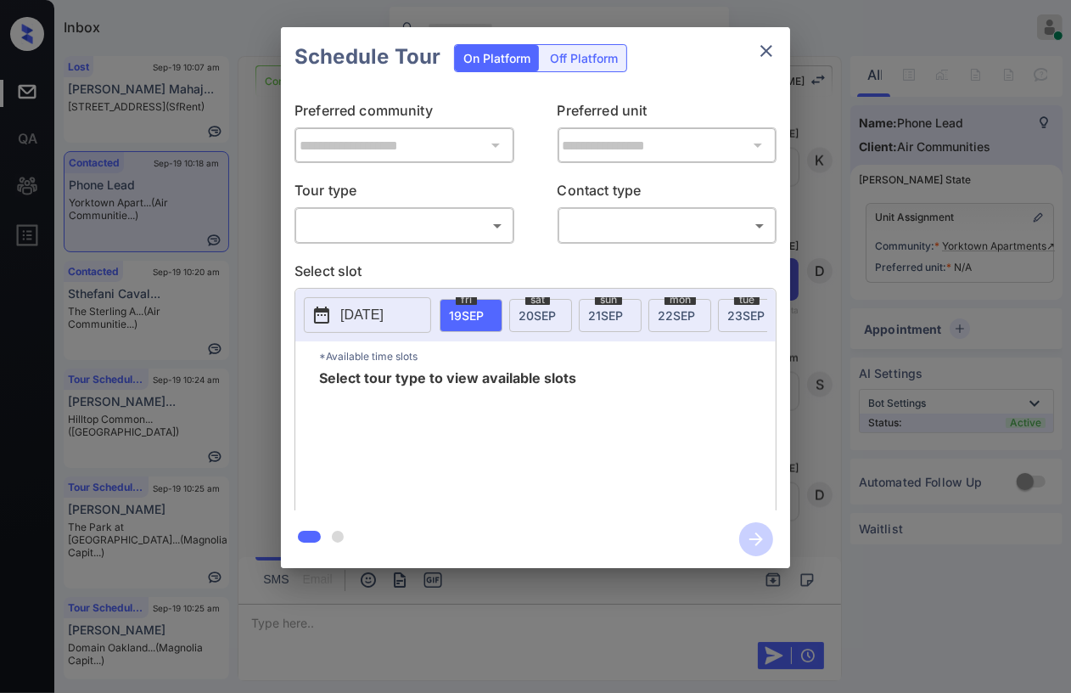
click at [366, 219] on body "Inbox [PERSON_NAME] [PERSON_NAME] Online Set yourself offline Set yourself on b…" at bounding box center [535, 346] width 1071 height 693
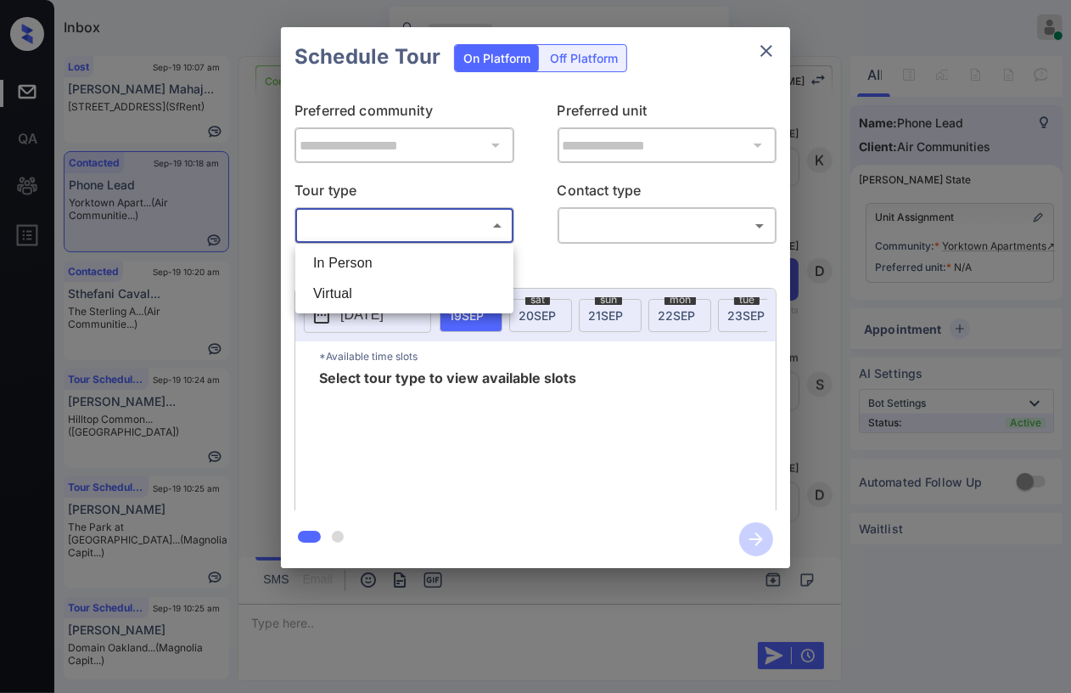
click at [338, 262] on li "In Person" at bounding box center [405, 263] width 210 height 31
type input "********"
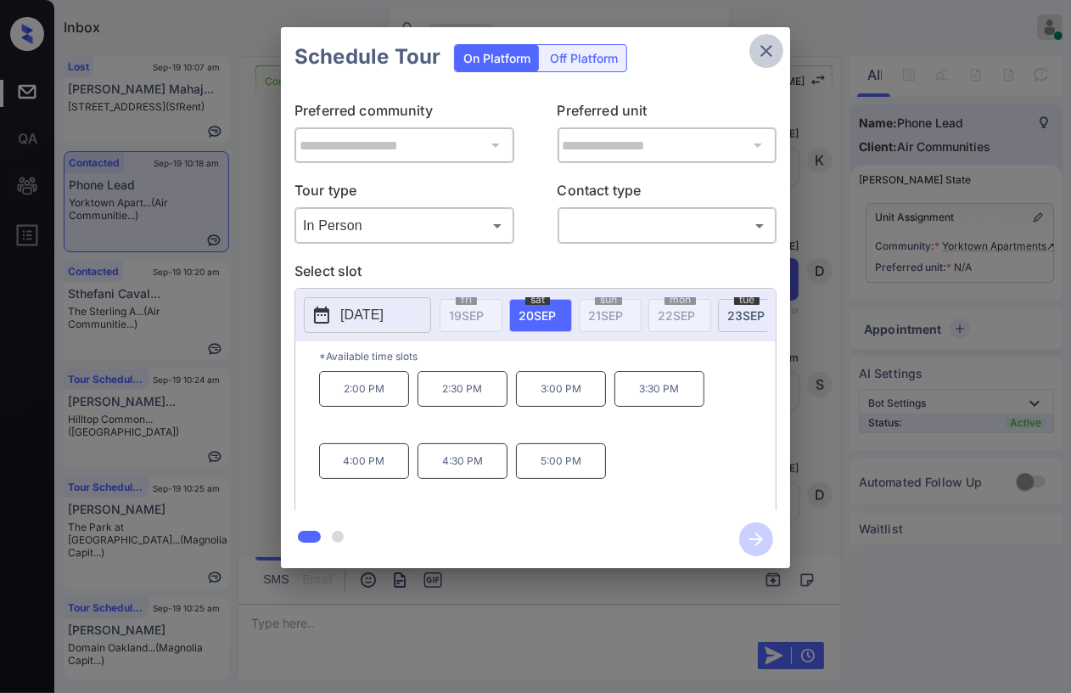
click at [763, 56] on icon "close" at bounding box center [766, 51] width 20 height 20
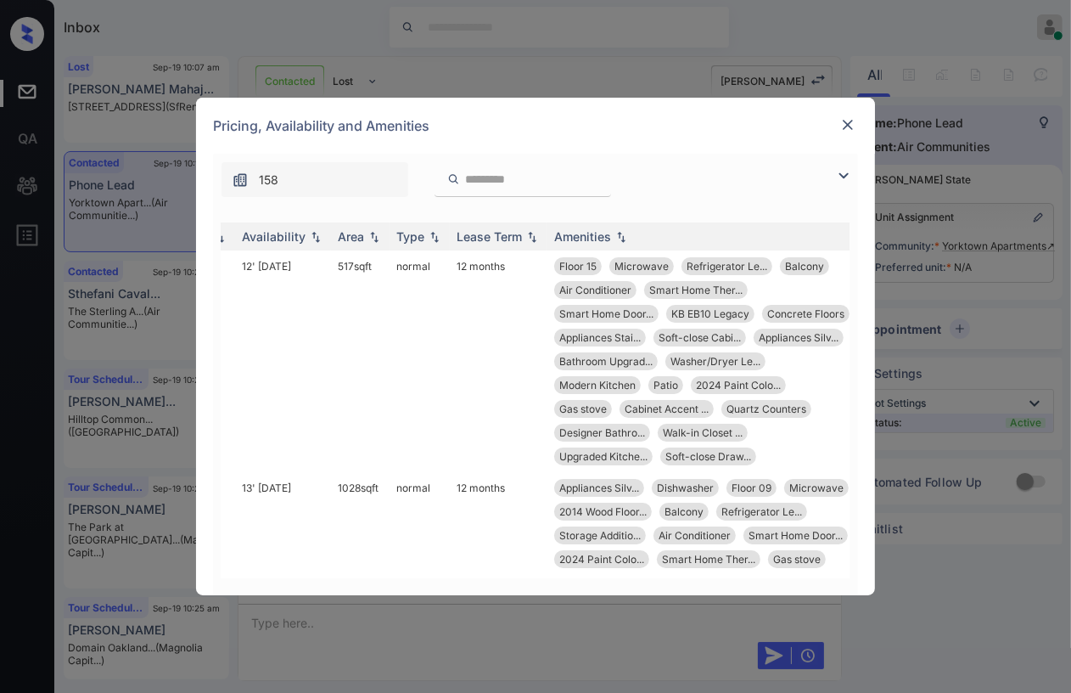
scroll to position [0, 272]
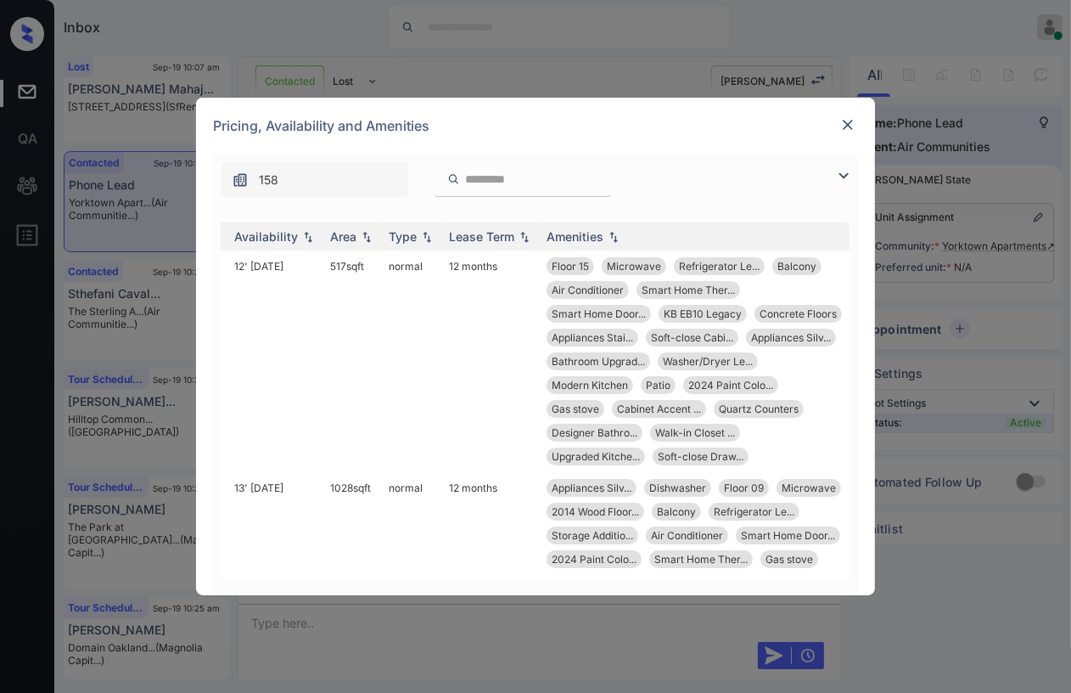
click at [845, 129] on img at bounding box center [848, 124] width 17 height 17
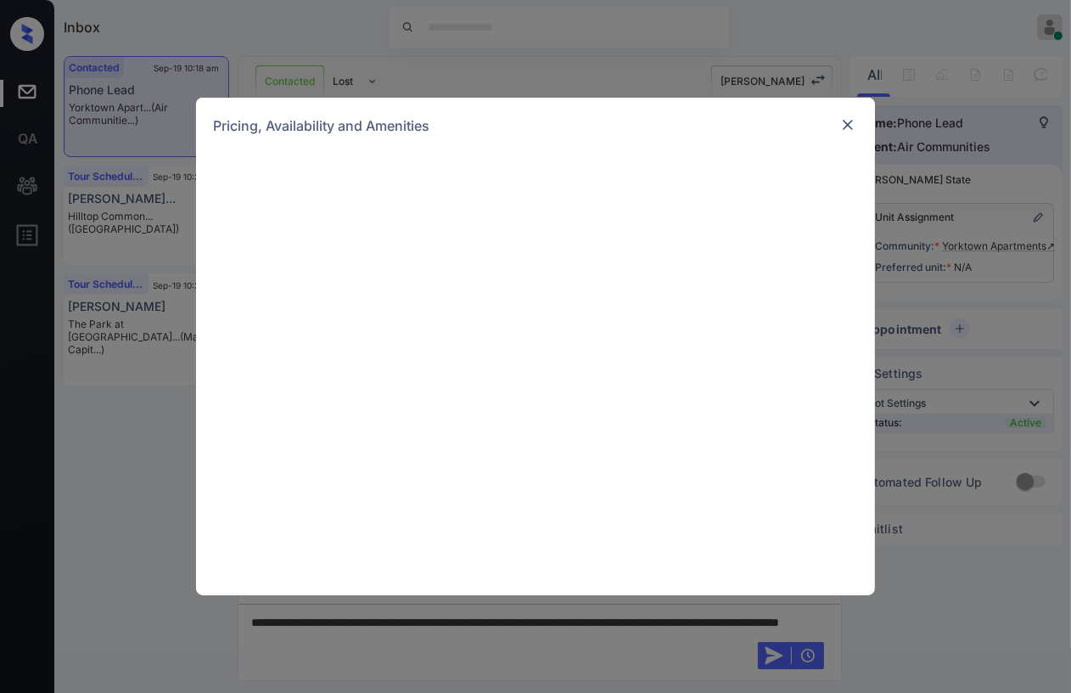
scroll to position [2312, 0]
click at [853, 118] on img at bounding box center [848, 124] width 17 height 17
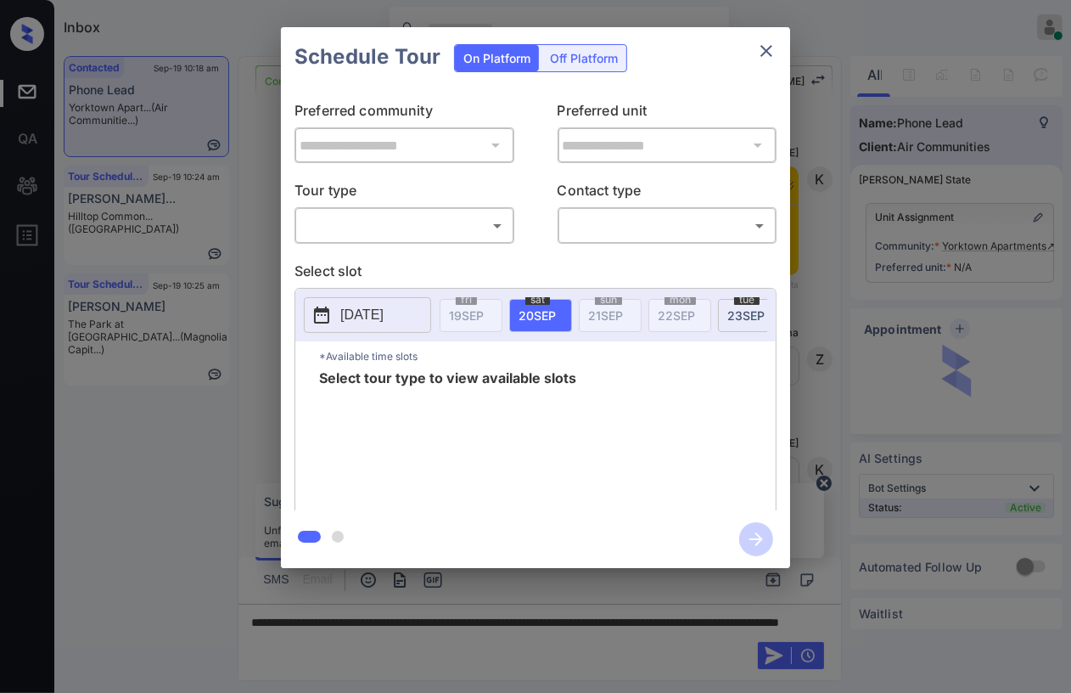
scroll to position [2312, 0]
click at [365, 225] on body "Inbox Danielle Dela Cruz Online Set yourself offline Set yourself on break Prof…" at bounding box center [535, 346] width 1071 height 693
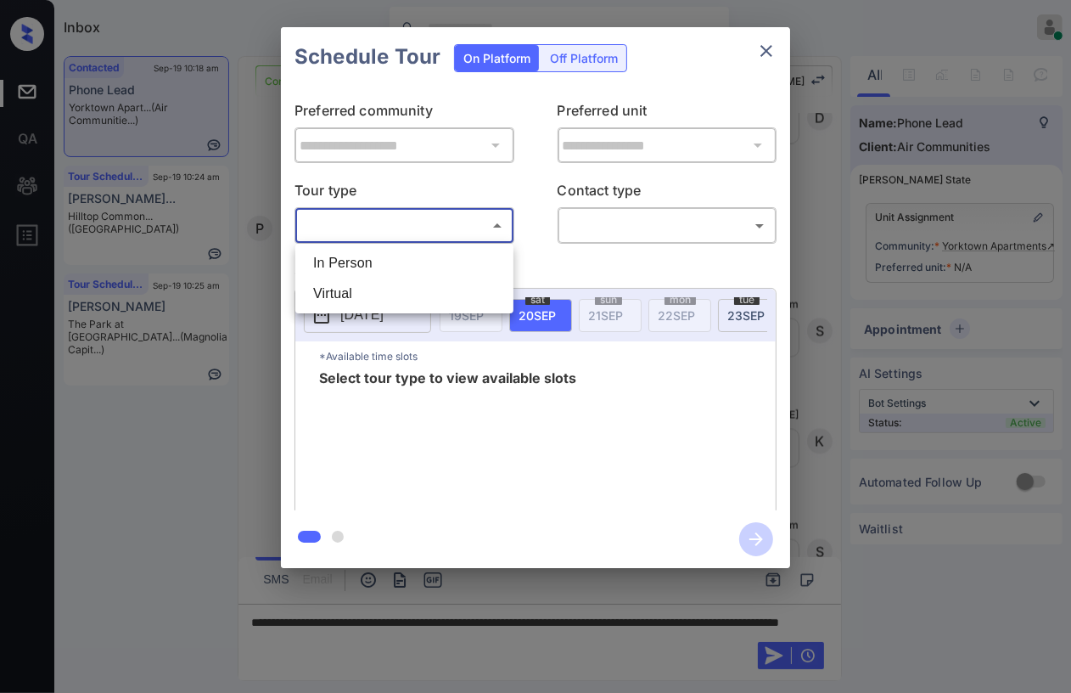
click at [352, 263] on li "In Person" at bounding box center [405, 263] width 210 height 31
type input "********"
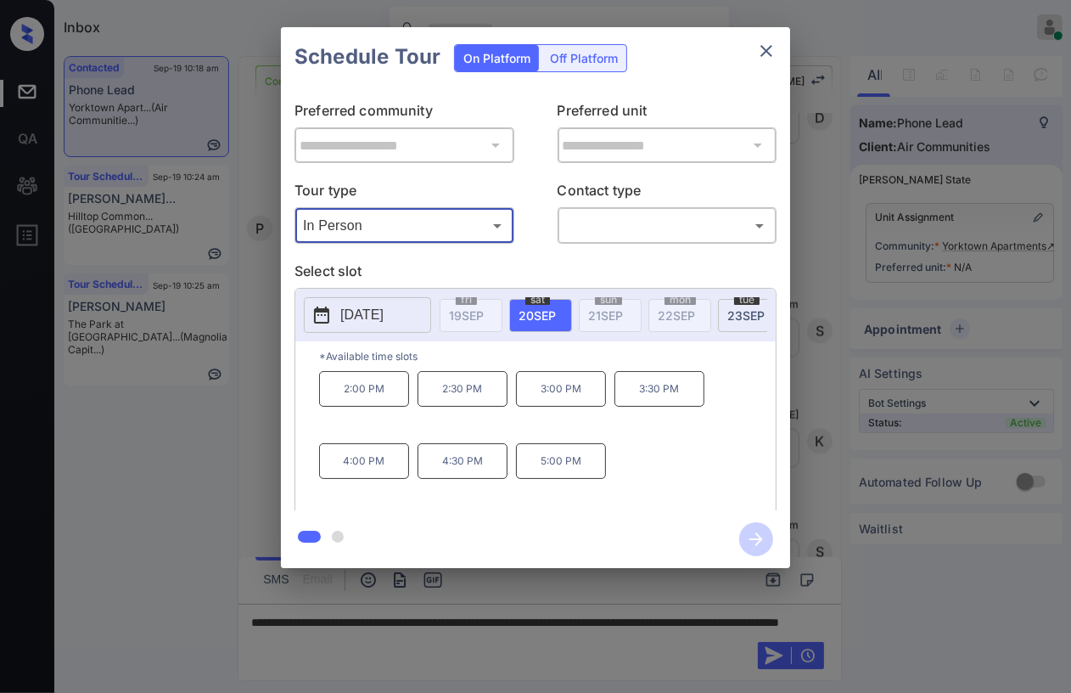
click at [768, 52] on icon "close" at bounding box center [767, 51] width 12 height 12
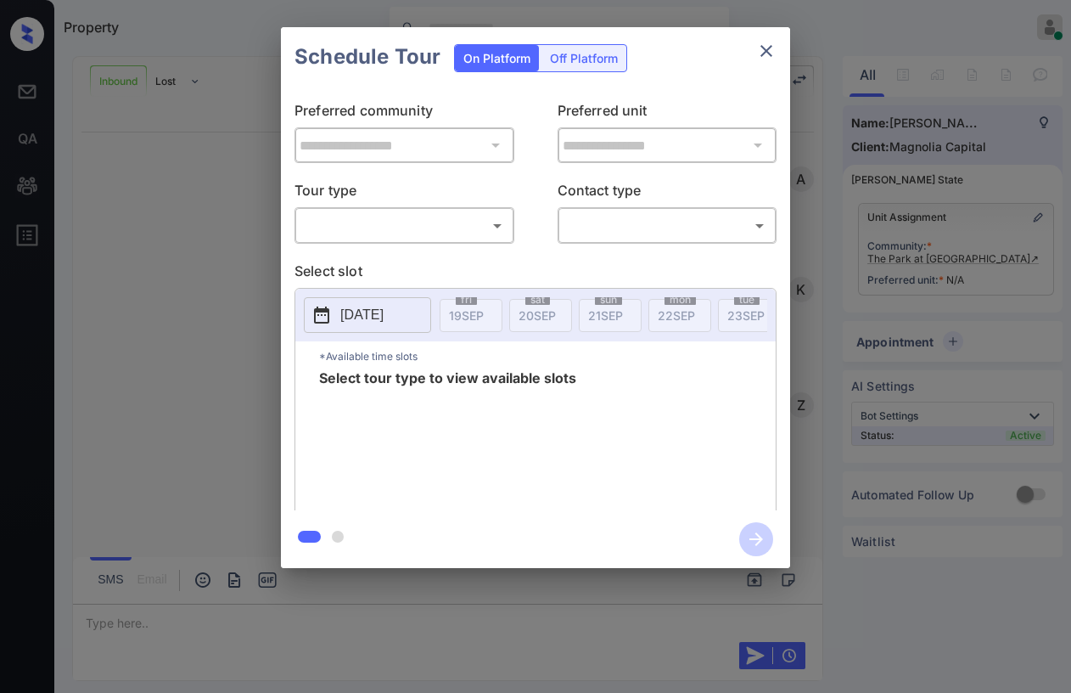
click at [424, 212] on body "Property [PERSON_NAME] [PERSON_NAME] Online Set yourself offline Set yourself o…" at bounding box center [535, 346] width 1071 height 693
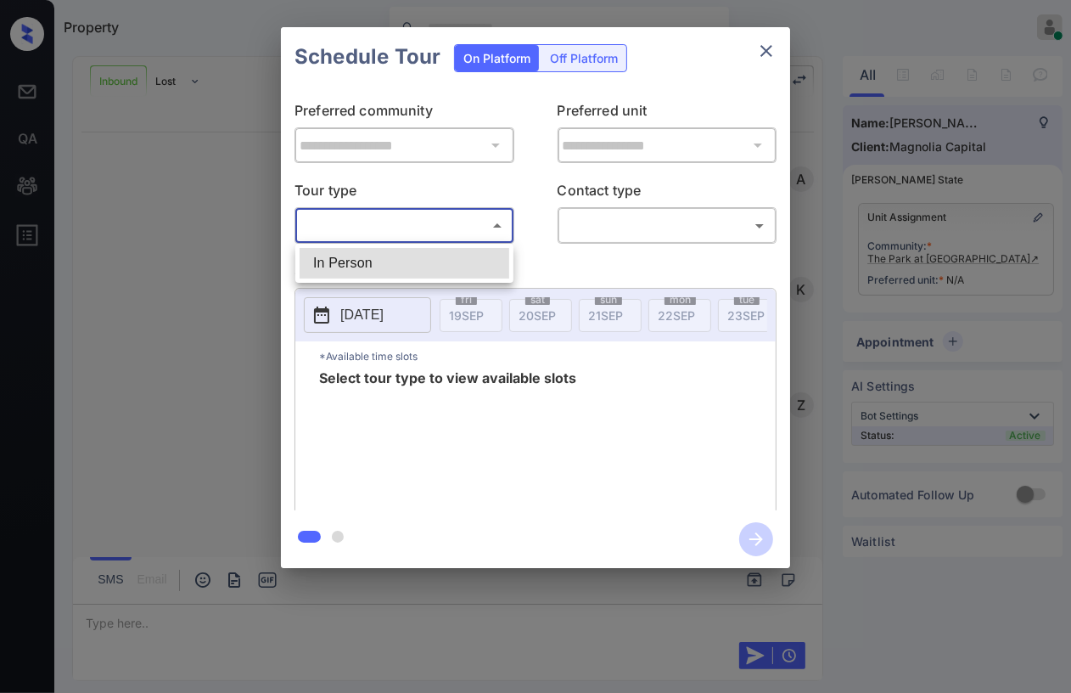
click at [348, 255] on li "In Person" at bounding box center [405, 263] width 210 height 31
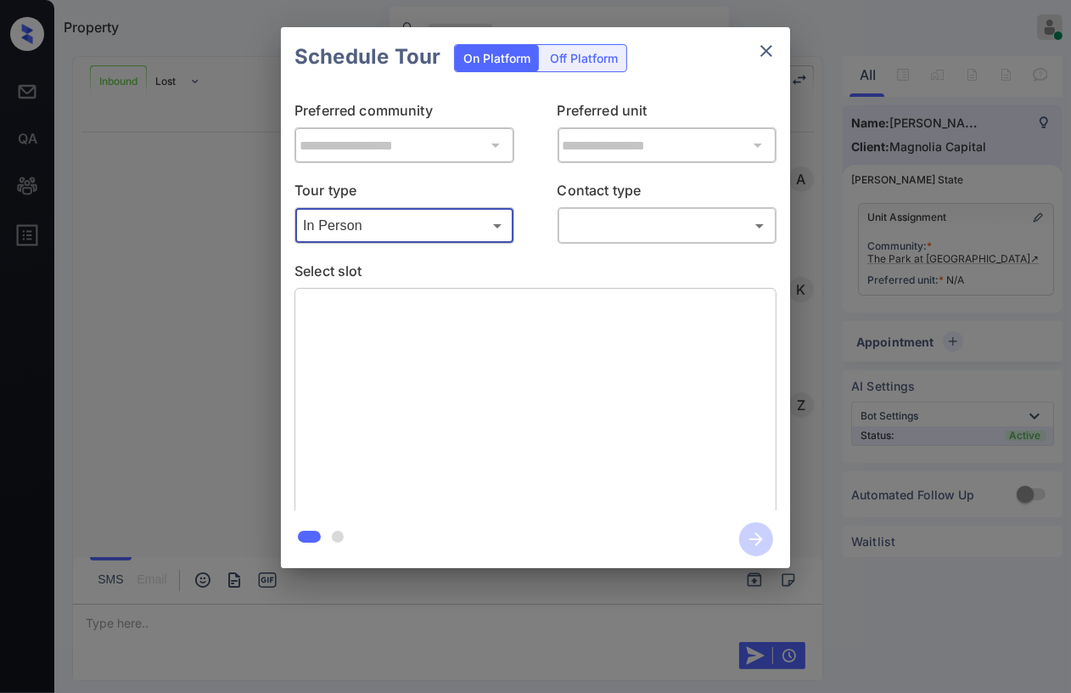
type input "********"
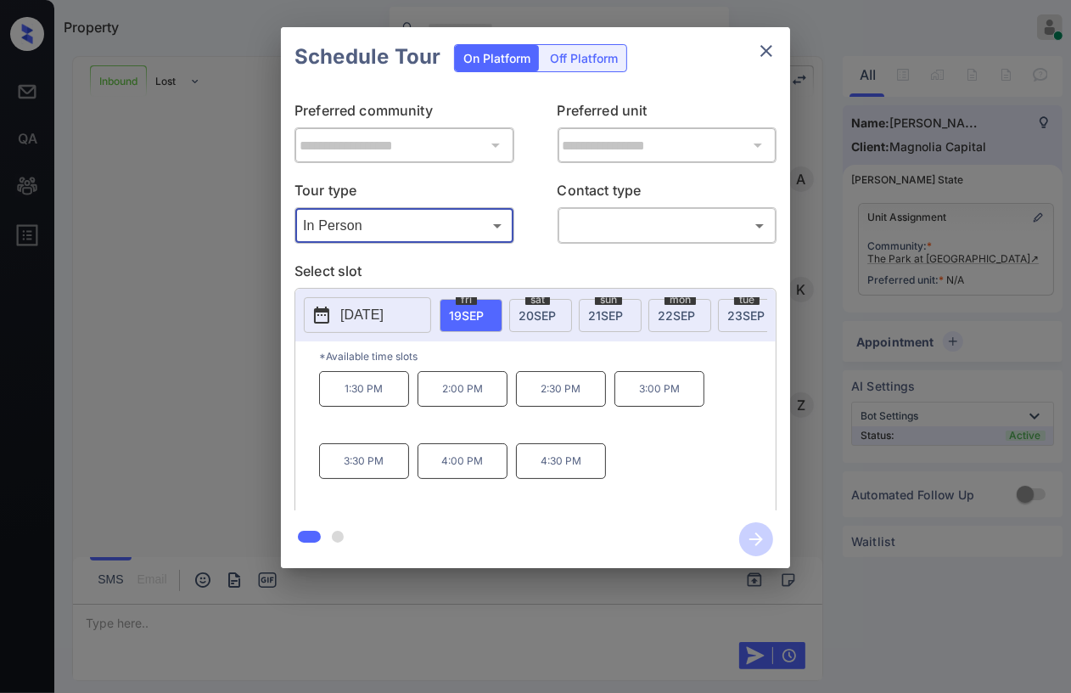
click at [541, 309] on span "20 SEP" at bounding box center [537, 315] width 37 height 14
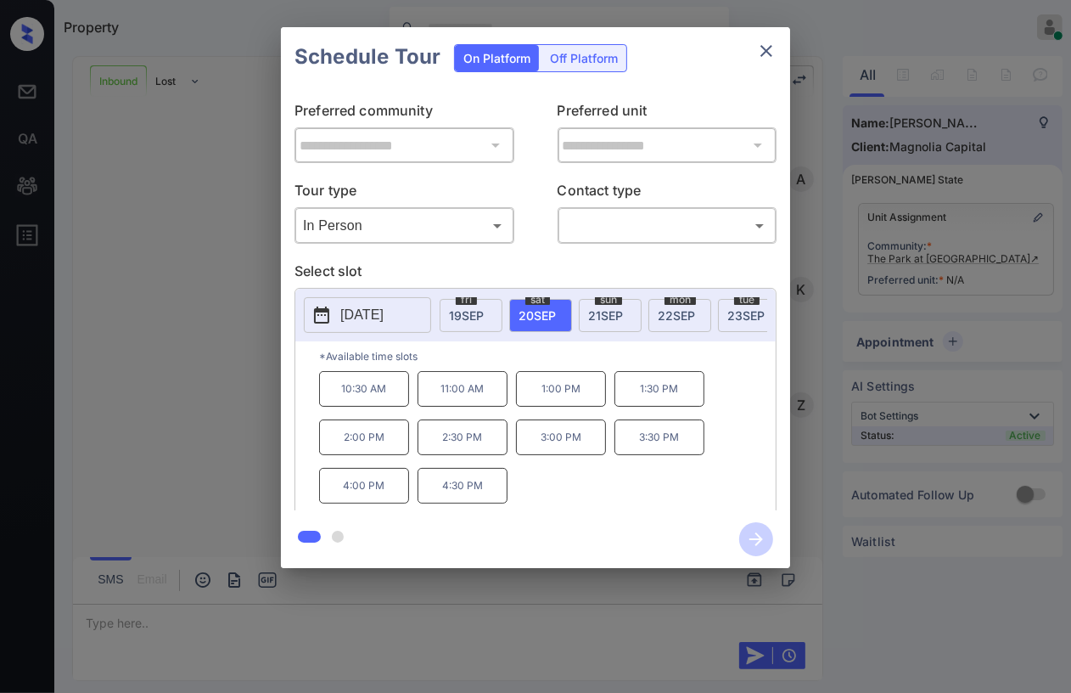
click at [593, 309] on span "21 SEP" at bounding box center [605, 315] width 35 height 14
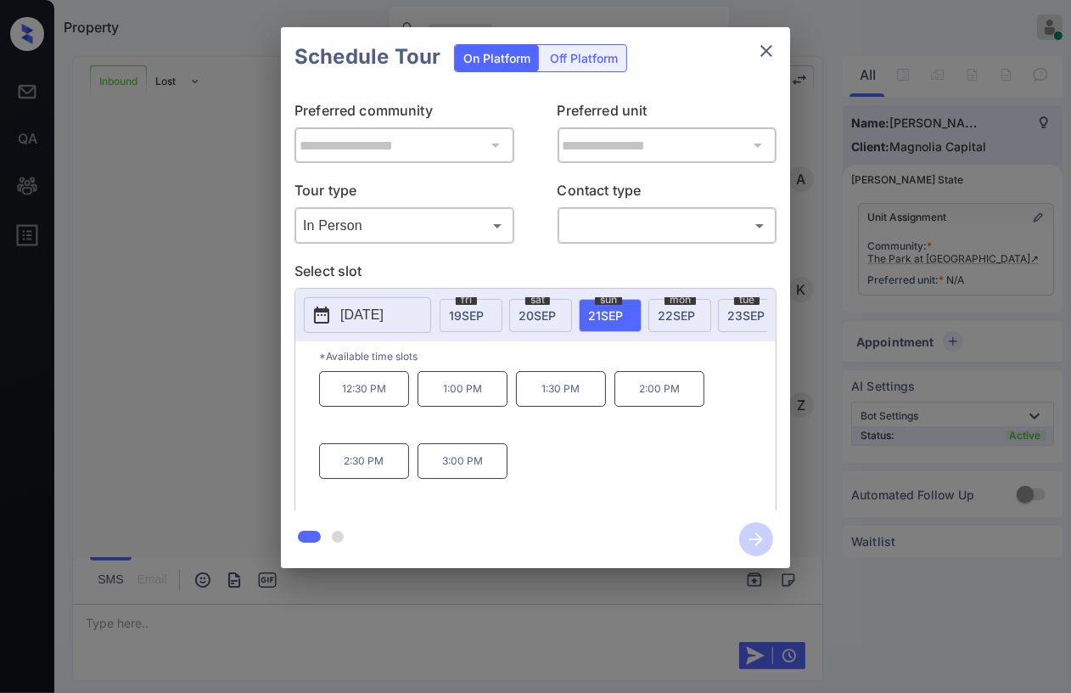
click at [666, 312] on span "[DATE]" at bounding box center [676, 315] width 37 height 14
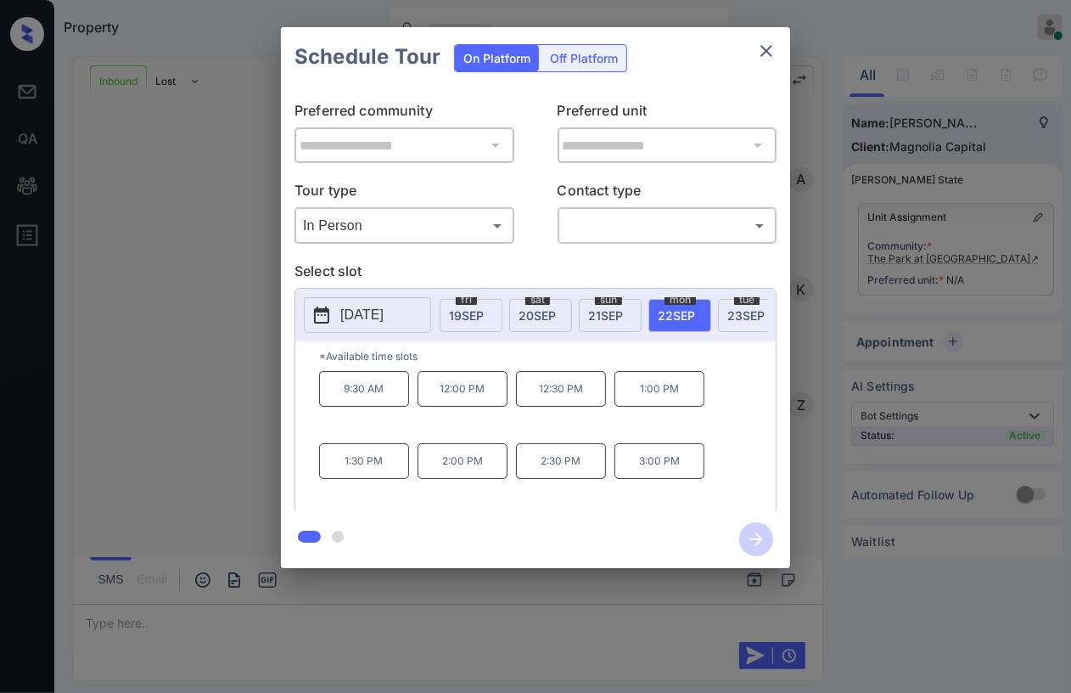
click at [734, 308] on span "23 SEP" at bounding box center [746, 315] width 37 height 14
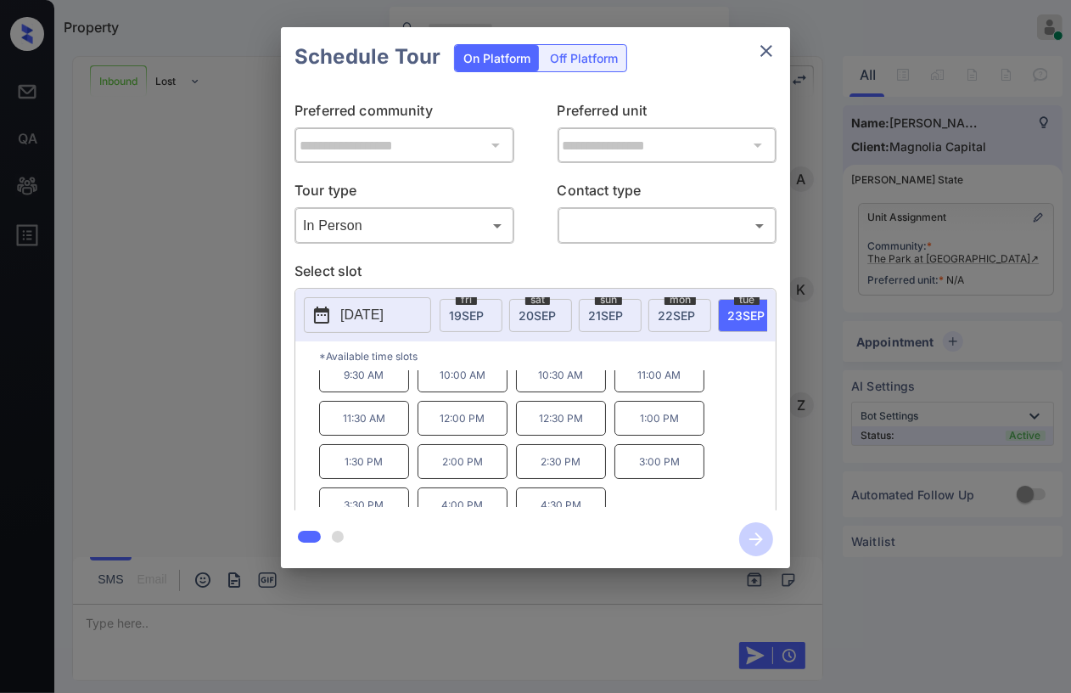
scroll to position [27, 0]
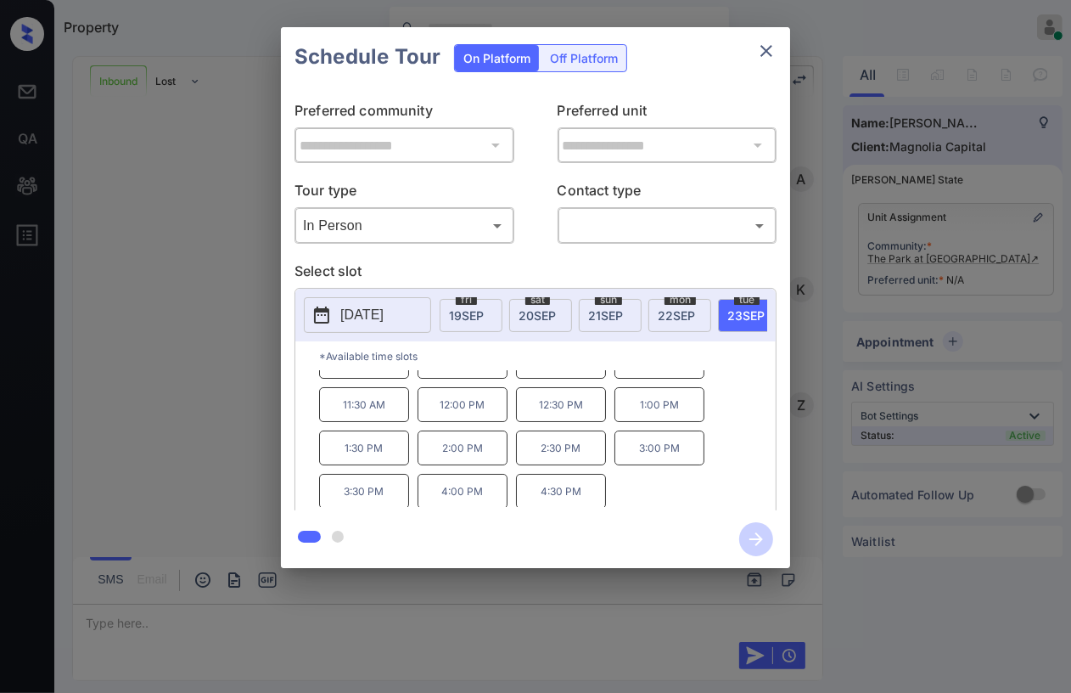
click at [678, 310] on span "[DATE]" at bounding box center [676, 315] width 37 height 14
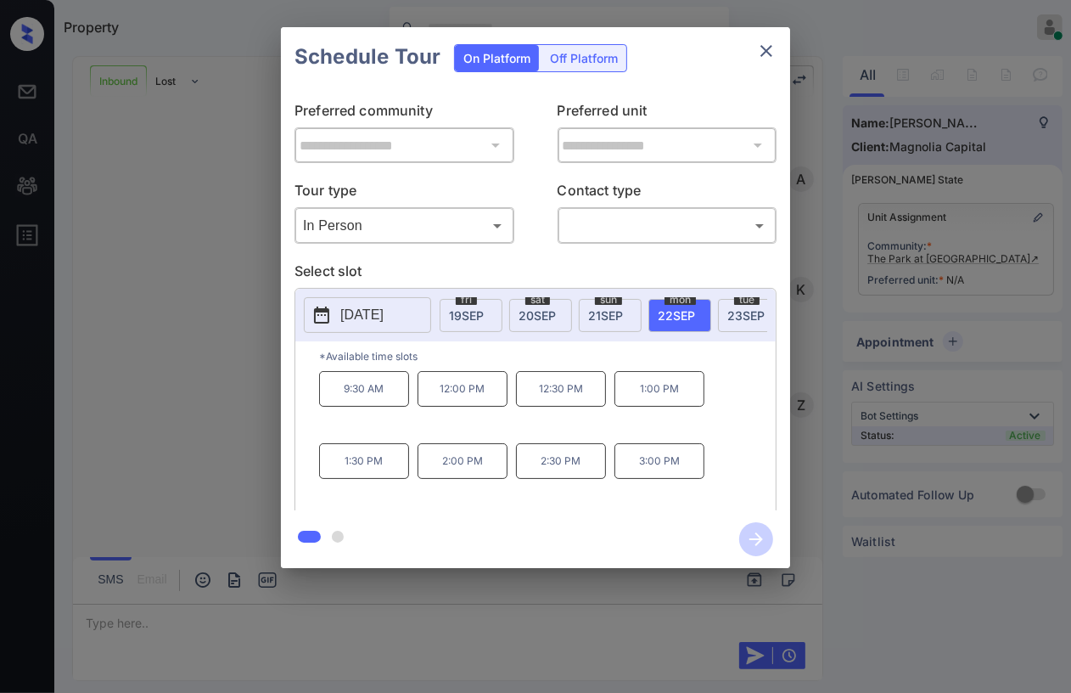
click at [739, 311] on span "23 SEP" at bounding box center [746, 315] width 37 height 14
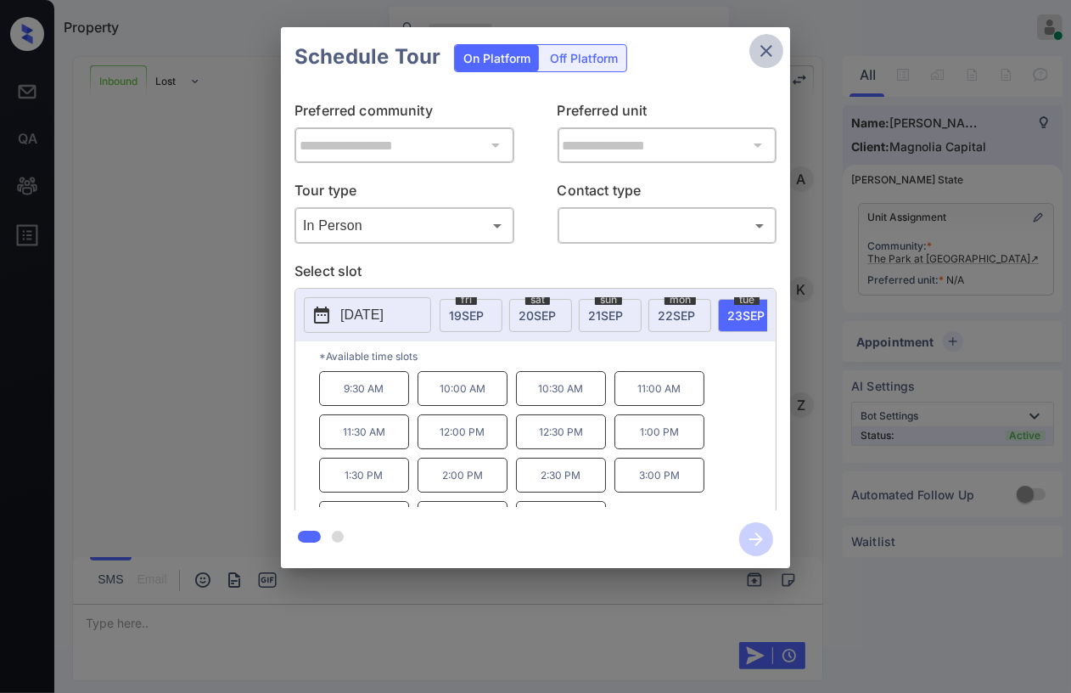
click at [771, 44] on icon "close" at bounding box center [766, 51] width 20 height 20
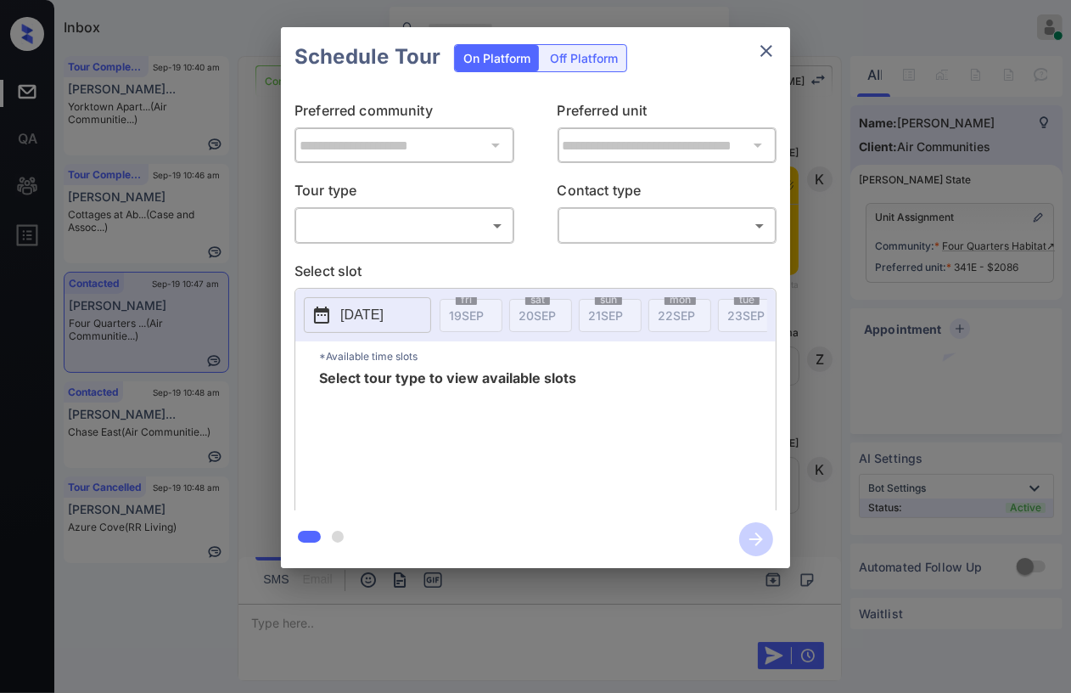
scroll to position [3001, 0]
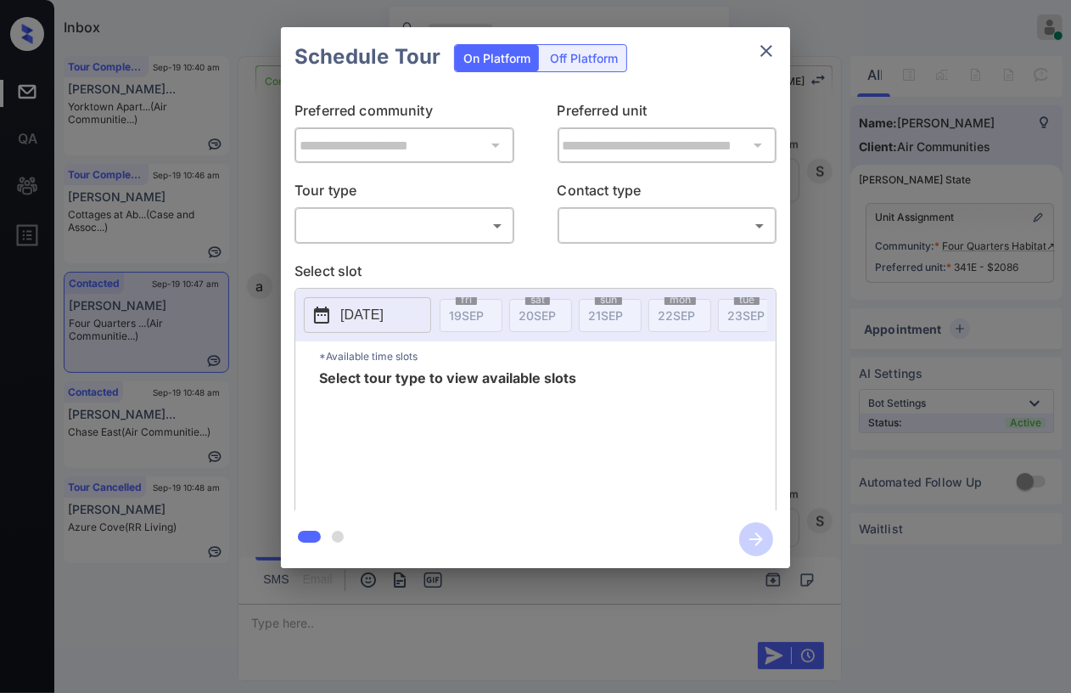
click at [386, 230] on body "Inbox [PERSON_NAME] [PERSON_NAME] Online Set yourself offline Set yourself on b…" at bounding box center [535, 346] width 1071 height 693
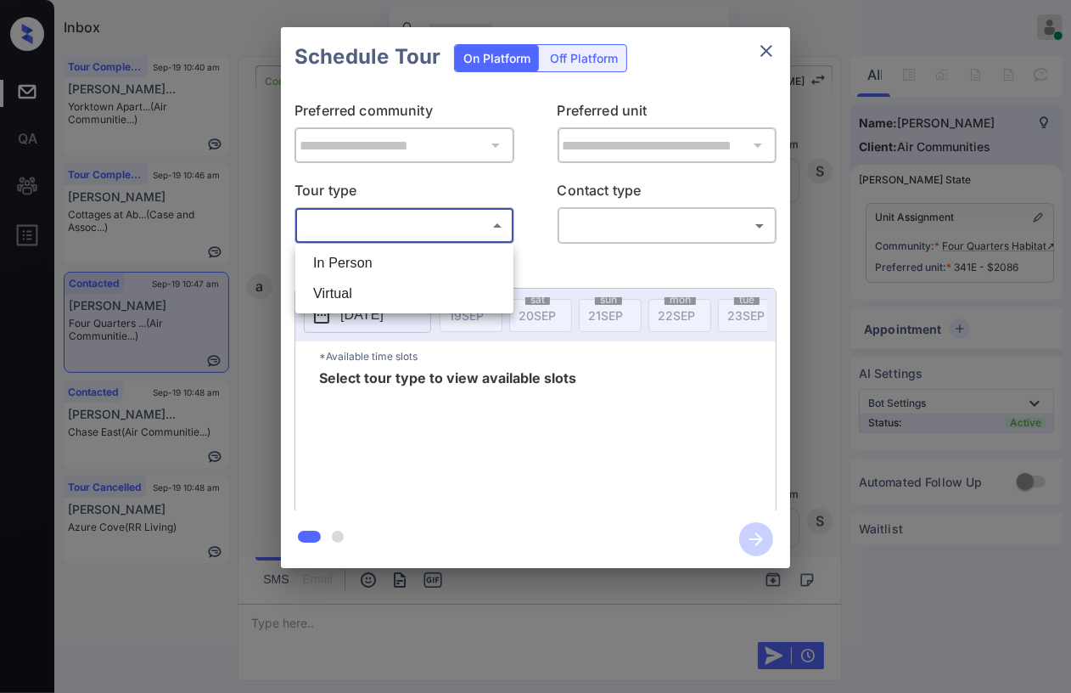
click at [356, 263] on li "In Person" at bounding box center [405, 263] width 210 height 31
type input "********"
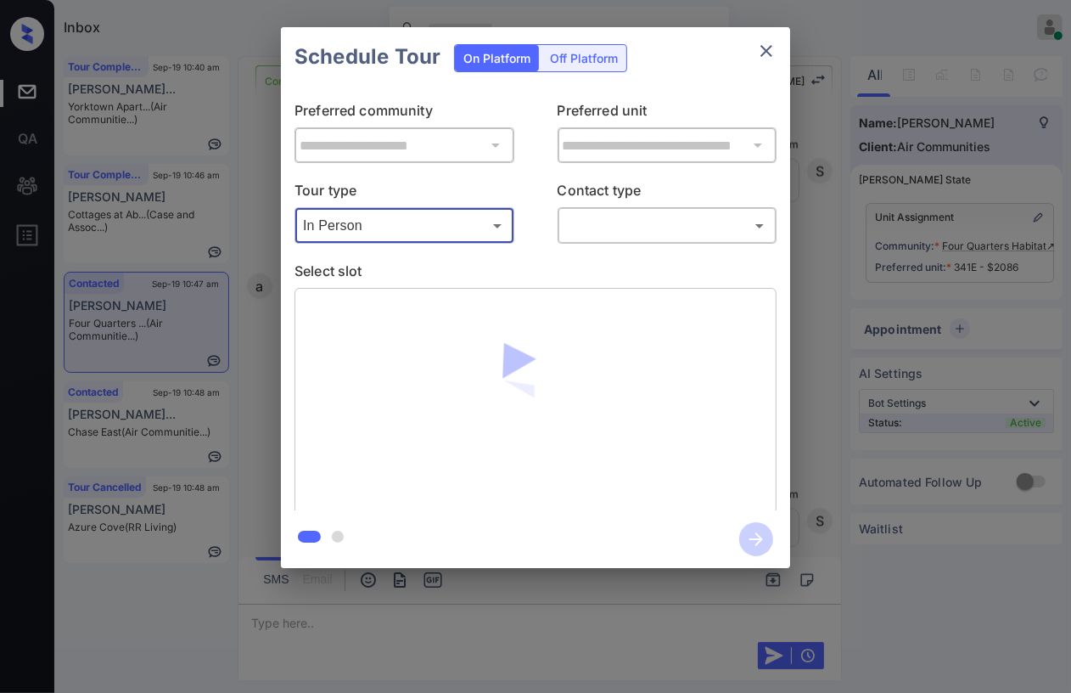
click at [645, 233] on body "Inbox [PERSON_NAME] [PERSON_NAME] Online Set yourself offline Set yourself on b…" at bounding box center [535, 346] width 1071 height 693
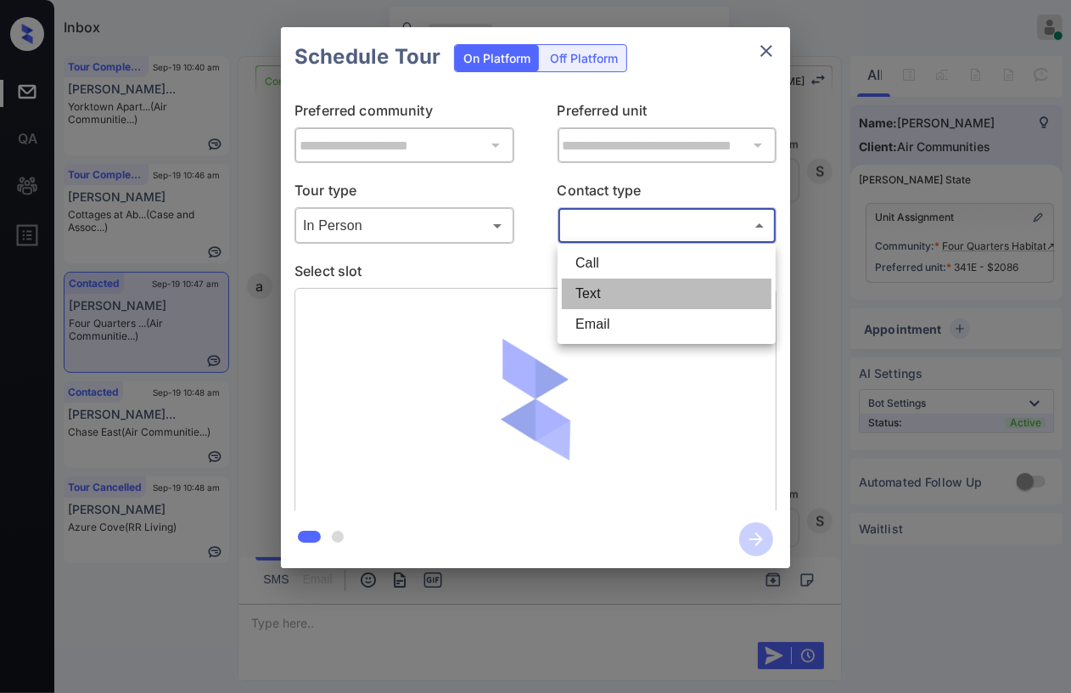
click at [608, 301] on li "Text" at bounding box center [667, 293] width 210 height 31
type input "****"
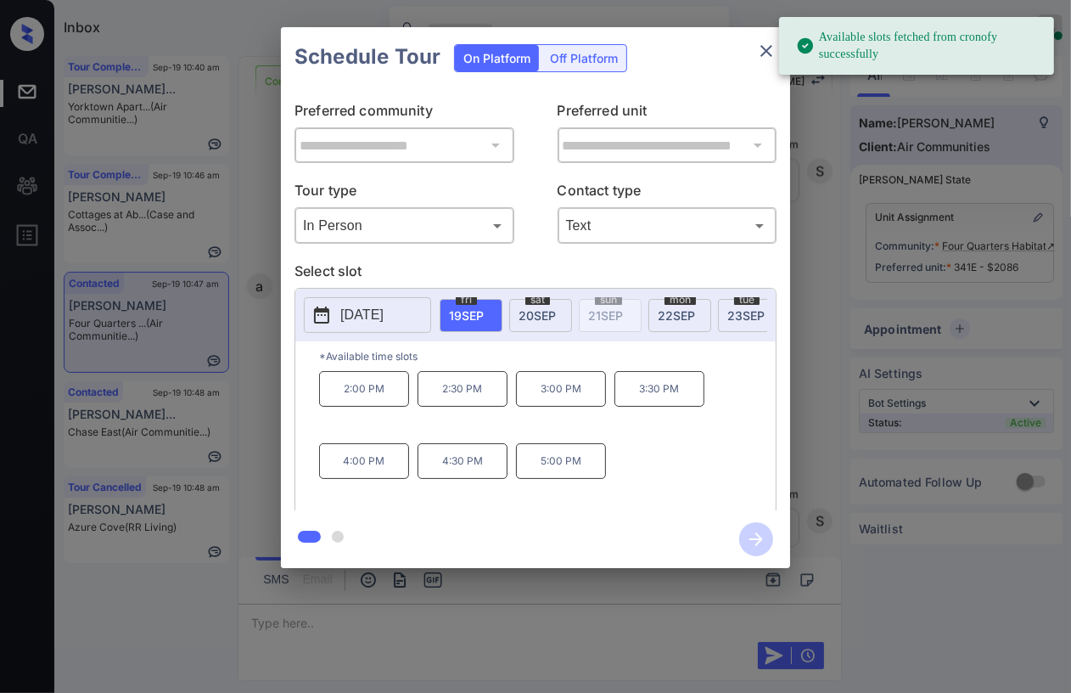
click at [676, 313] on span "[DATE]" at bounding box center [676, 315] width 37 height 14
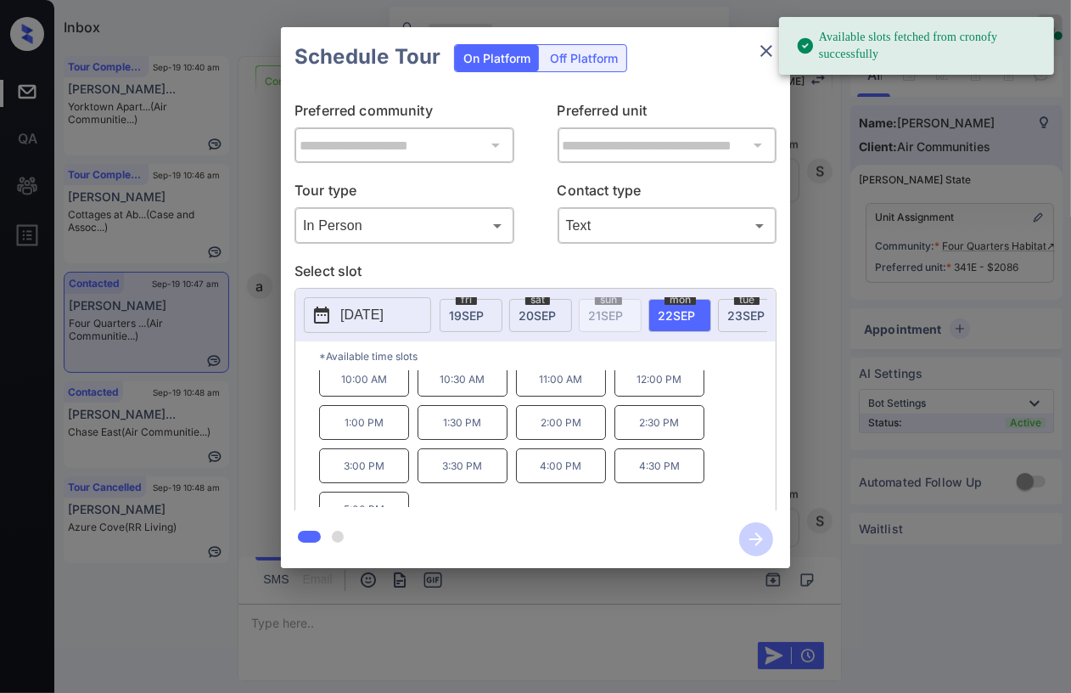
scroll to position [27, 0]
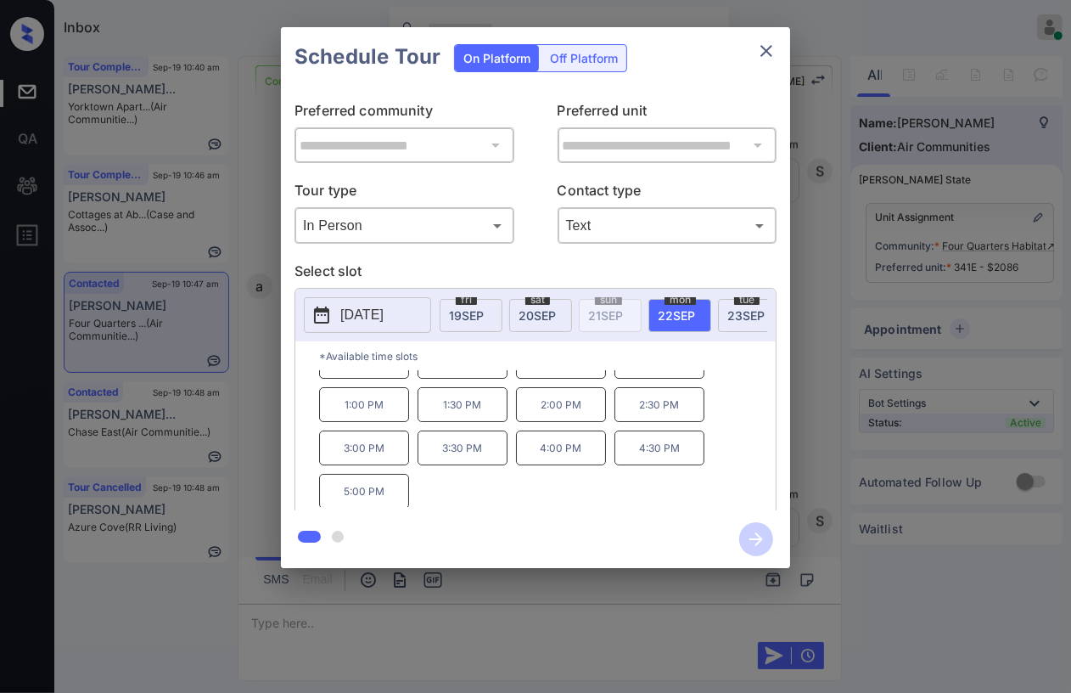
click at [774, 39] on button "close" at bounding box center [767, 51] width 34 height 34
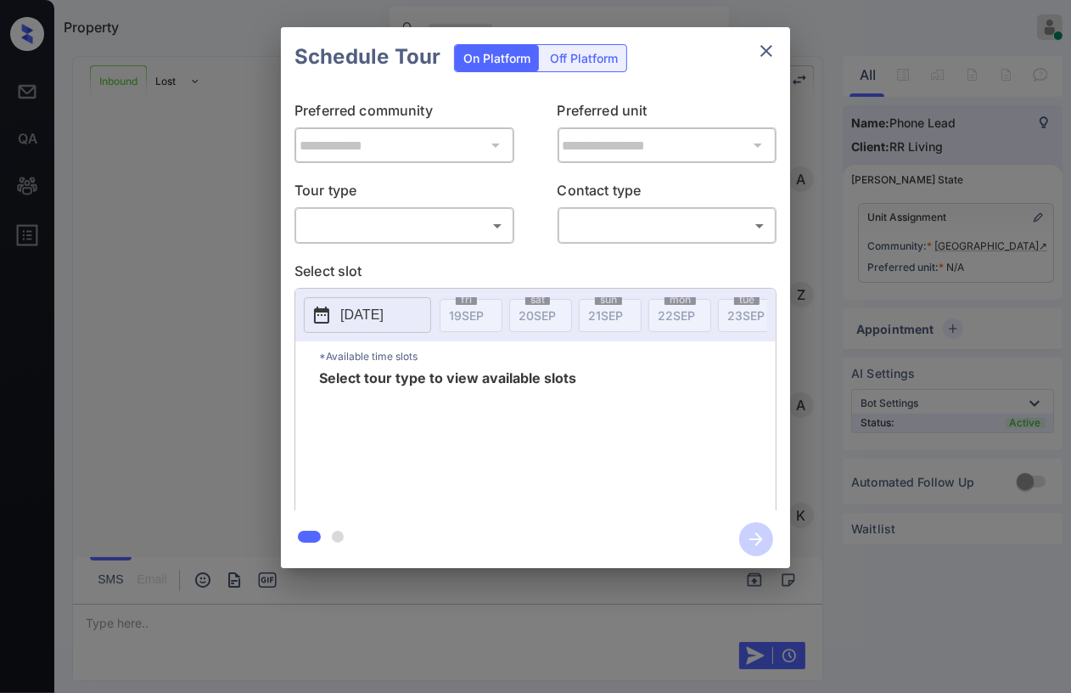
scroll to position [1086, 0]
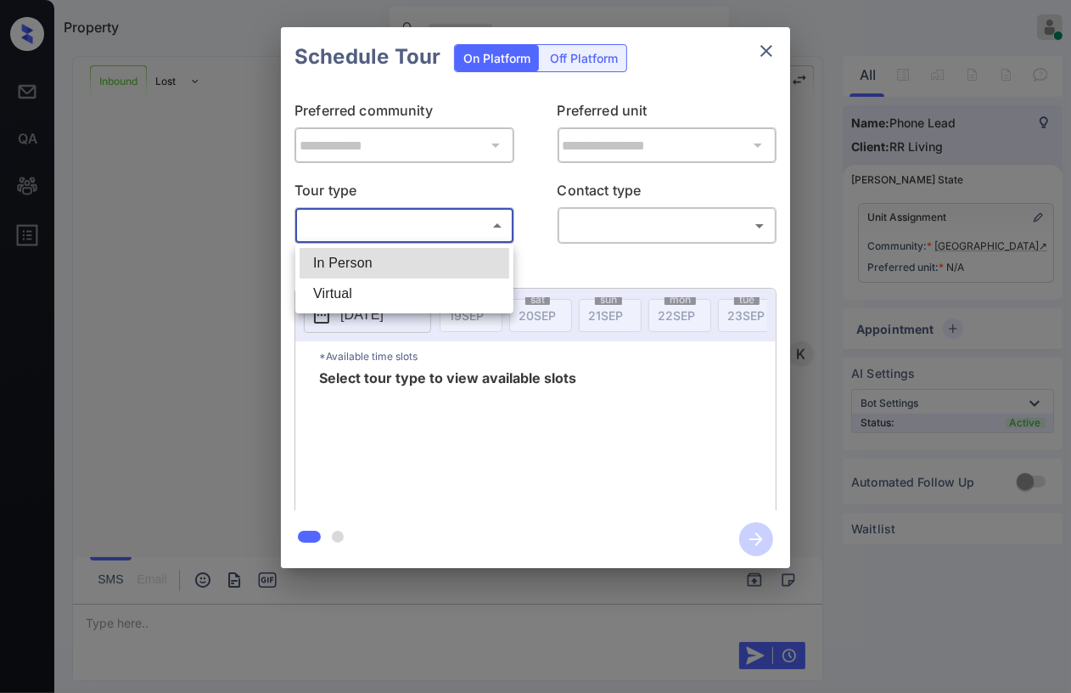
click at [356, 228] on body "Property [PERSON_NAME] [PERSON_NAME] Online Set yourself offline Set yourself o…" at bounding box center [535, 346] width 1071 height 693
click at [333, 260] on li "In Person" at bounding box center [405, 263] width 210 height 31
type input "********"
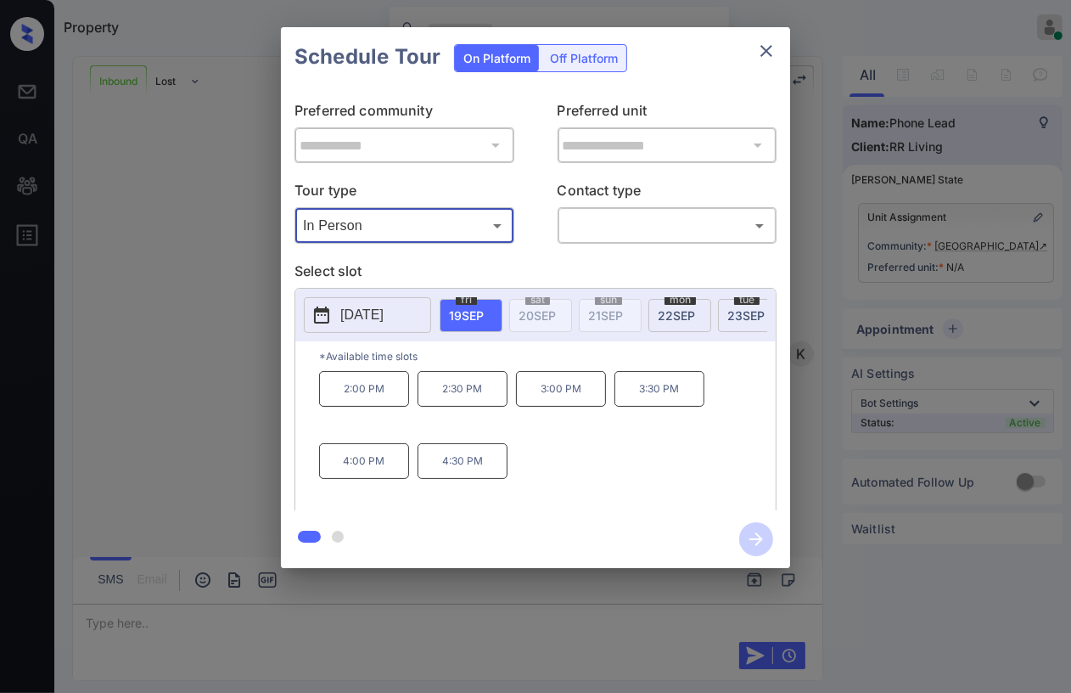
click at [678, 312] on span "[DATE]" at bounding box center [676, 315] width 37 height 14
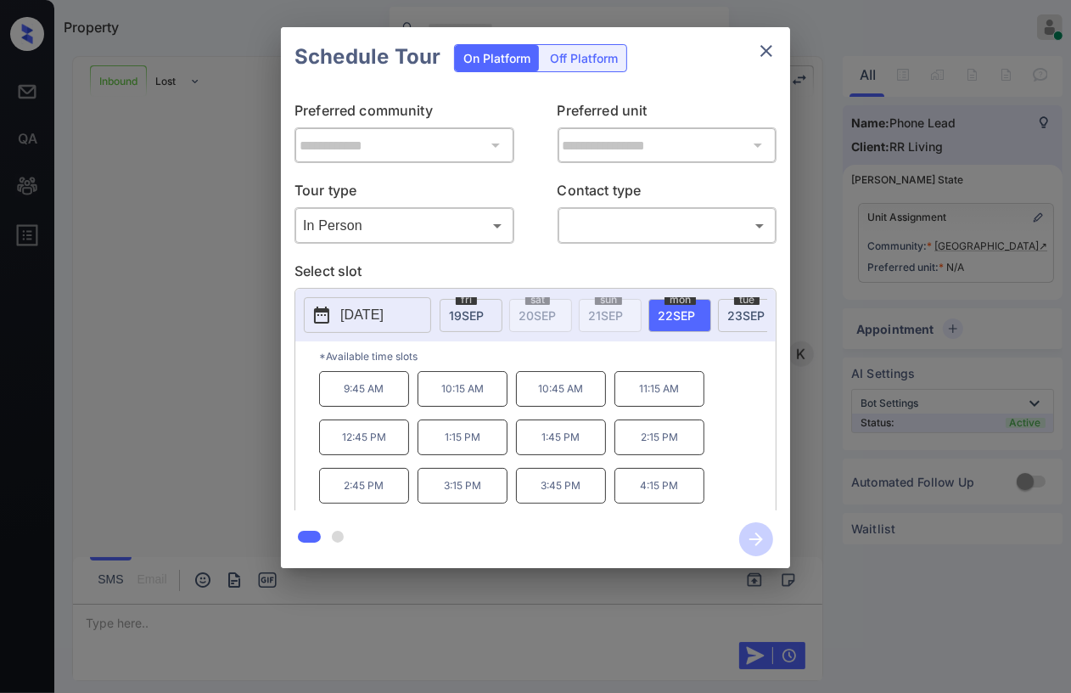
drag, startPoint x: 742, startPoint y: 469, endPoint x: 744, endPoint y: 454, distance: 14.5
click at [742, 468] on div "9:45 AM 10:15 AM 10:45 AM 11:15 AM 12:45 PM 1:15 PM 1:45 PM 2:15 PM 2:45 PM 3:1…" at bounding box center [547, 439] width 457 height 136
click at [645, 498] on p "4:15 PM" at bounding box center [660, 486] width 90 height 36
